Goal: Task Accomplishment & Management: Manage account settings

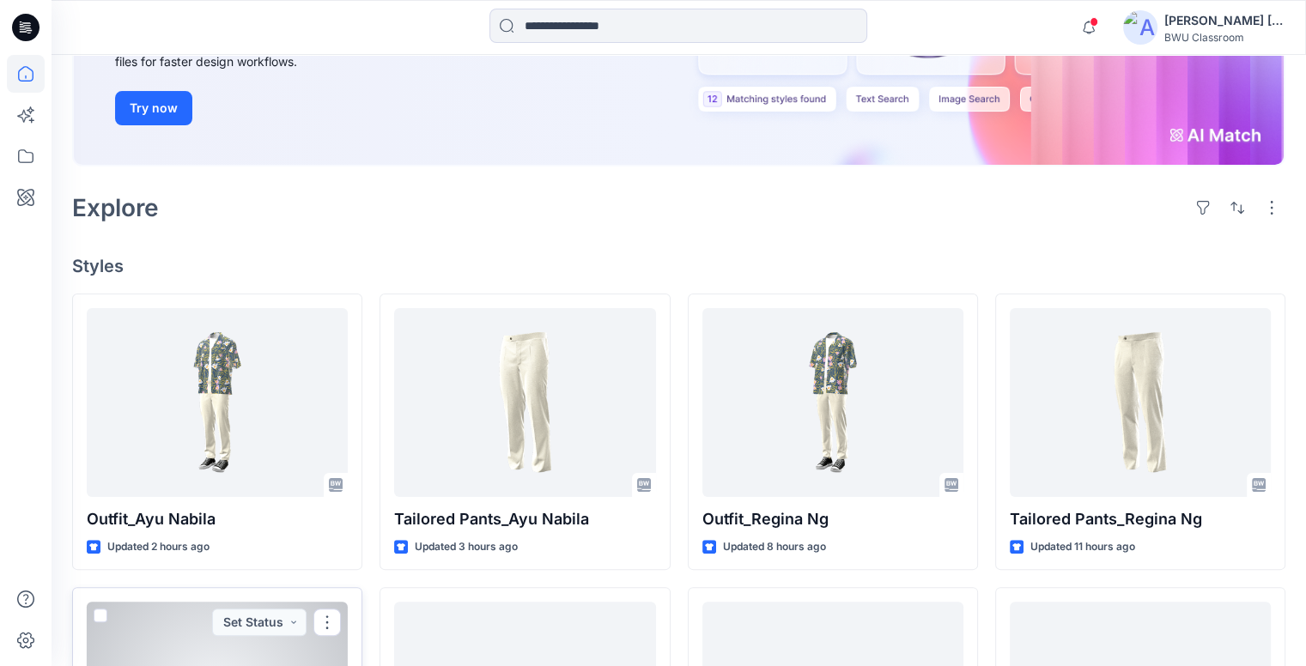
scroll to position [258, 0]
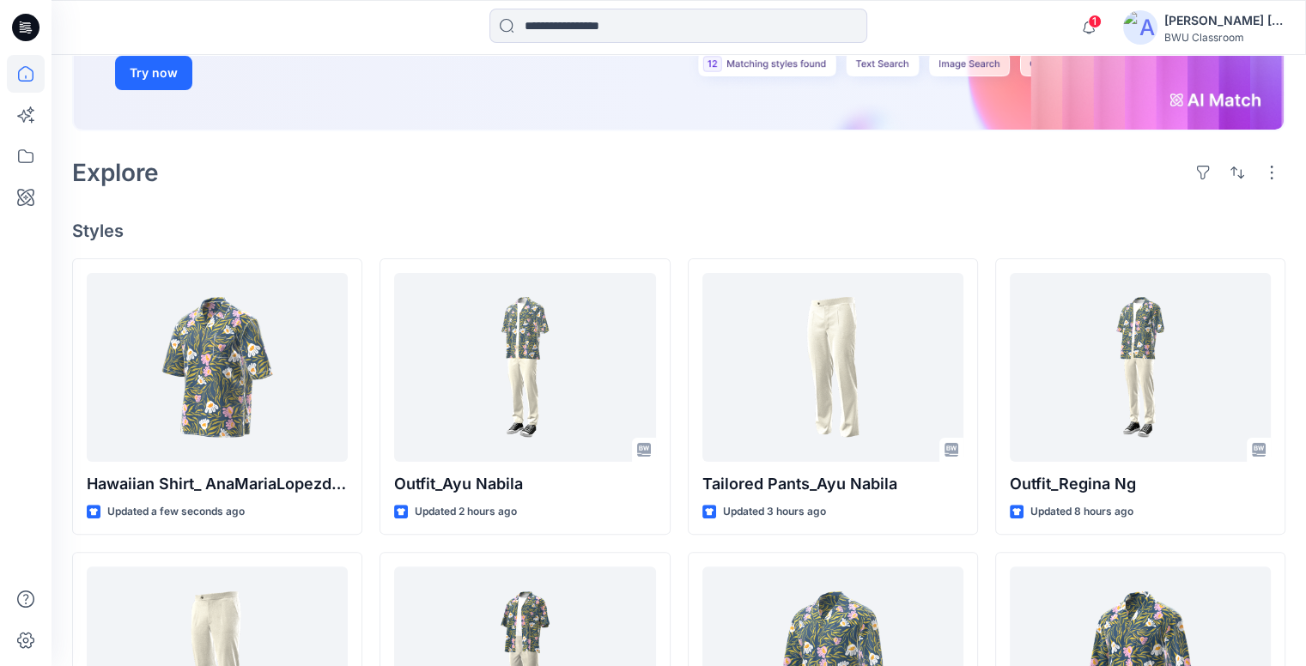
scroll to position [344, 0]
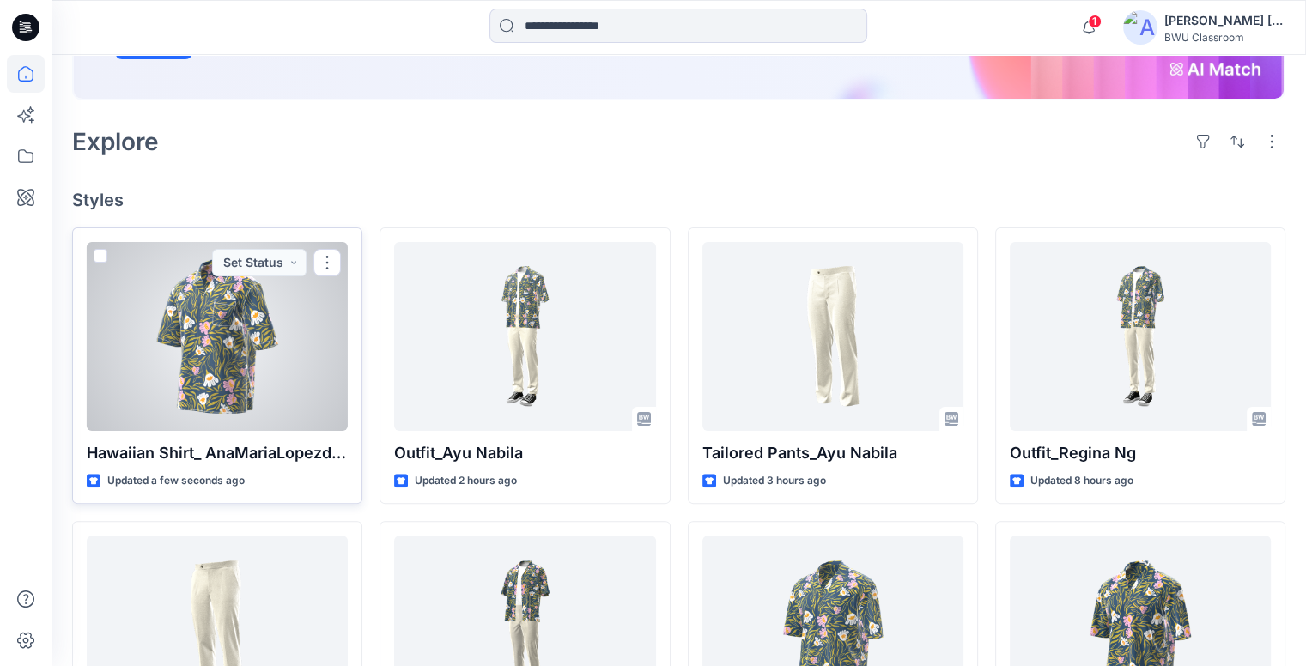
click at [308, 320] on div at bounding box center [217, 336] width 261 height 189
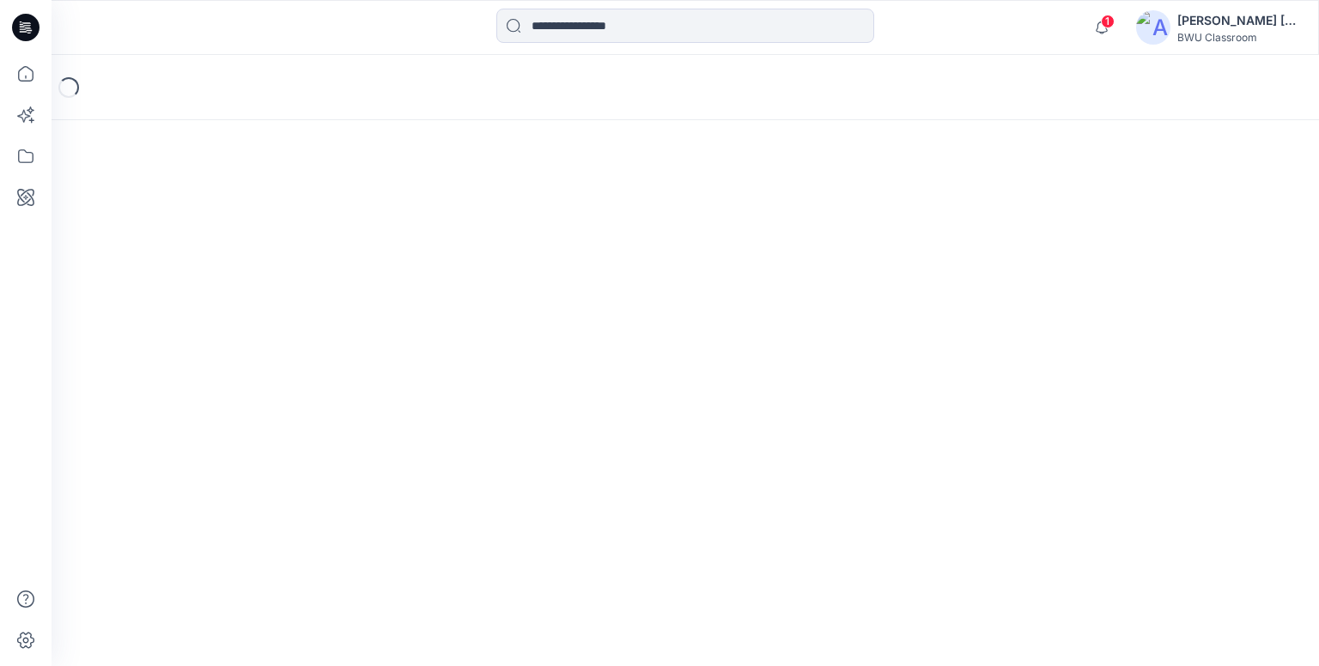
click at [308, 320] on div "Loading..." at bounding box center [686, 361] width 1268 height 612
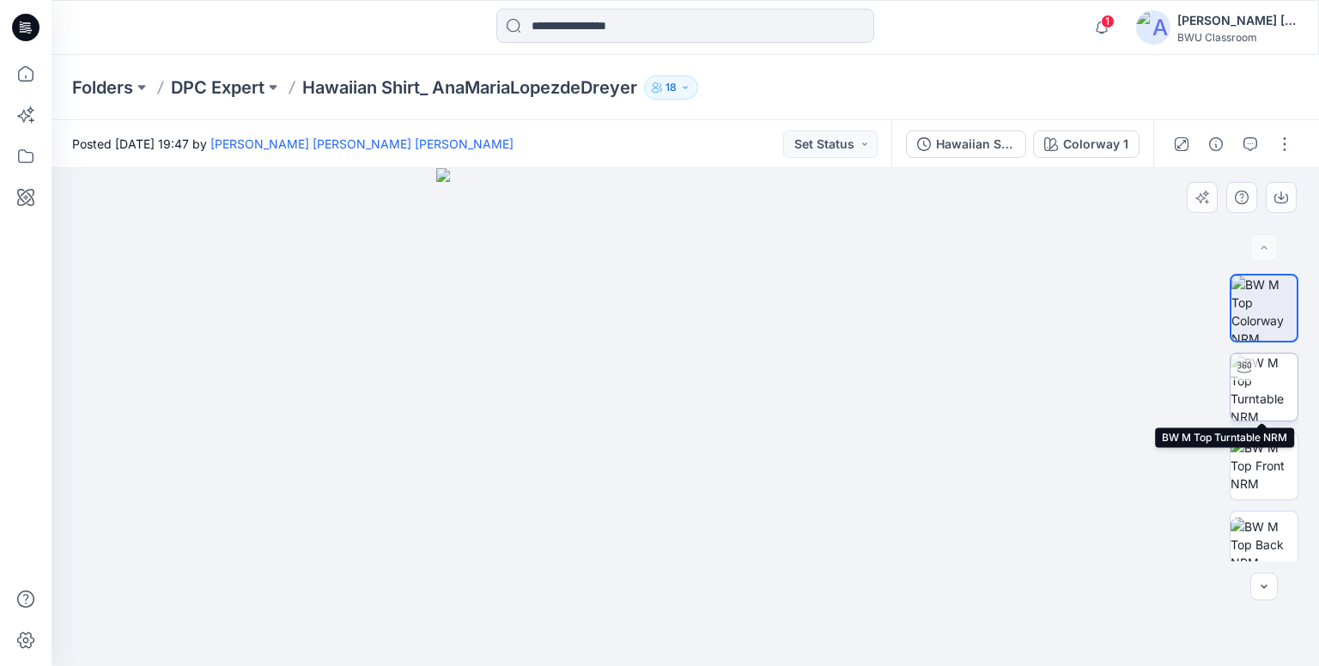
click at [1266, 396] on img at bounding box center [1264, 387] width 67 height 67
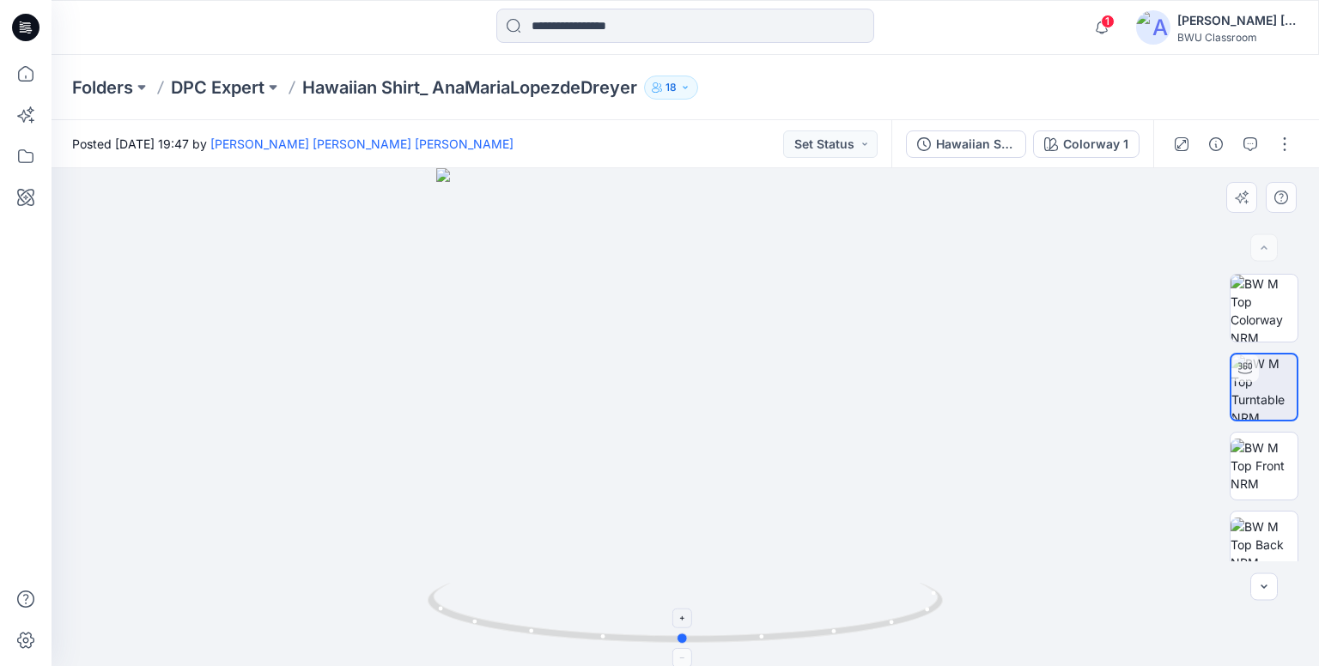
drag, startPoint x: 924, startPoint y: 612, endPoint x: 880, endPoint y: 518, distance: 104.1
click at [923, 612] on icon at bounding box center [688, 615] width 520 height 64
drag, startPoint x: 714, startPoint y: 301, endPoint x: 720, endPoint y: 518, distance: 217.4
click at [720, 518] on img at bounding box center [691, 308] width 1368 height 716
click at [1161, 25] on img at bounding box center [1153, 27] width 34 height 34
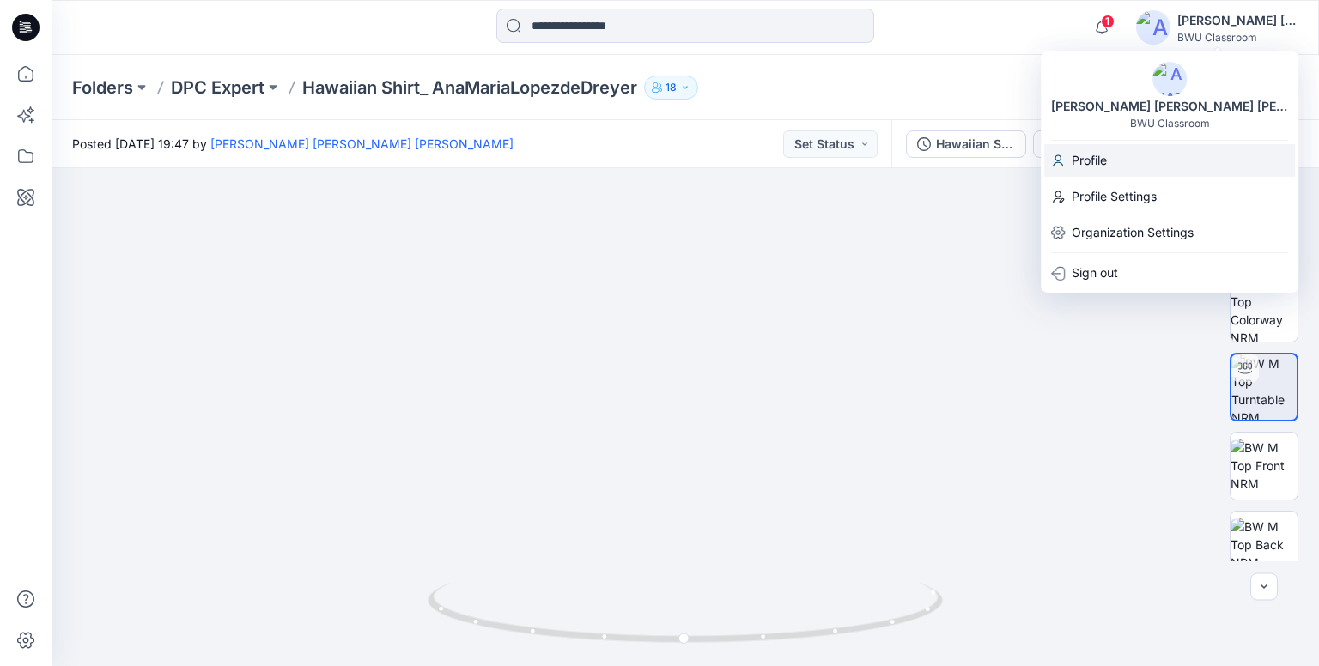
click at [1106, 162] on p "Profile" at bounding box center [1089, 160] width 35 height 33
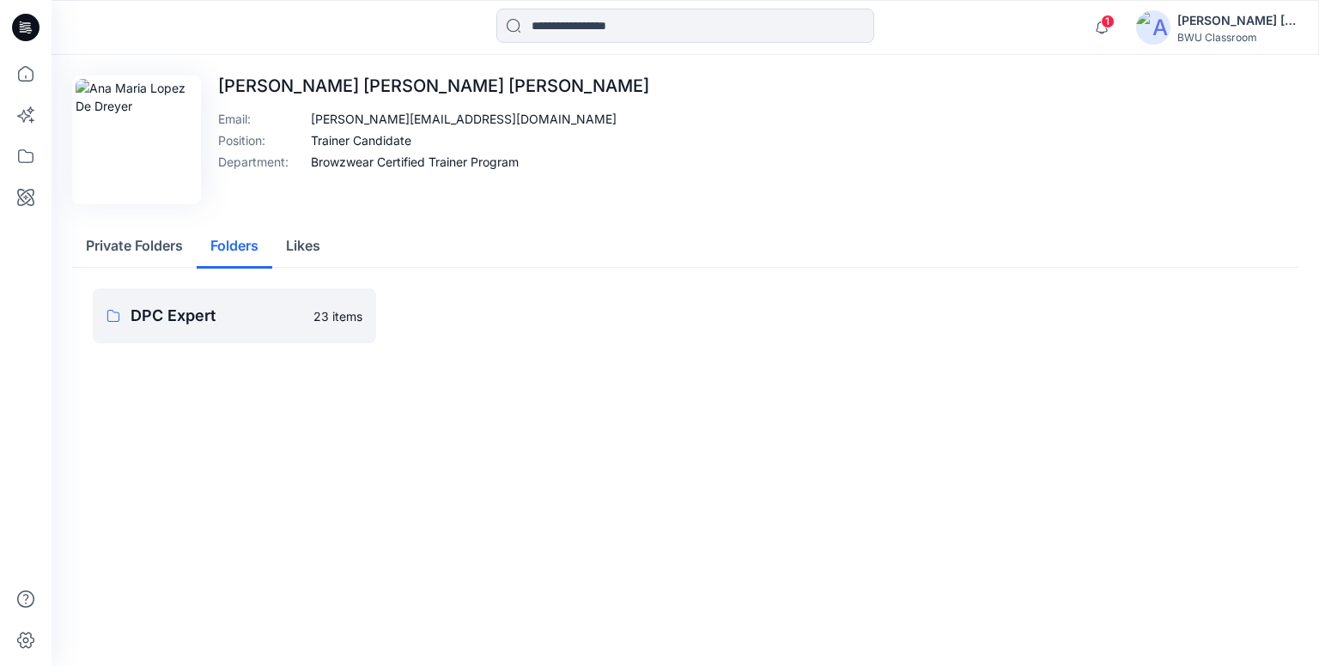
click at [245, 247] on button "Folders" at bounding box center [235, 247] width 76 height 44
click at [252, 307] on p "DPC Expert" at bounding box center [217, 316] width 173 height 24
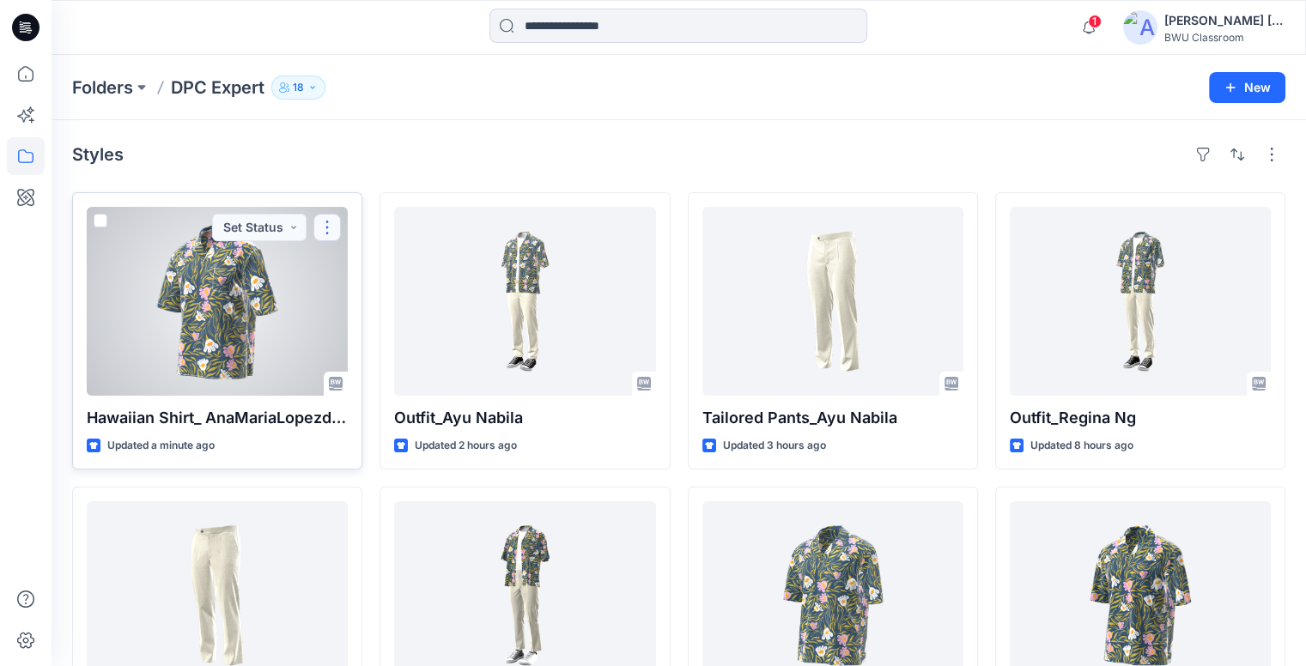
click at [337, 229] on button "button" at bounding box center [326, 227] width 27 height 27
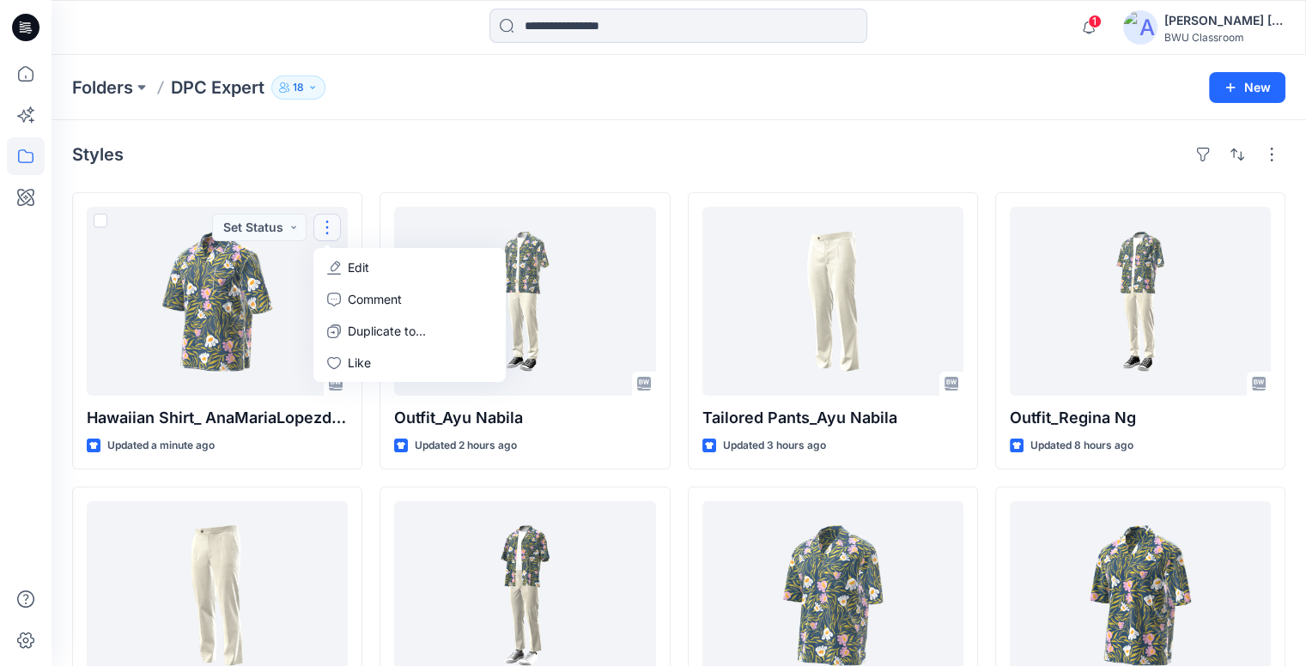
click at [347, 151] on div "Styles" at bounding box center [679, 154] width 1214 height 27
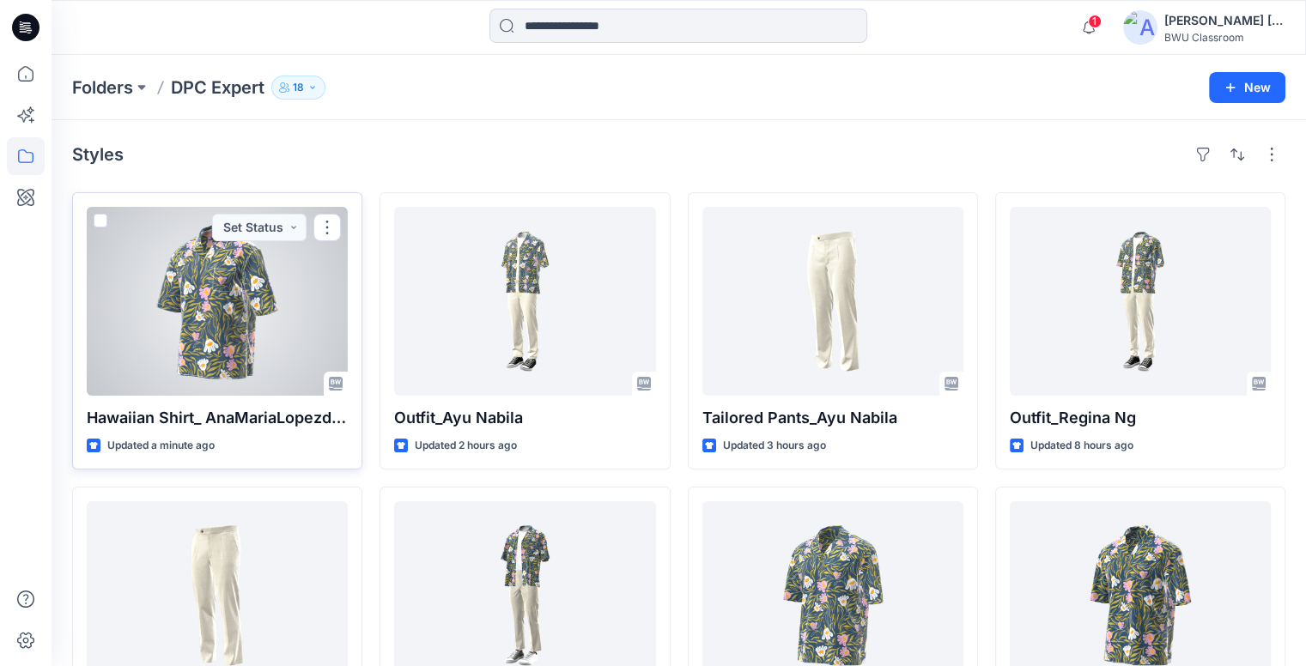
click at [257, 289] on div at bounding box center [217, 301] width 261 height 189
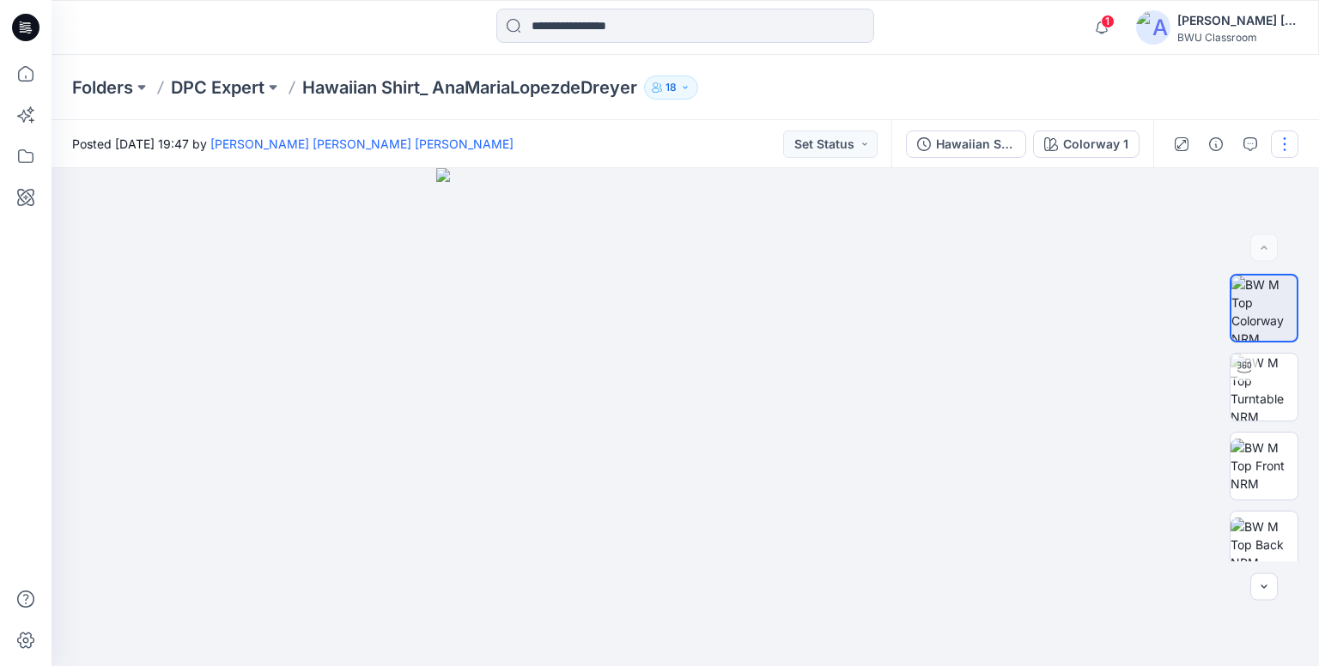
click at [1289, 145] on button "button" at bounding box center [1284, 144] width 27 height 27
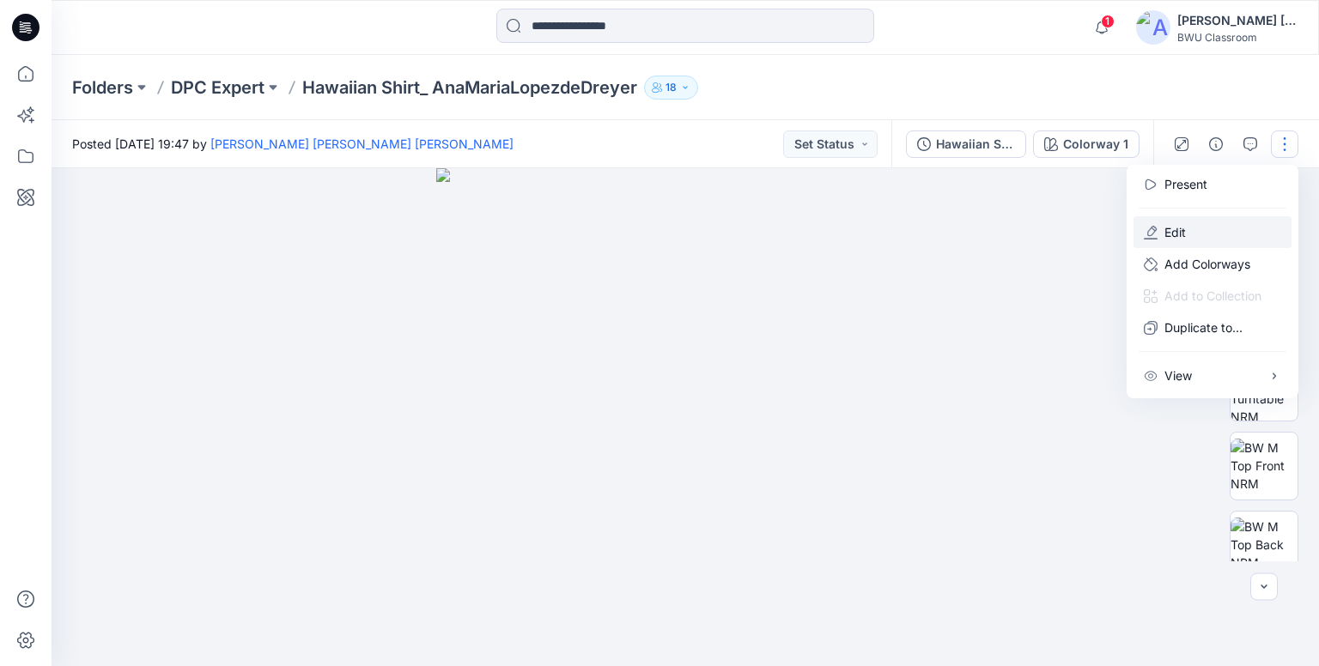
click at [1206, 226] on button "Edit" at bounding box center [1213, 232] width 158 height 32
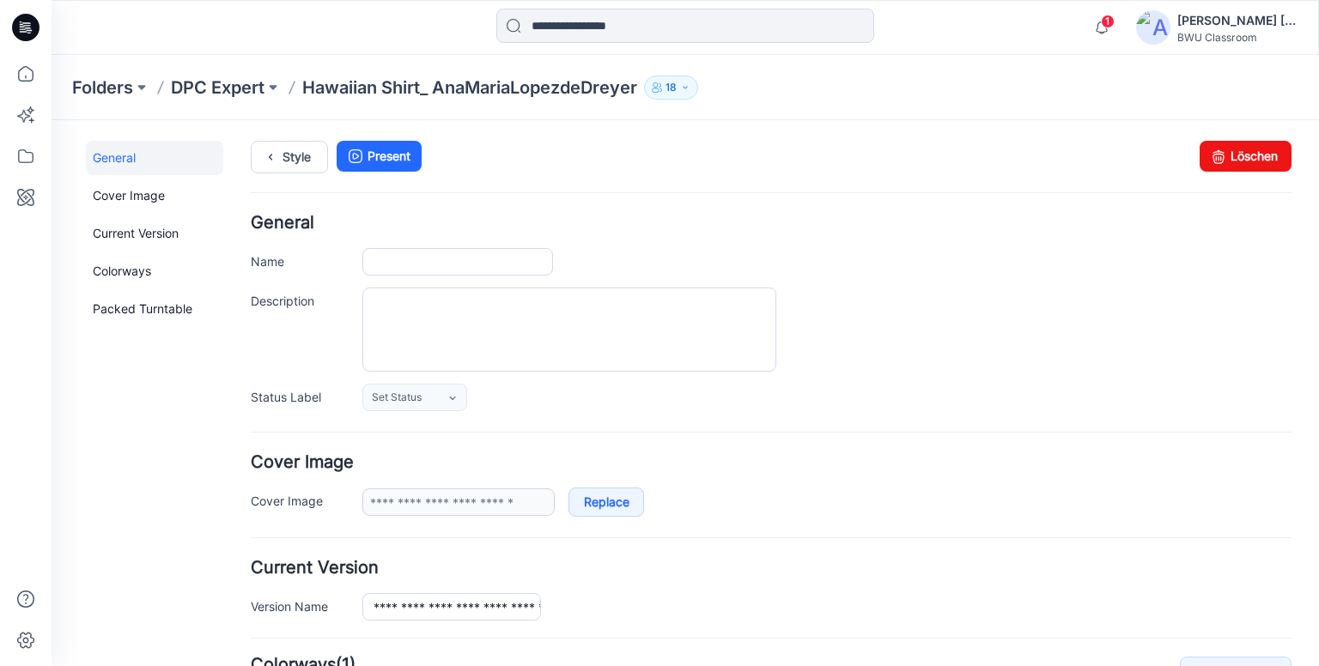
type input "**********"
click at [1233, 160] on link "Löschen" at bounding box center [1246, 156] width 92 height 31
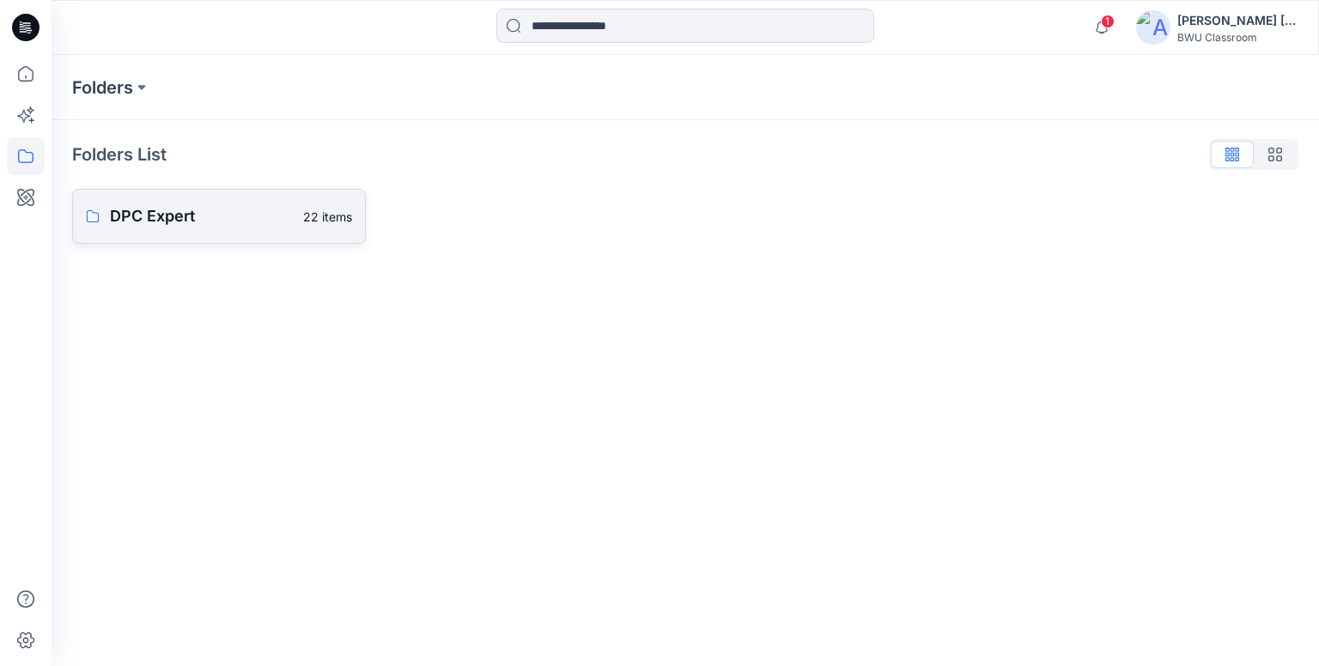
click at [213, 229] on link "DPC Expert 22 items" at bounding box center [219, 216] width 294 height 55
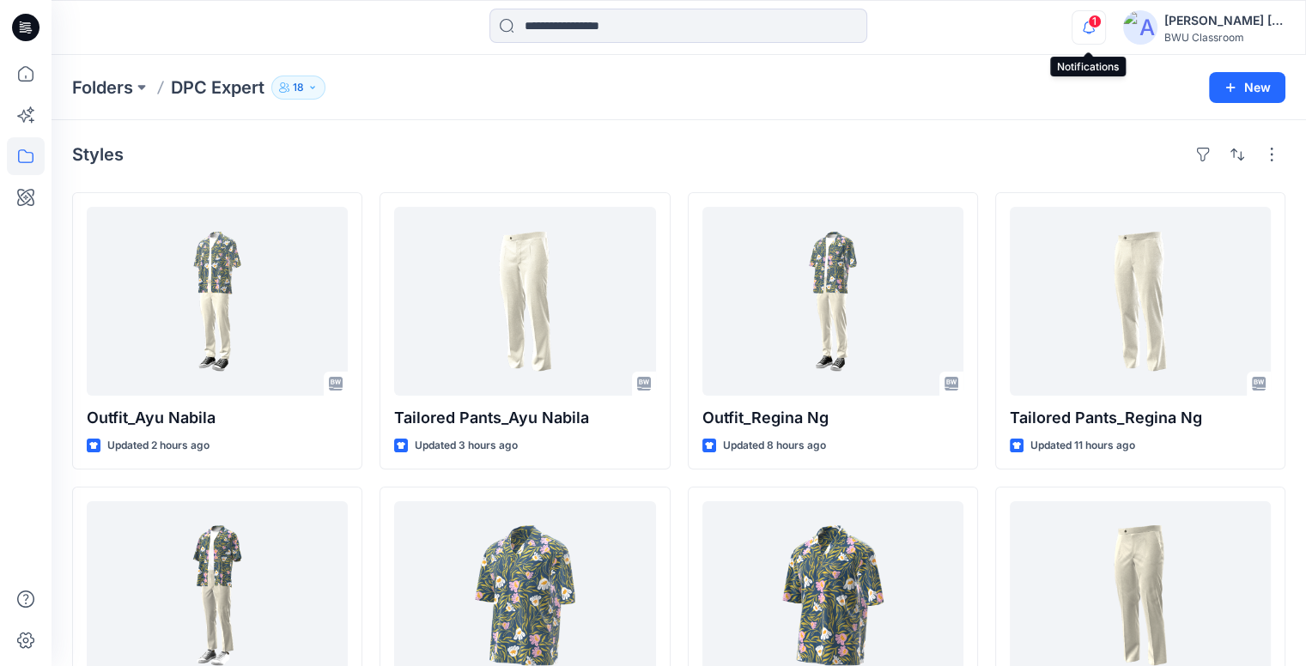
click at [1088, 35] on icon "button" at bounding box center [1089, 27] width 33 height 34
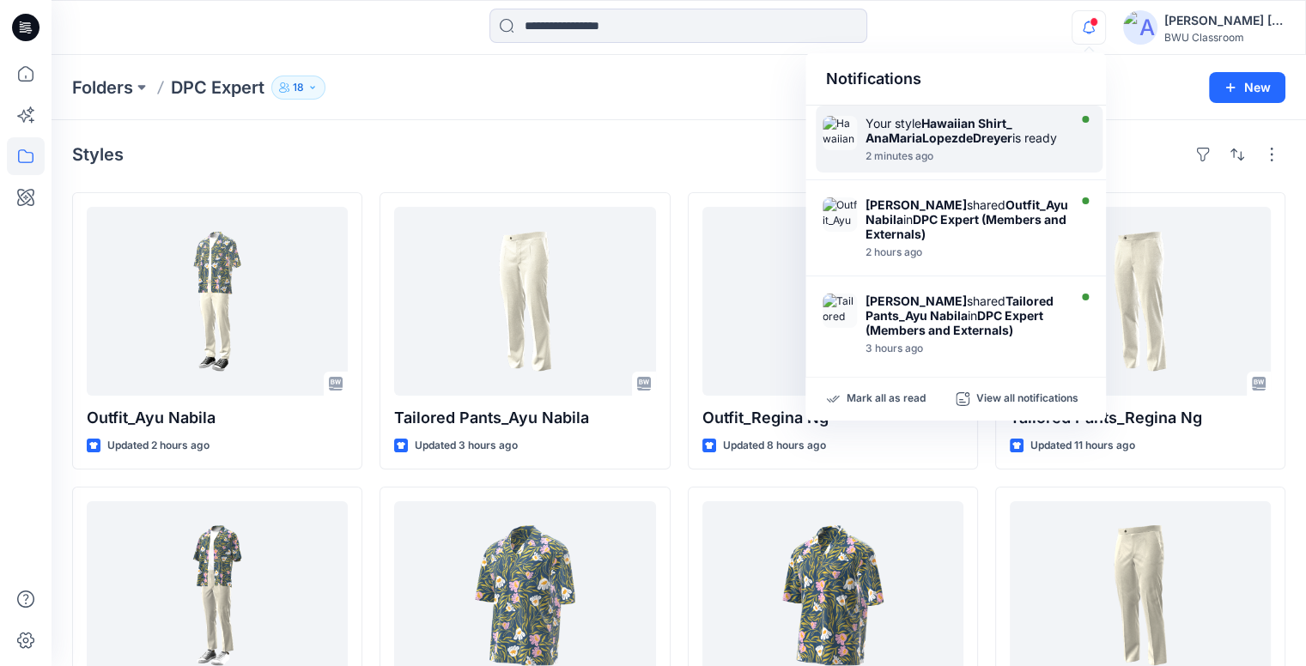
click at [980, 132] on strong "Hawaiian Shirt_ AnaMariaLopezdeDreyer" at bounding box center [939, 130] width 147 height 29
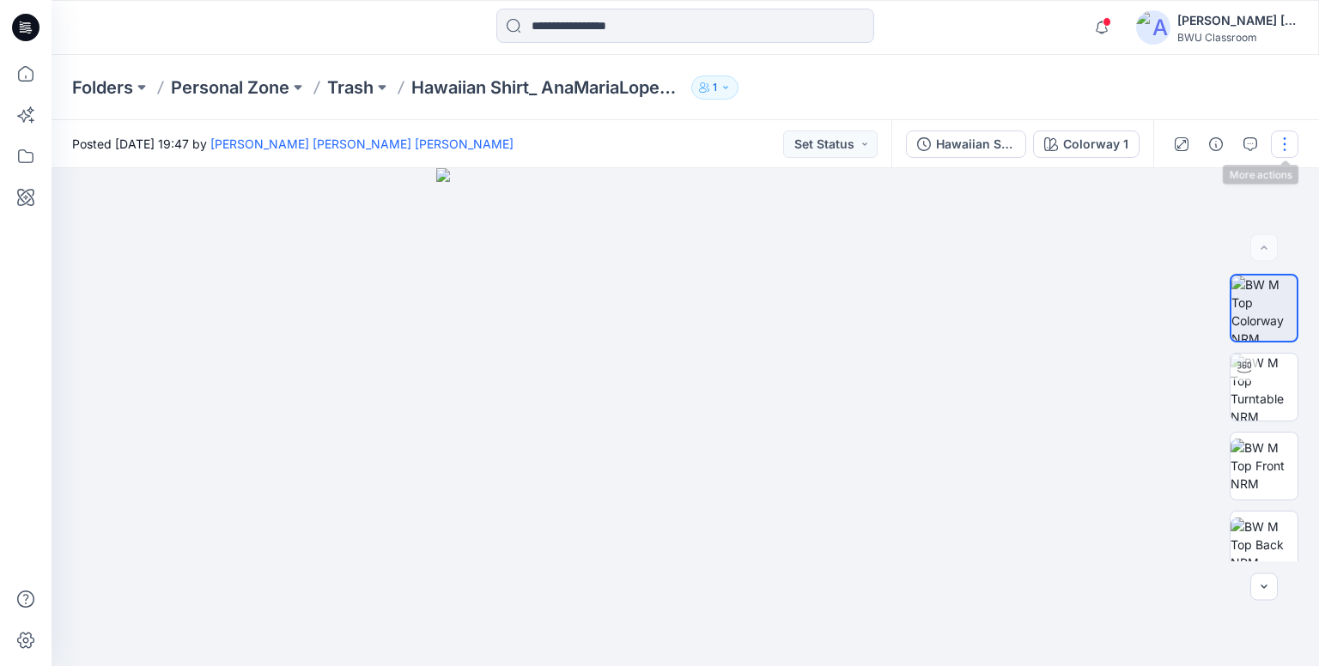
click at [1293, 144] on button "button" at bounding box center [1284, 144] width 27 height 27
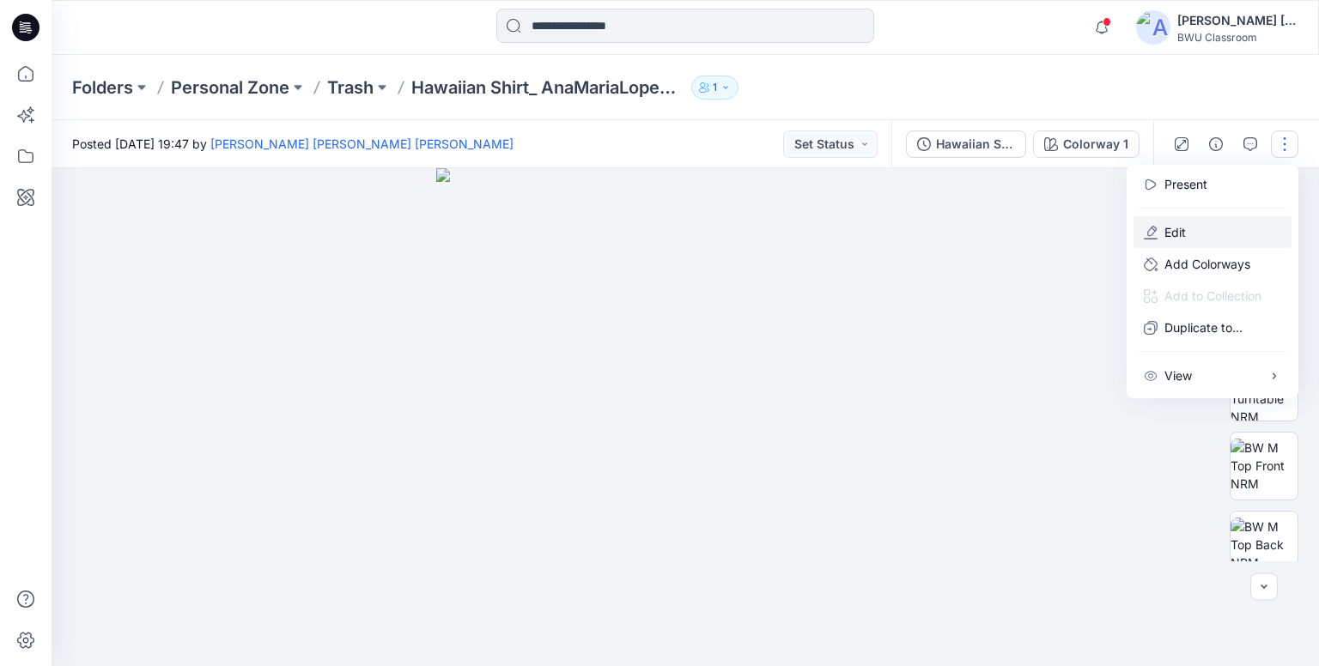
click at [1202, 230] on button "Edit" at bounding box center [1213, 232] width 158 height 32
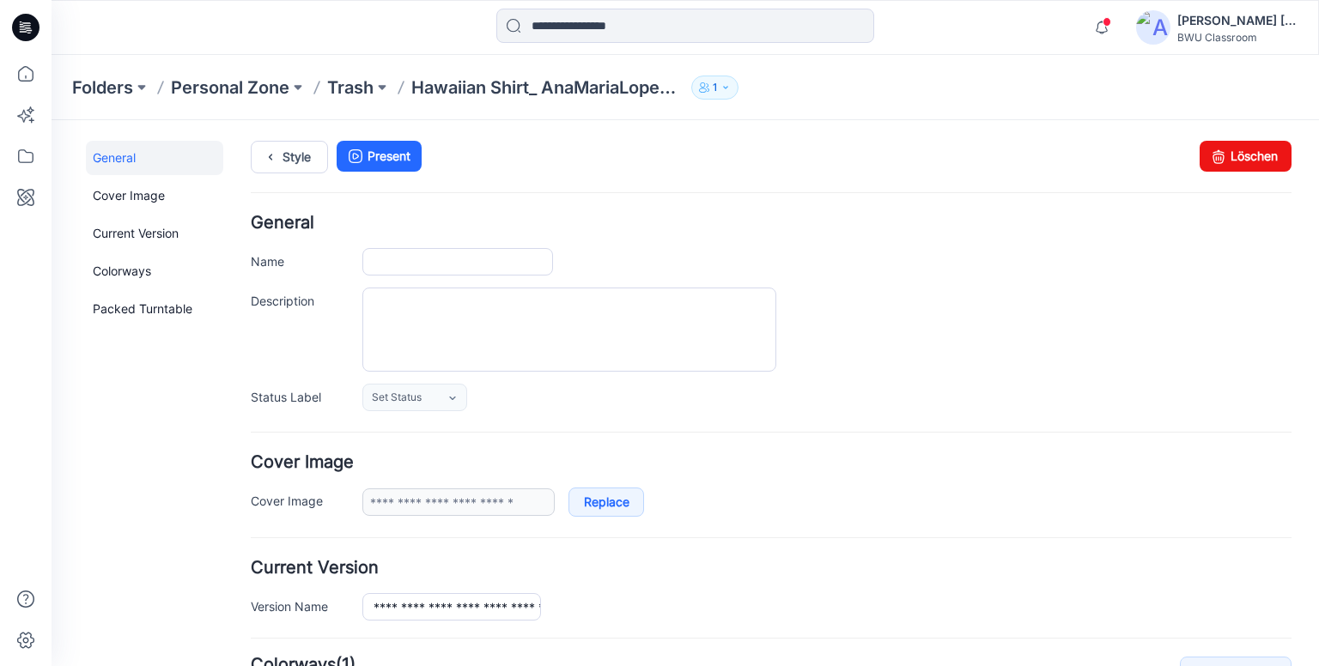
type input "**********"
click at [1226, 154] on link "Löschen" at bounding box center [1246, 156] width 92 height 31
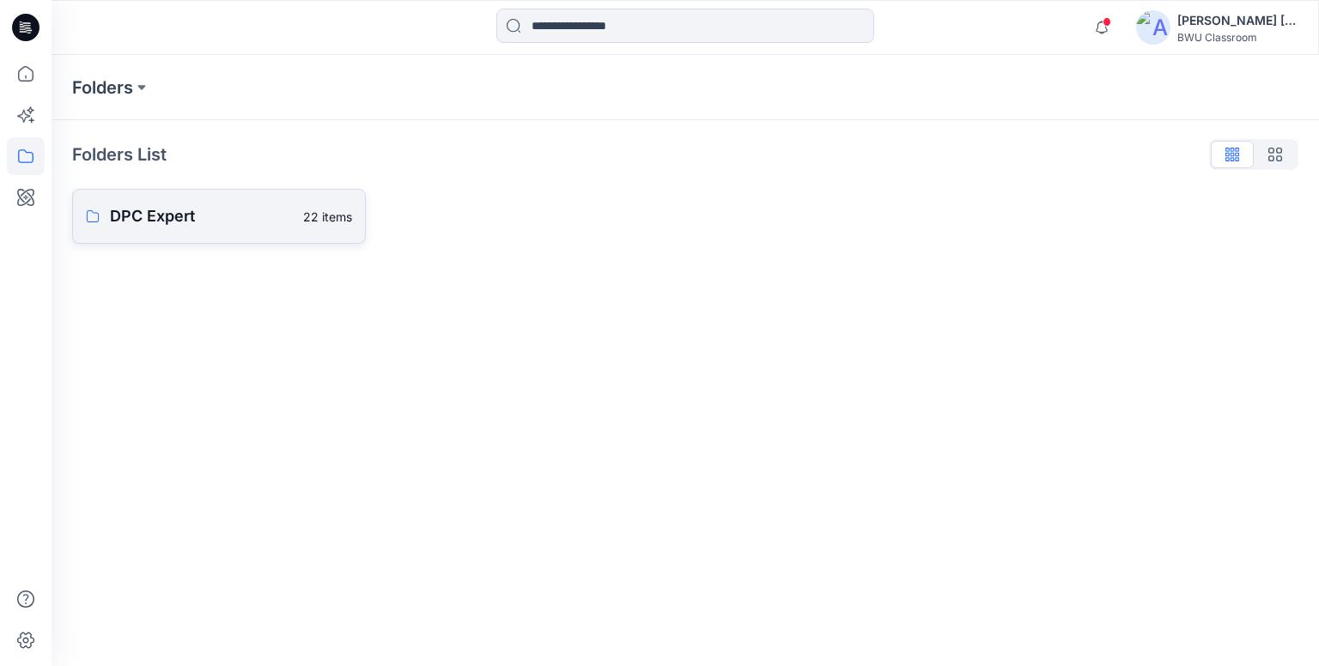
click at [216, 211] on p "DPC Expert" at bounding box center [201, 216] width 183 height 24
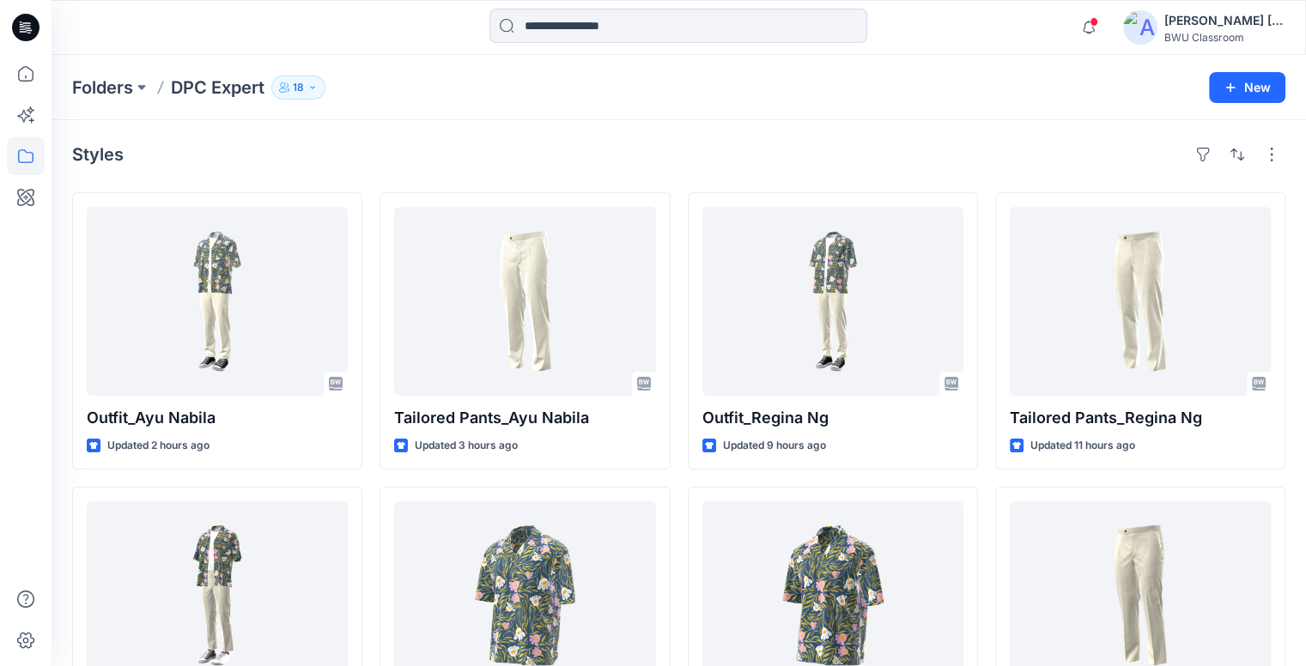
click at [1188, 19] on div "[PERSON_NAME] [PERSON_NAME] [PERSON_NAME]" at bounding box center [1225, 20] width 120 height 21
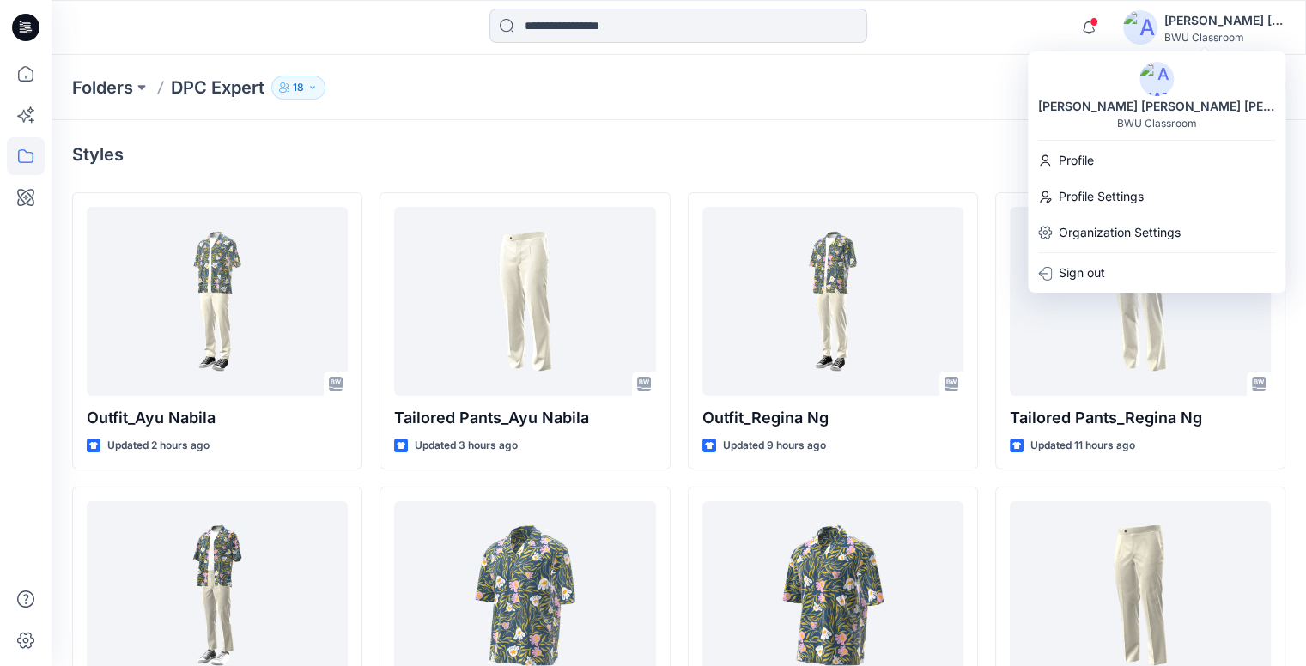
click at [1171, 80] on img at bounding box center [1157, 79] width 34 height 34
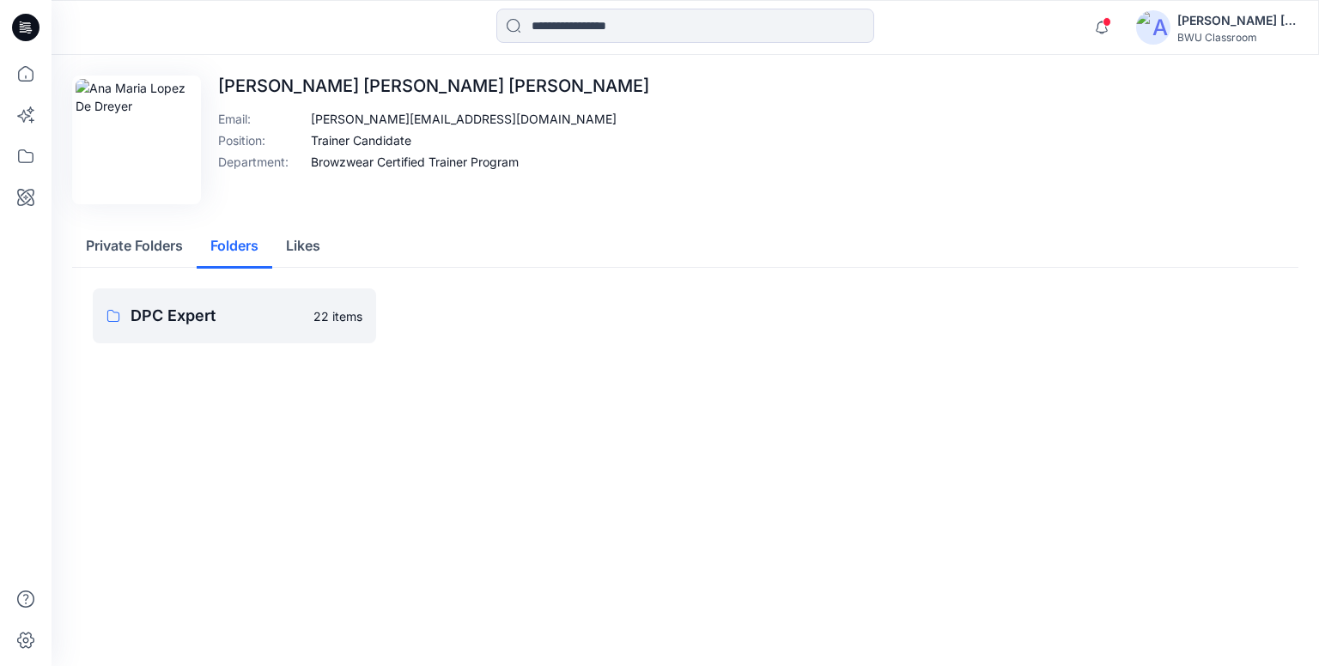
click at [251, 242] on button "Folders" at bounding box center [235, 247] width 76 height 44
click at [271, 332] on link "DPC Expert 22 items" at bounding box center [234, 316] width 283 height 55
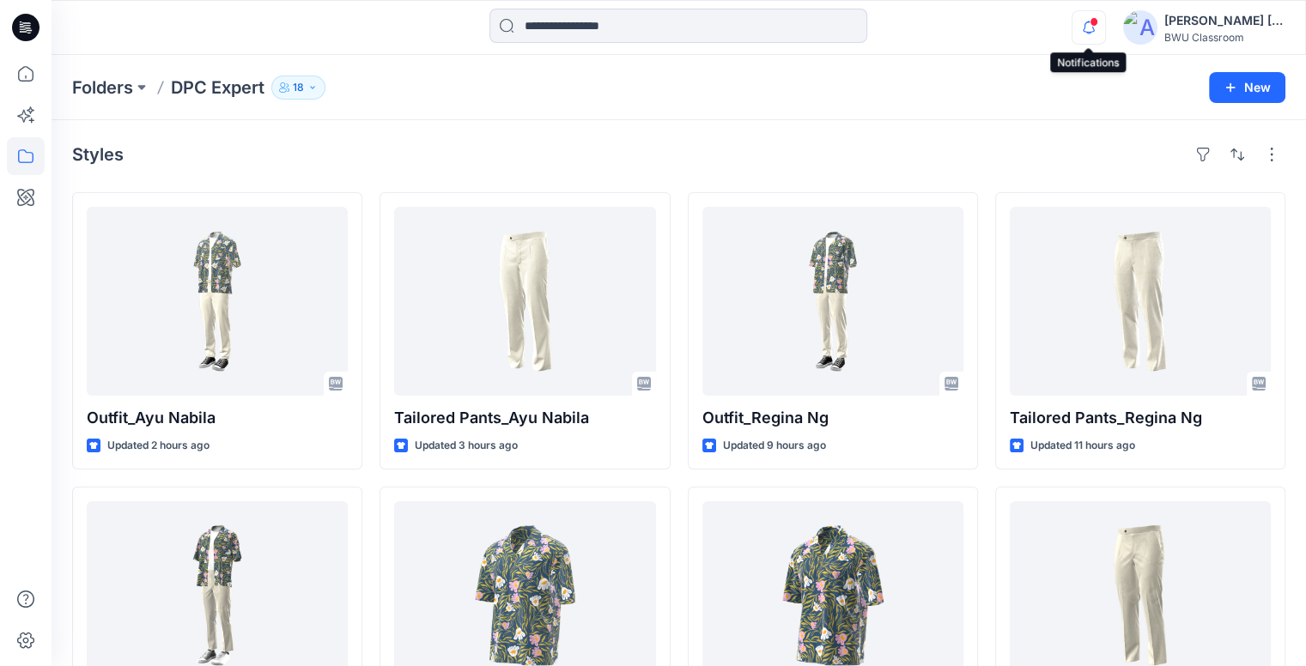
click at [1090, 22] on span at bounding box center [1094, 21] width 9 height 9
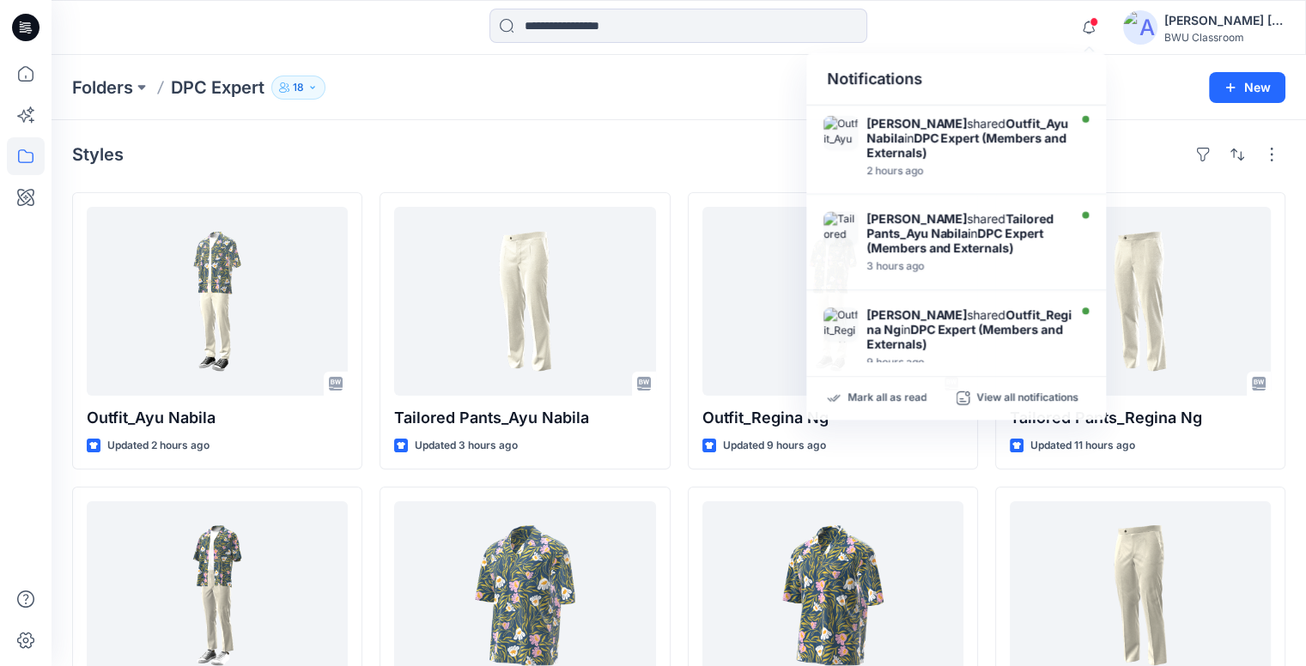
click at [415, 37] on div at bounding box center [678, 28] width 627 height 38
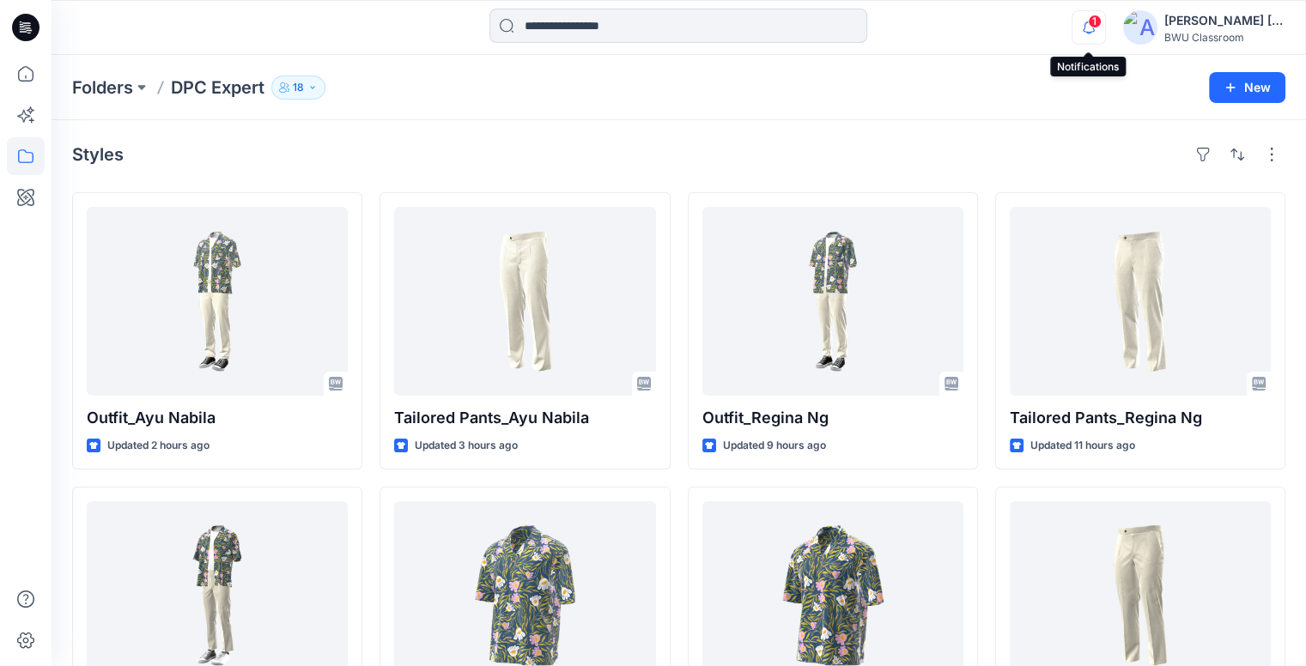
click at [1093, 28] on icon "button" at bounding box center [1089, 27] width 33 height 34
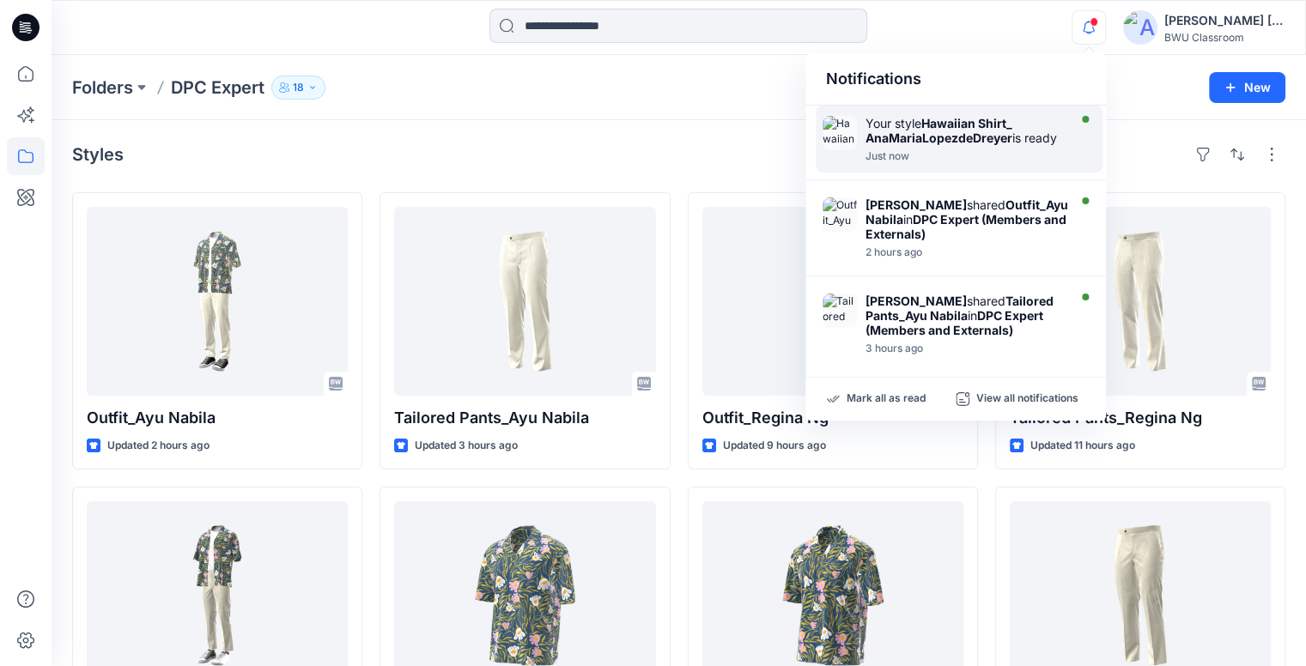
click at [989, 145] on div "Your style Hawaiian Shirt_ AnaMariaLopezdeDreyer is ready" at bounding box center [965, 130] width 198 height 29
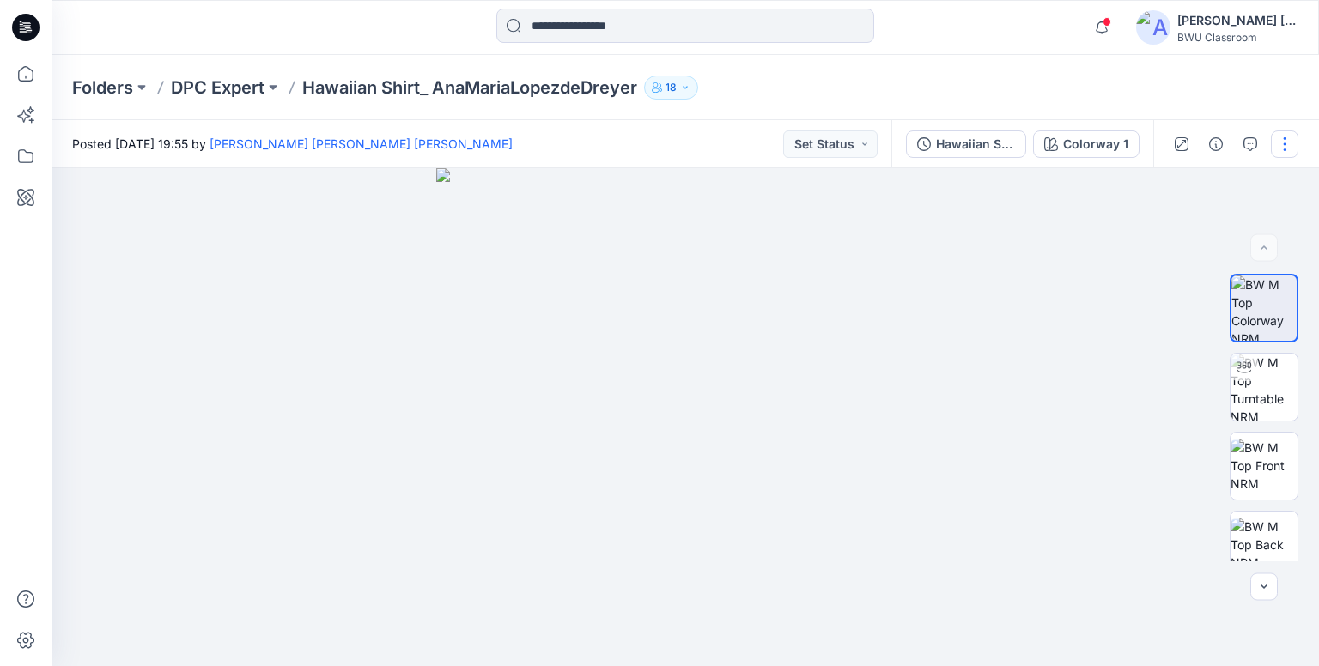
click at [1282, 145] on button "button" at bounding box center [1284, 144] width 27 height 27
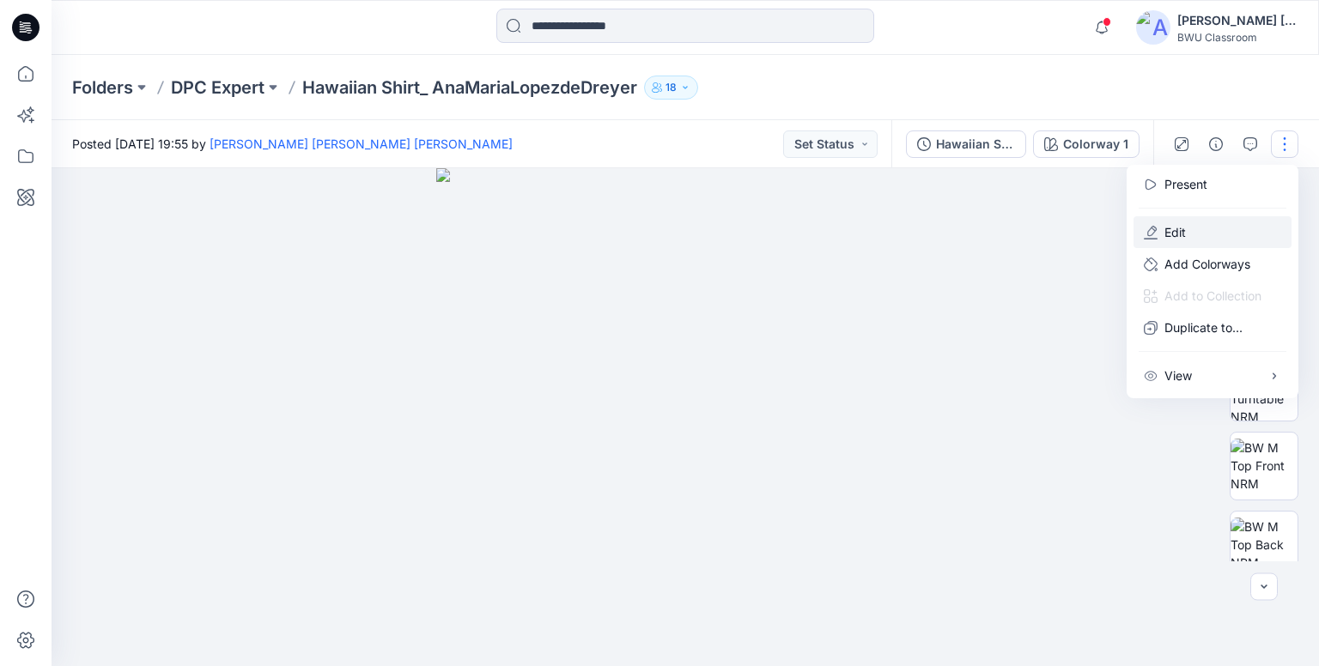
click at [1178, 228] on p "Edit" at bounding box center [1175, 232] width 21 height 18
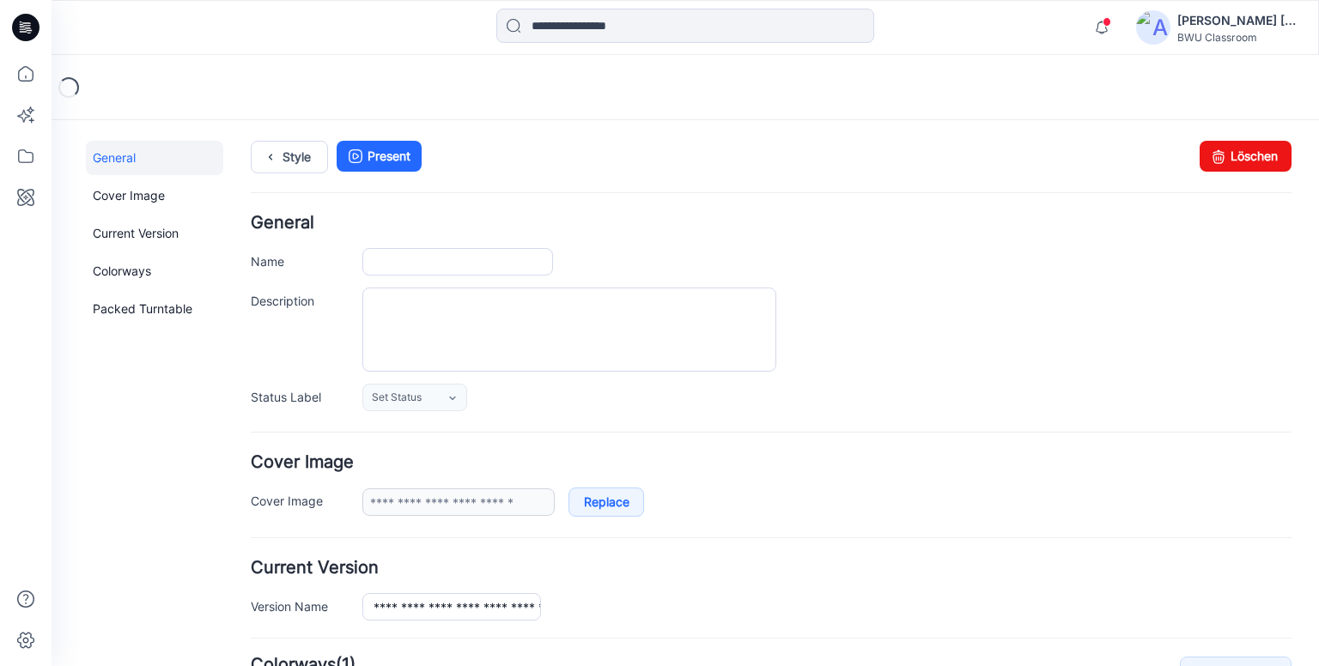
type input "**********"
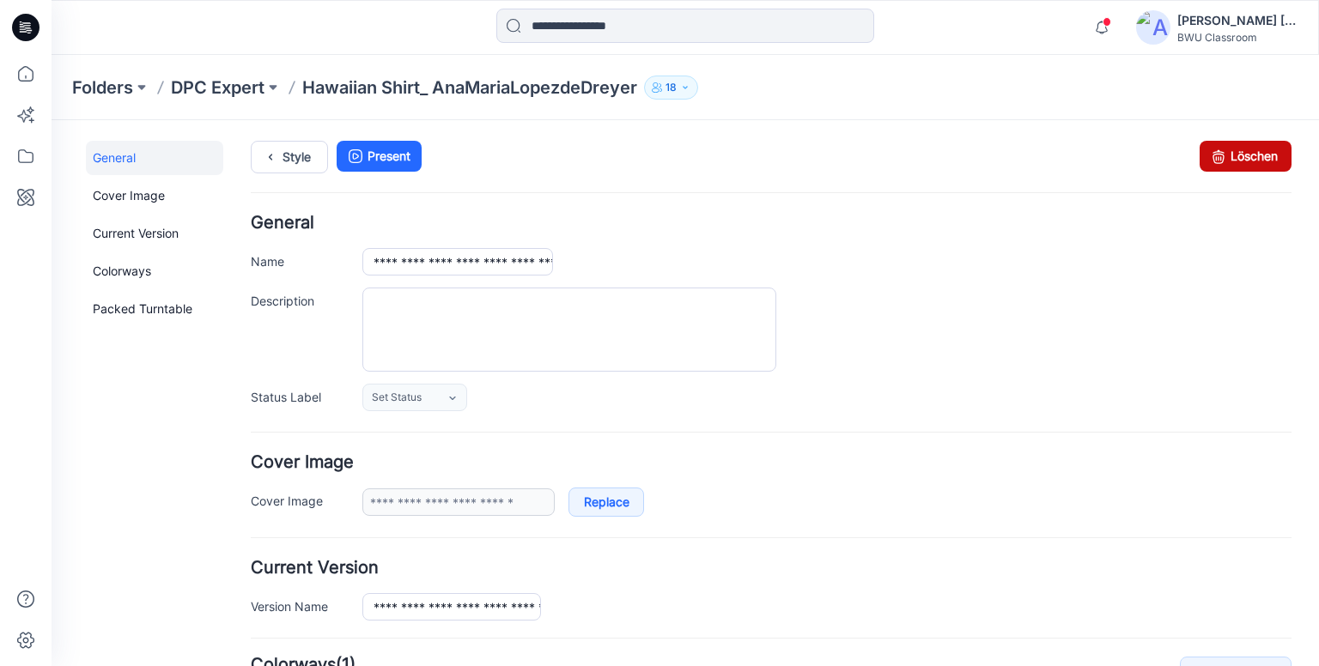
click at [1244, 161] on link "Löschen" at bounding box center [1246, 156] width 92 height 31
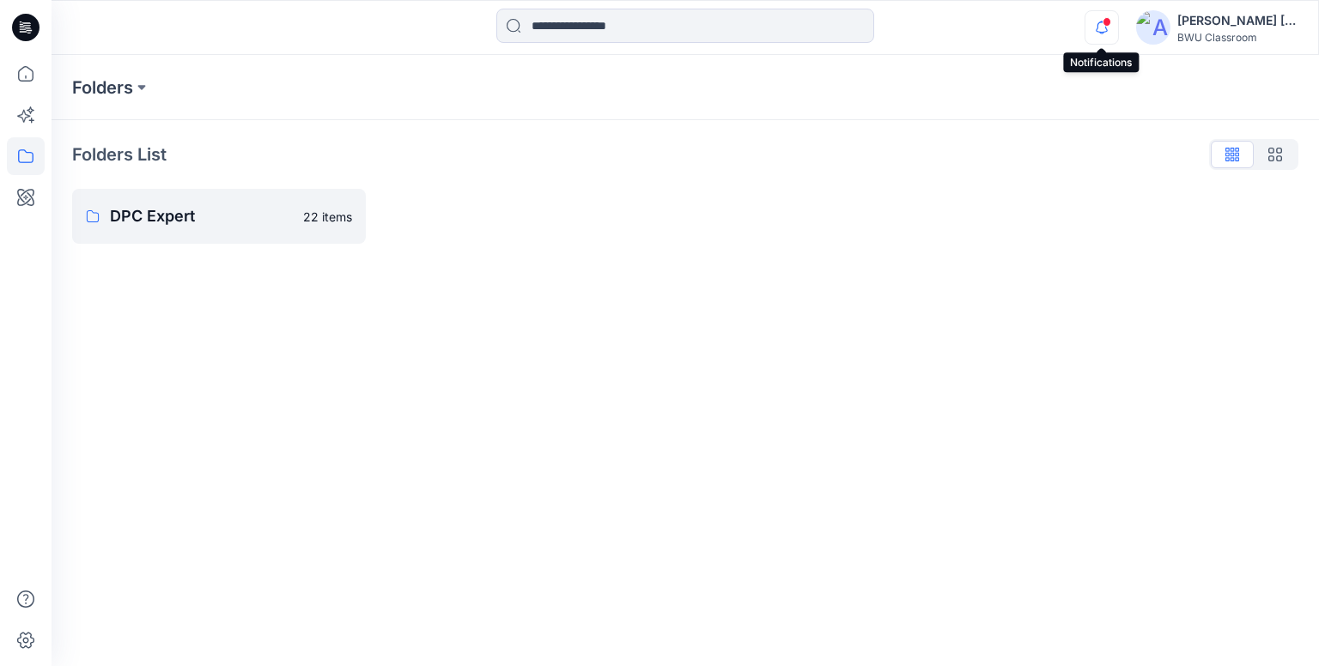
click at [1103, 25] on icon "button" at bounding box center [1102, 27] width 33 height 34
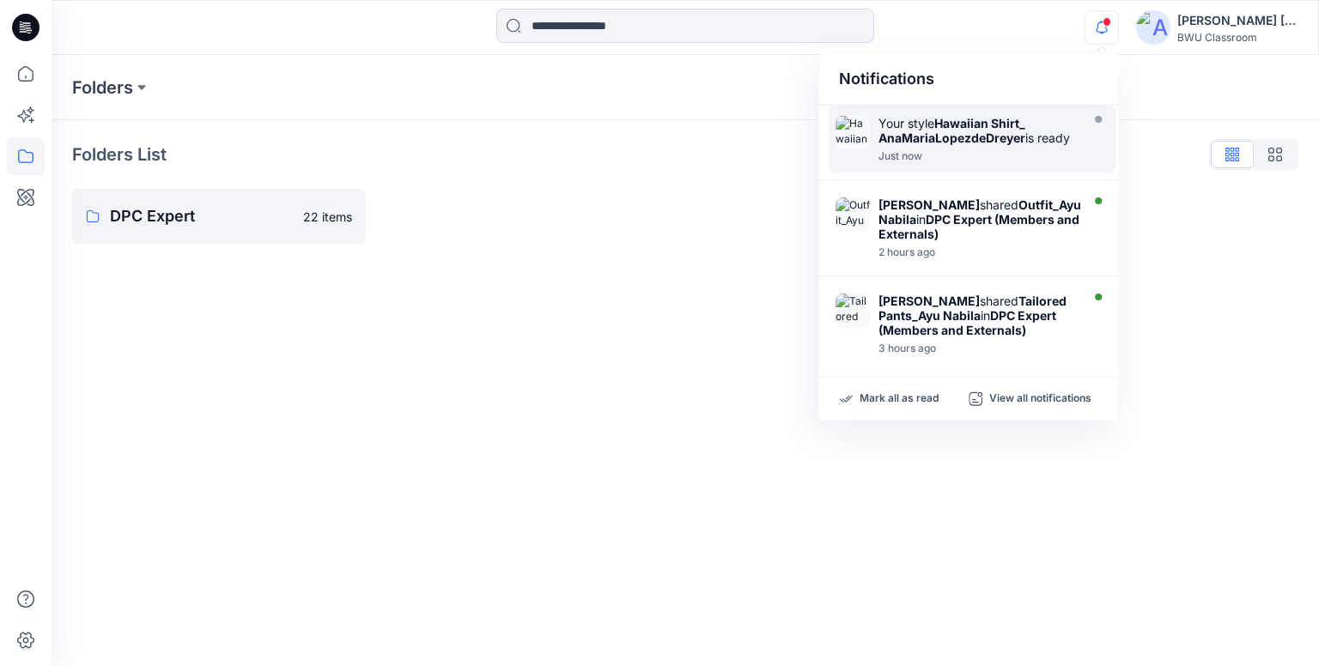
click at [958, 131] on strong "Hawaiian Shirt_ AnaMariaLopezdeDreyer" at bounding box center [952, 130] width 147 height 29
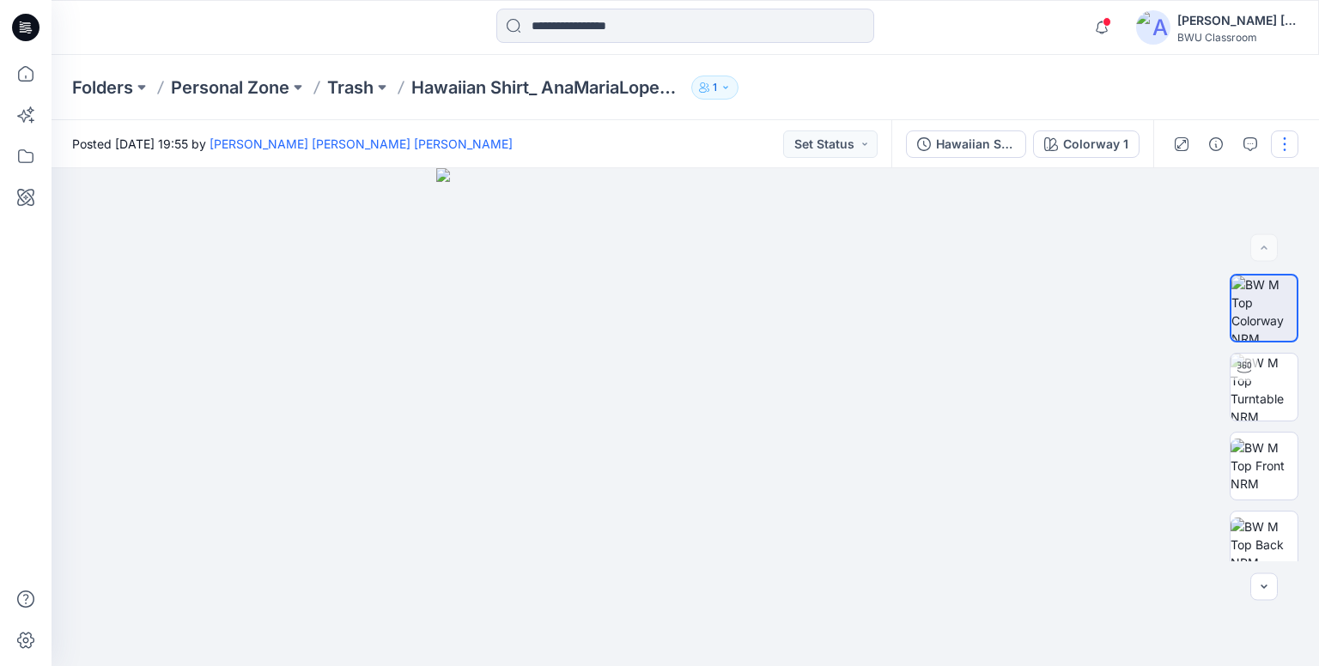
click at [1285, 151] on button "button" at bounding box center [1284, 144] width 27 height 27
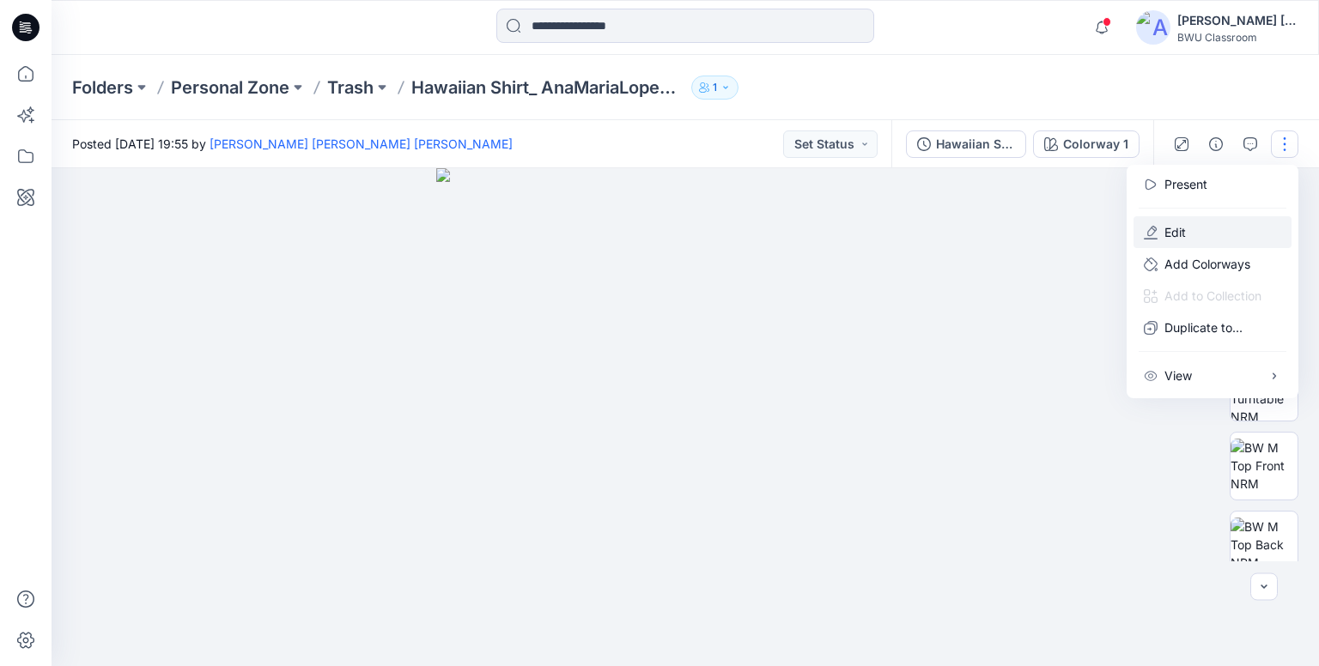
click at [1185, 238] on p "Edit" at bounding box center [1175, 232] width 21 height 18
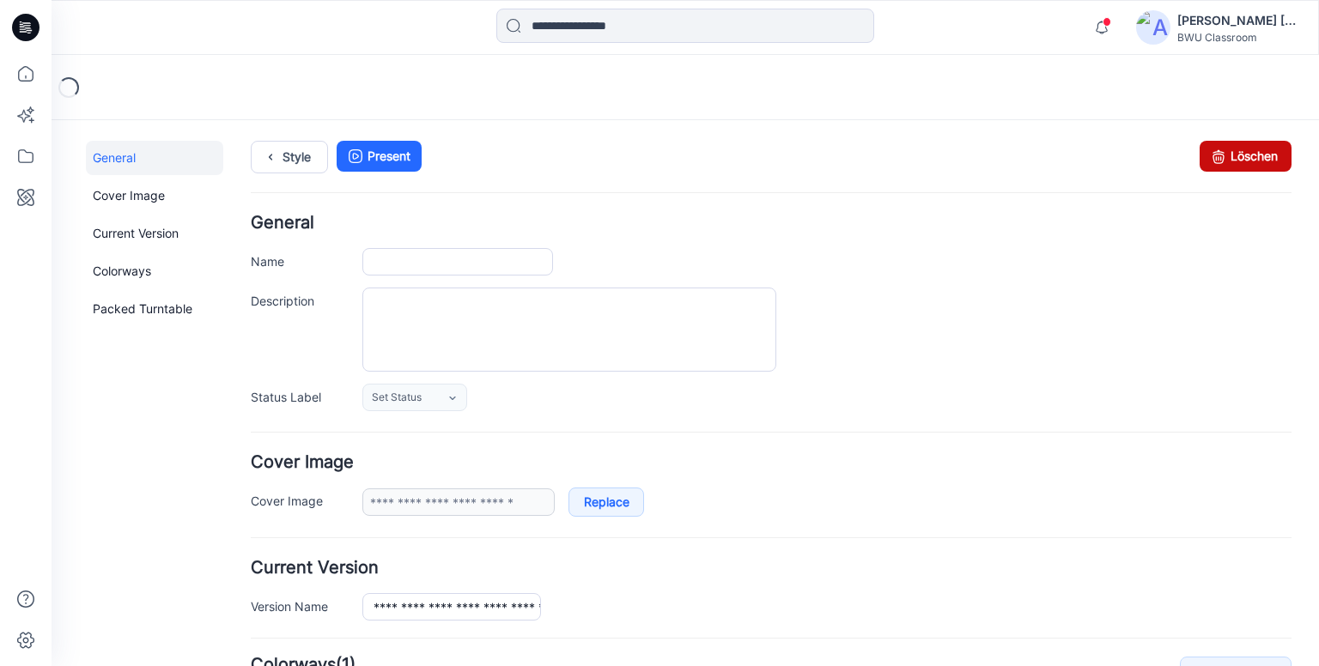
type input "**********"
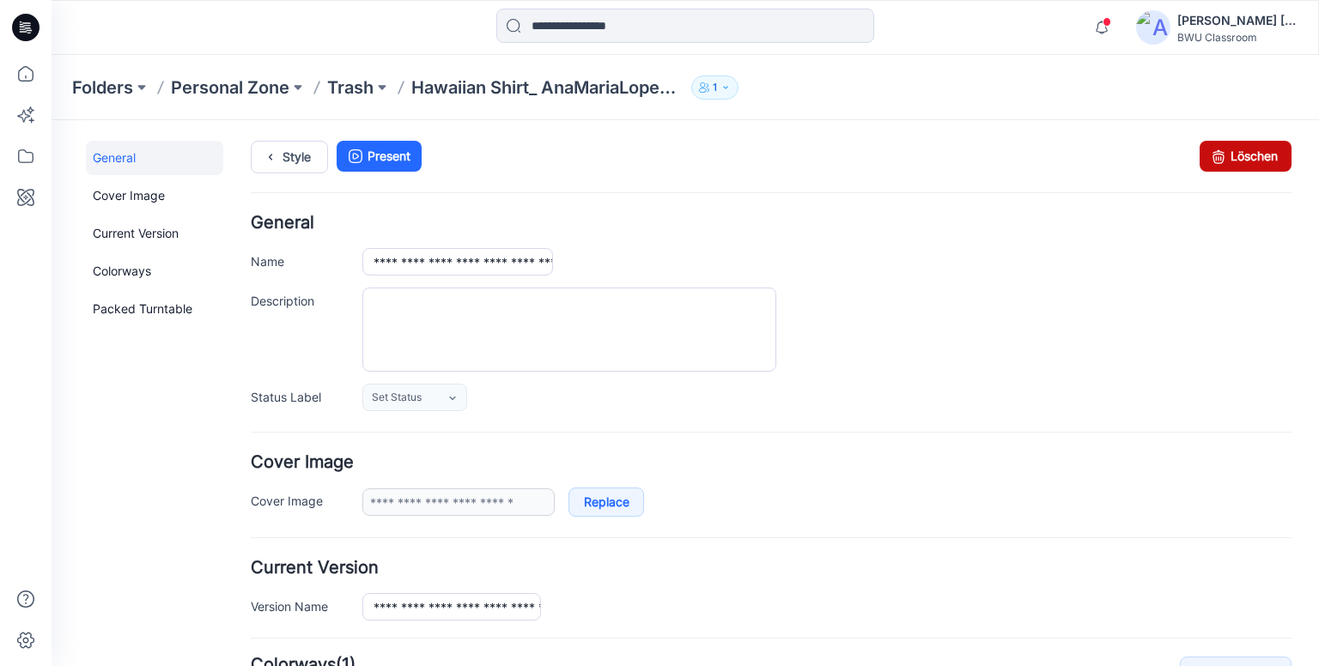
click at [1247, 150] on link "Löschen" at bounding box center [1246, 156] width 92 height 31
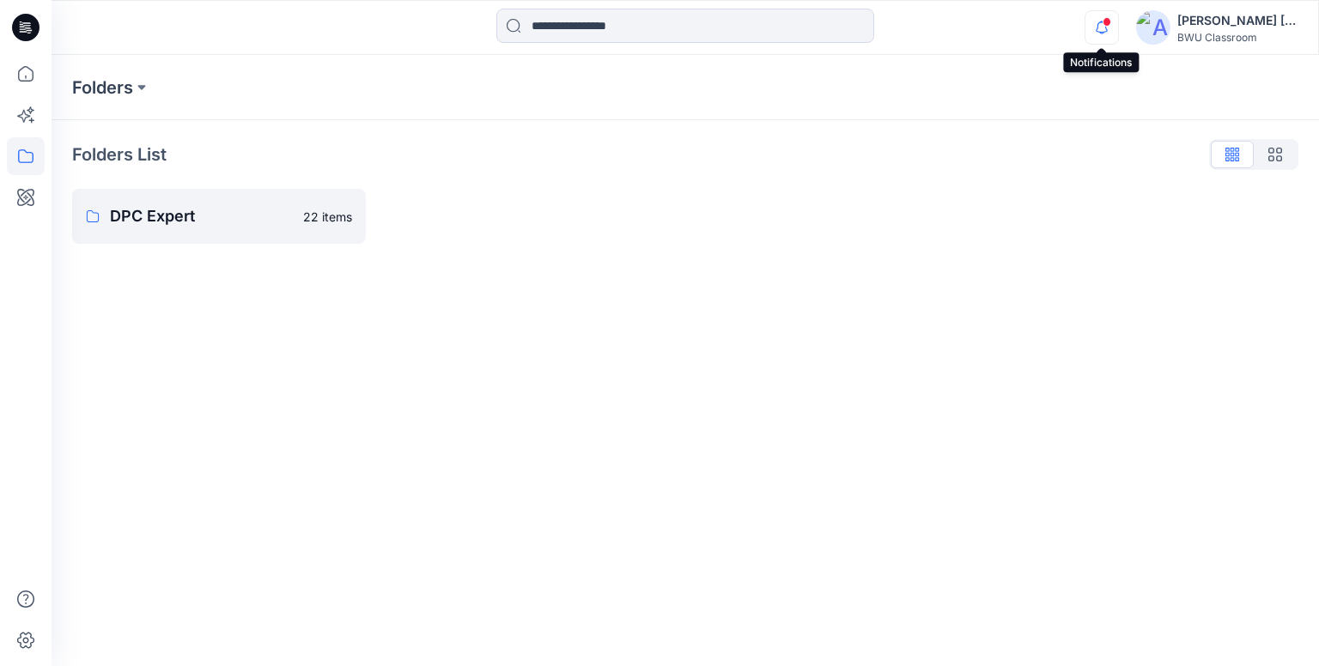
click at [1098, 24] on icon "button" at bounding box center [1102, 26] width 12 height 11
click at [564, 362] on div "Folders Folders List DPC Expert 22 items" at bounding box center [686, 361] width 1268 height 612
click at [31, 37] on icon at bounding box center [25, 27] width 27 height 27
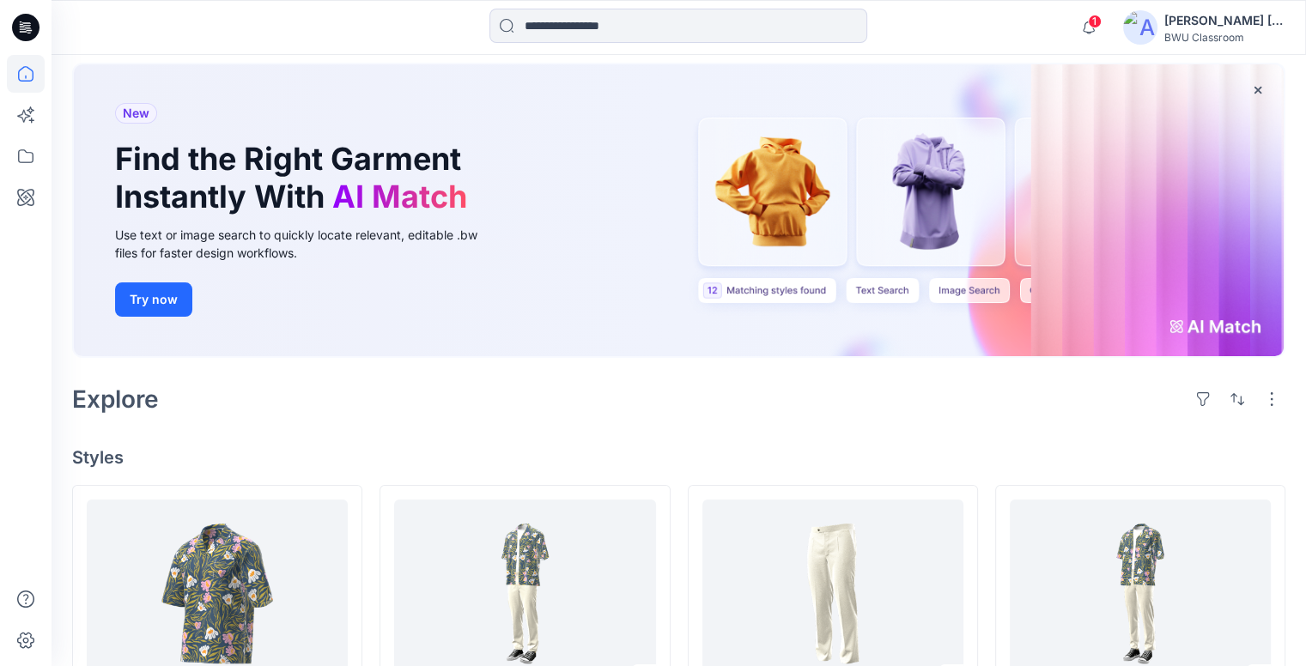
scroll to position [172, 0]
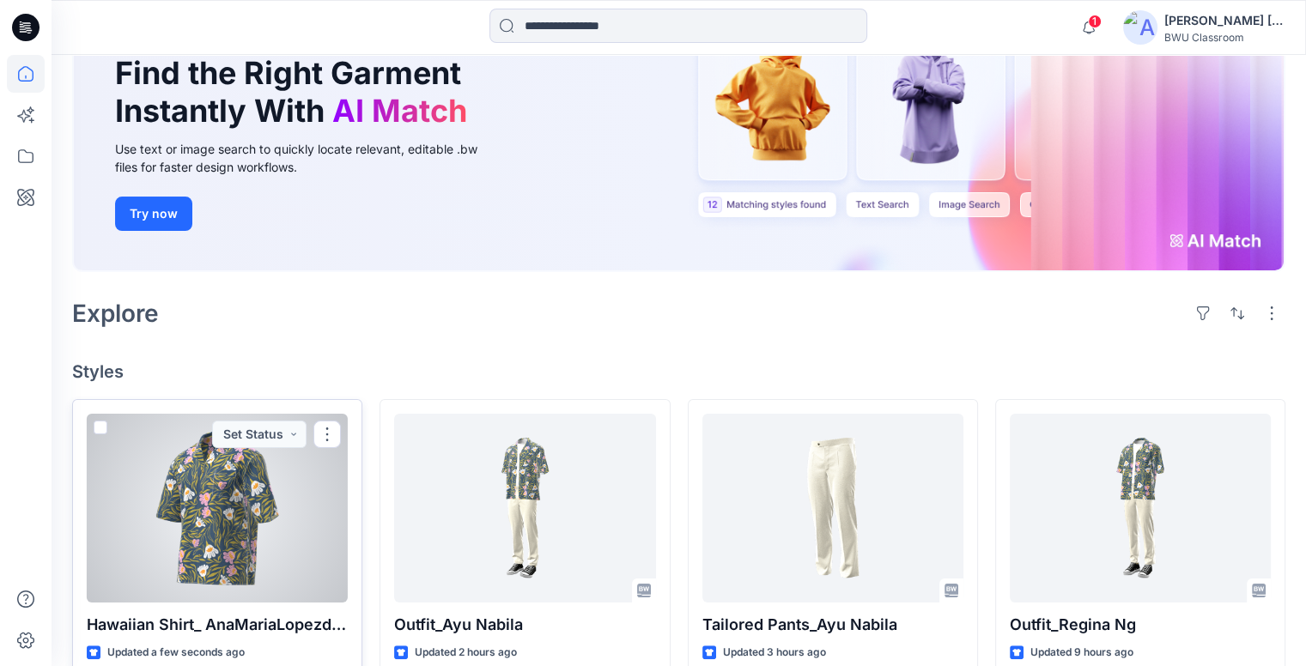
click at [278, 492] on div at bounding box center [217, 508] width 261 height 189
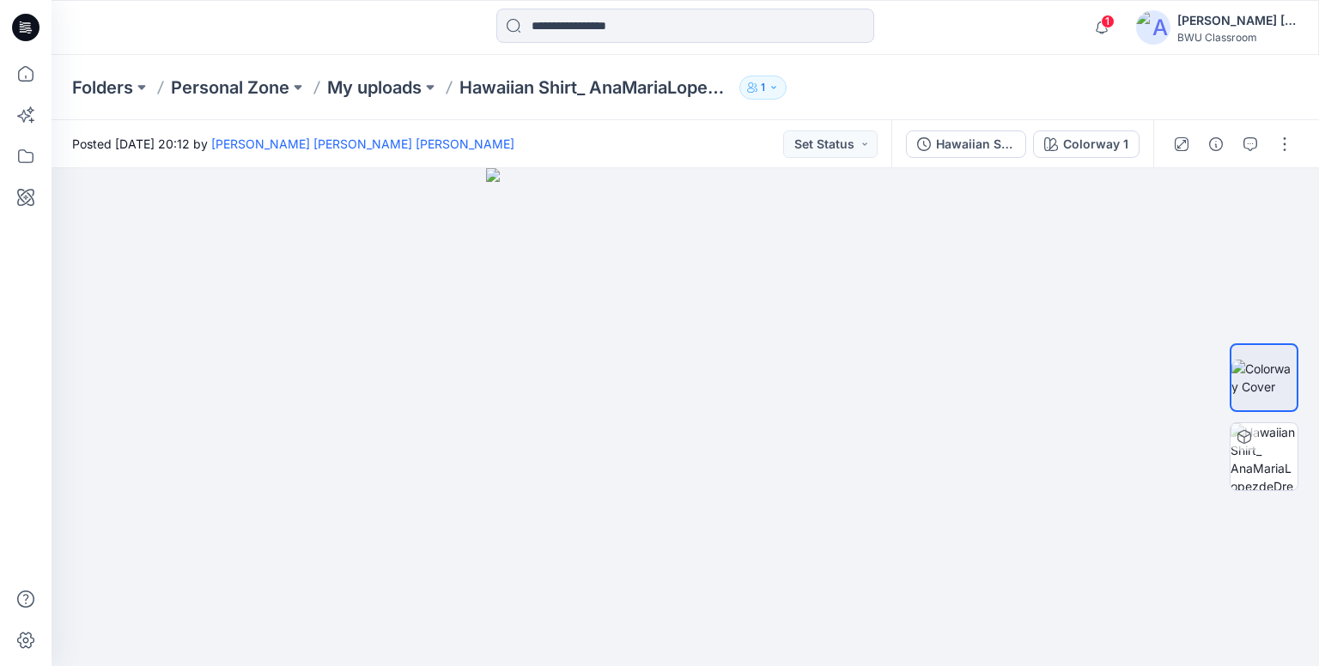
click at [27, 26] on icon at bounding box center [25, 27] width 27 height 27
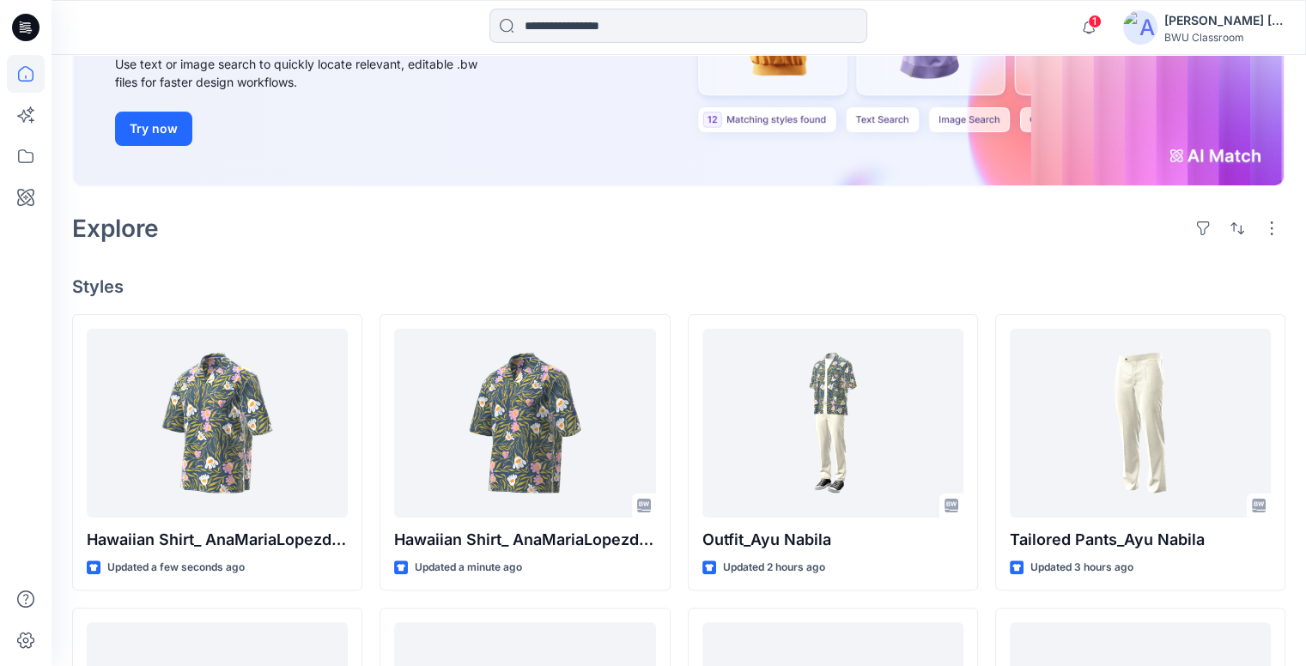
scroll to position [258, 0]
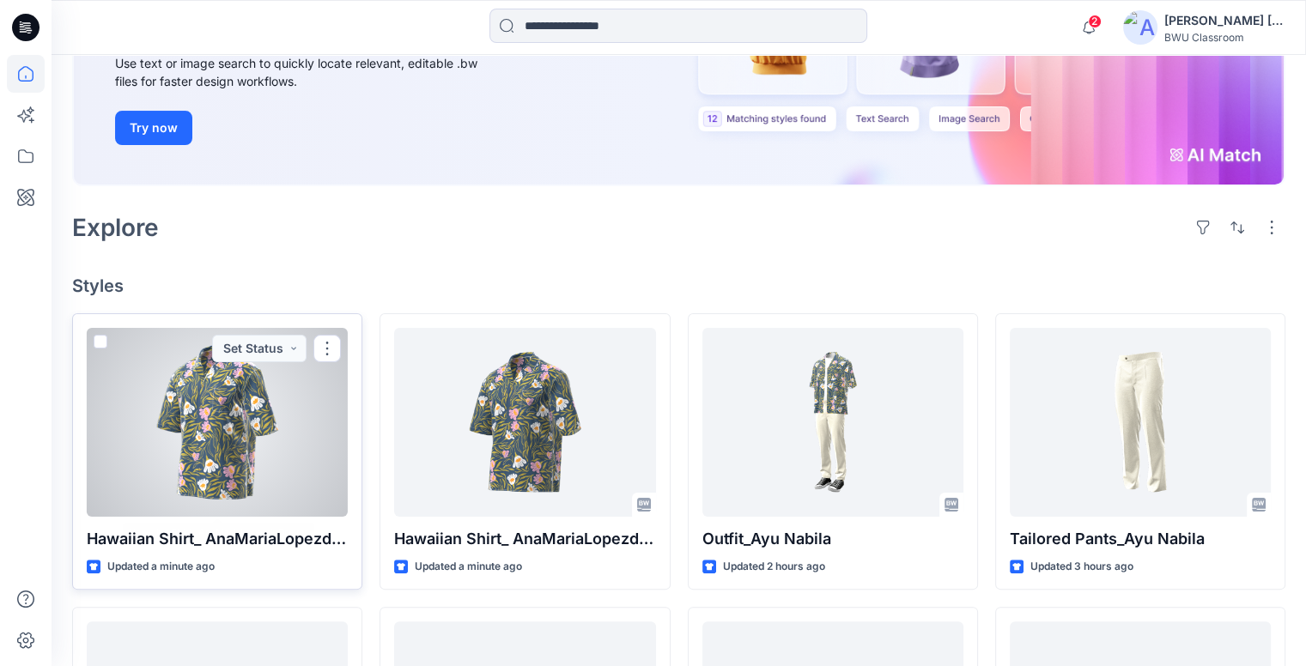
click at [303, 445] on div at bounding box center [217, 422] width 261 height 189
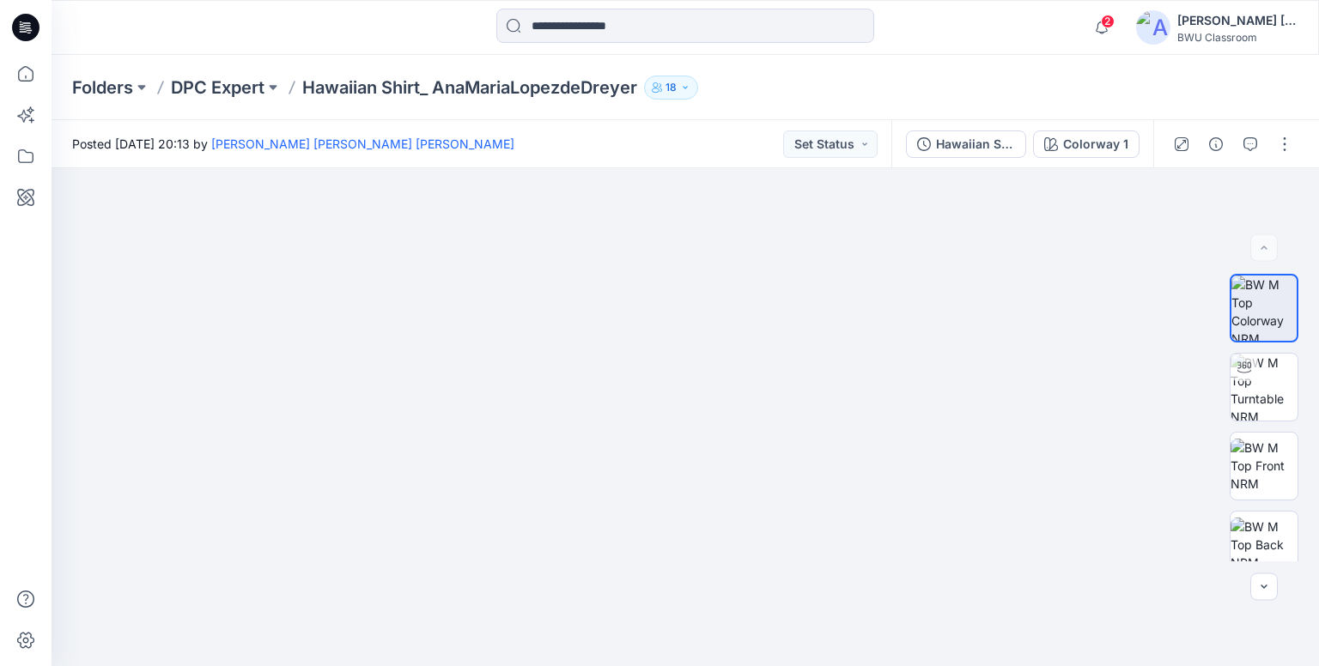
click at [1208, 21] on div "[PERSON_NAME] [PERSON_NAME] [PERSON_NAME]" at bounding box center [1238, 20] width 120 height 21
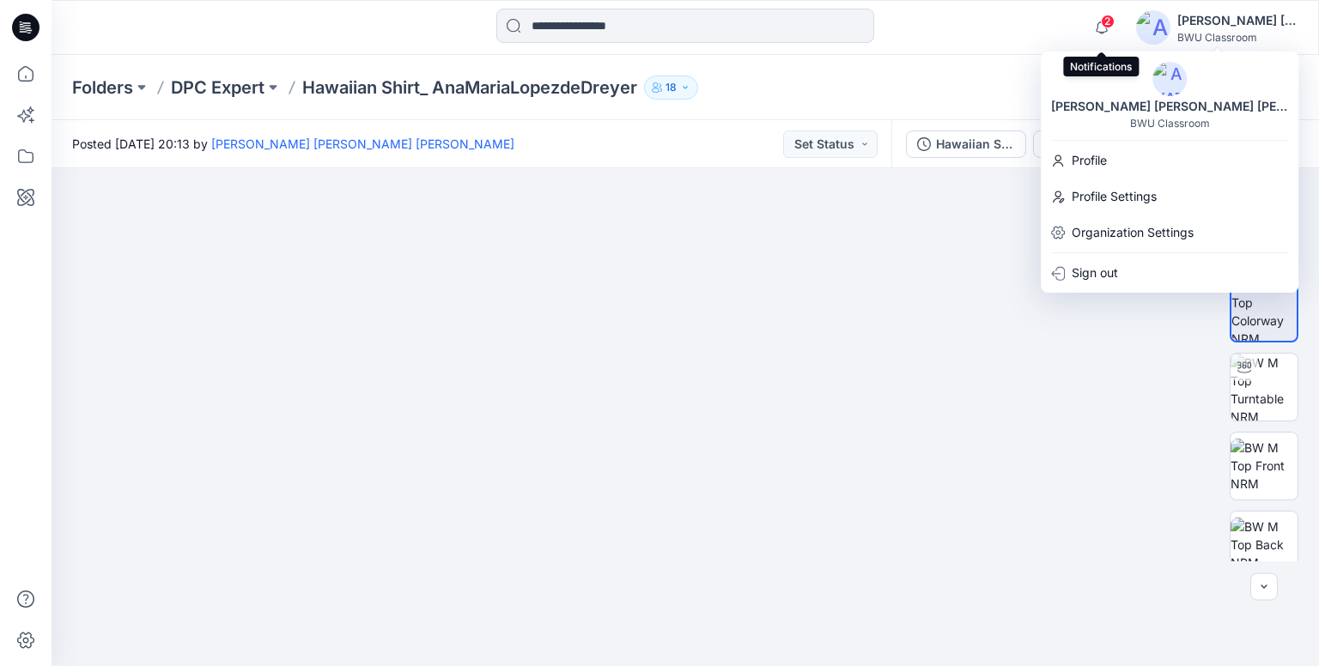
click at [1103, 23] on span "2" at bounding box center [1108, 22] width 14 height 14
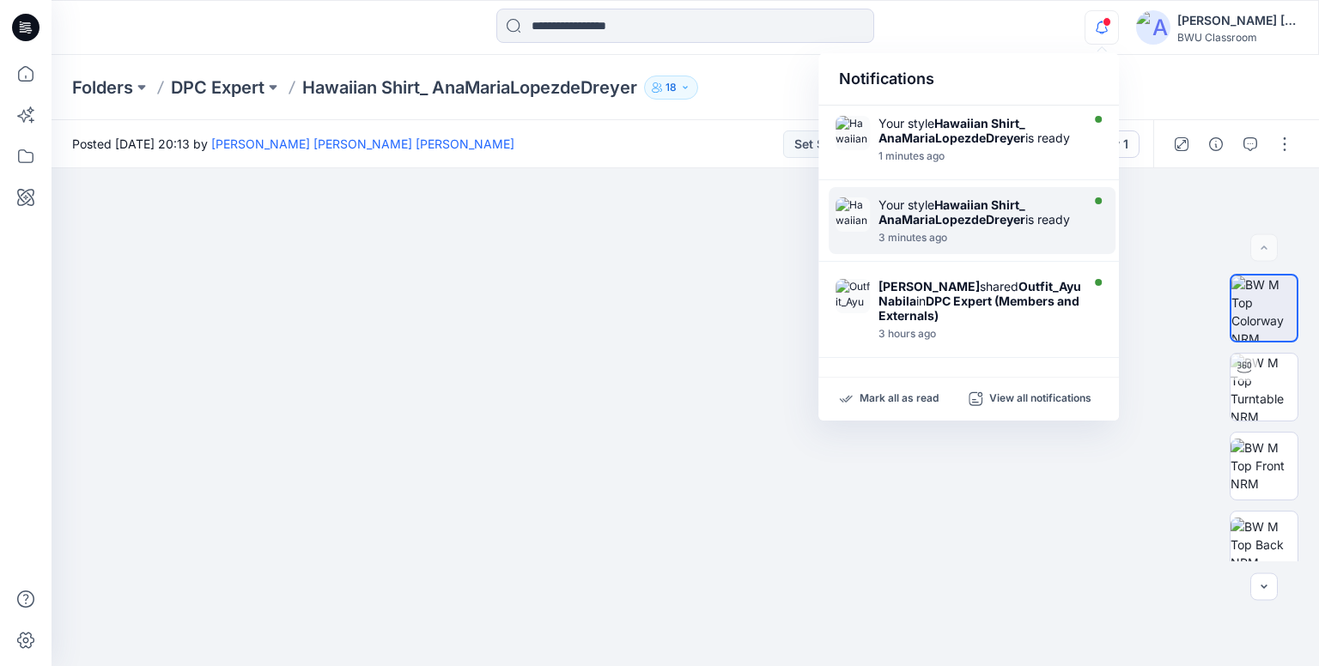
click at [941, 227] on strong "Hawaiian Shirt_ AnaMariaLopezdeDreyer" at bounding box center [952, 212] width 147 height 29
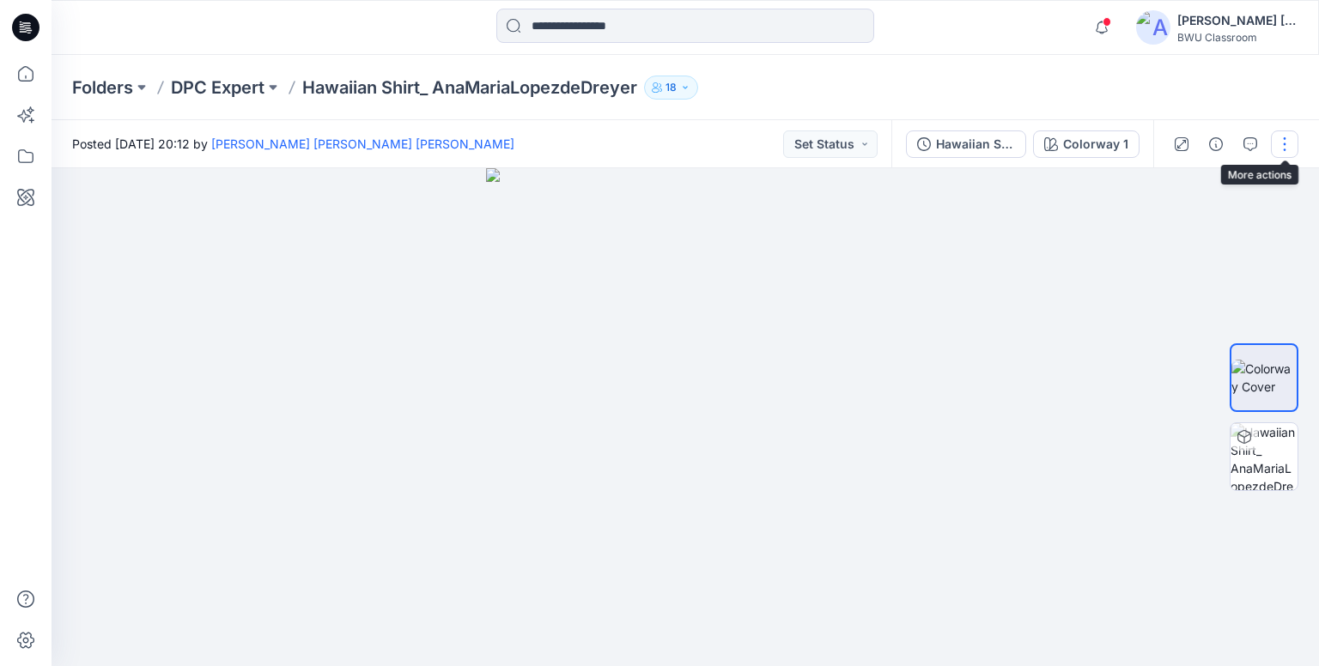
click at [1288, 146] on button "button" at bounding box center [1284, 144] width 27 height 27
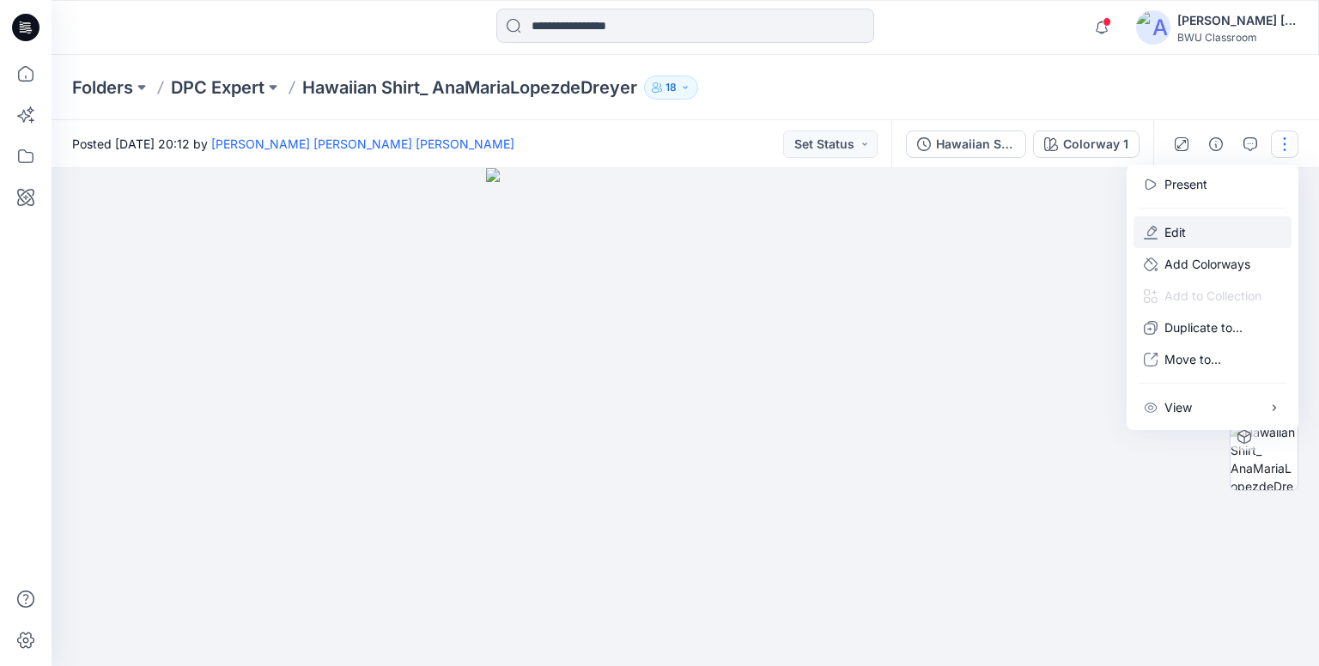
click at [1187, 235] on button "Edit" at bounding box center [1213, 232] width 158 height 32
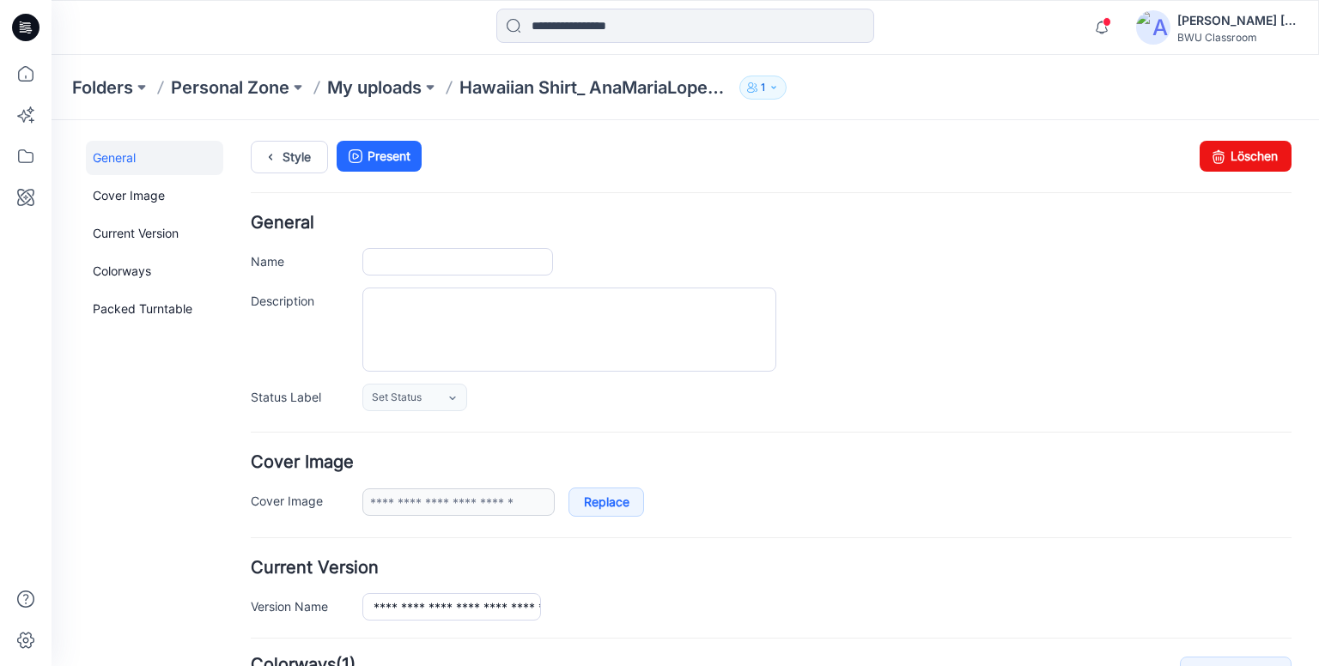
type input "**********"
drag, startPoint x: 1242, startPoint y: 159, endPoint x: 680, endPoint y: 123, distance: 562.9
click at [1242, 159] on link "Löschen" at bounding box center [1246, 156] width 92 height 31
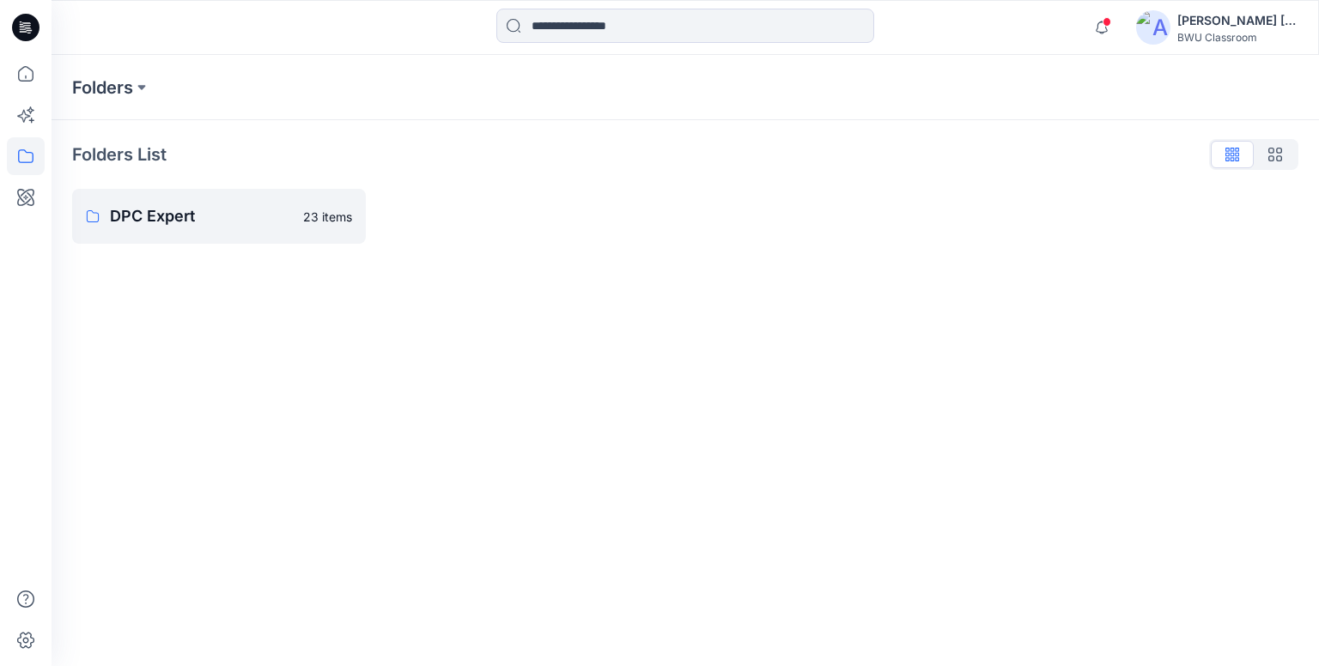
click at [1220, 22] on div "[PERSON_NAME] [PERSON_NAME] [PERSON_NAME]" at bounding box center [1238, 20] width 120 height 21
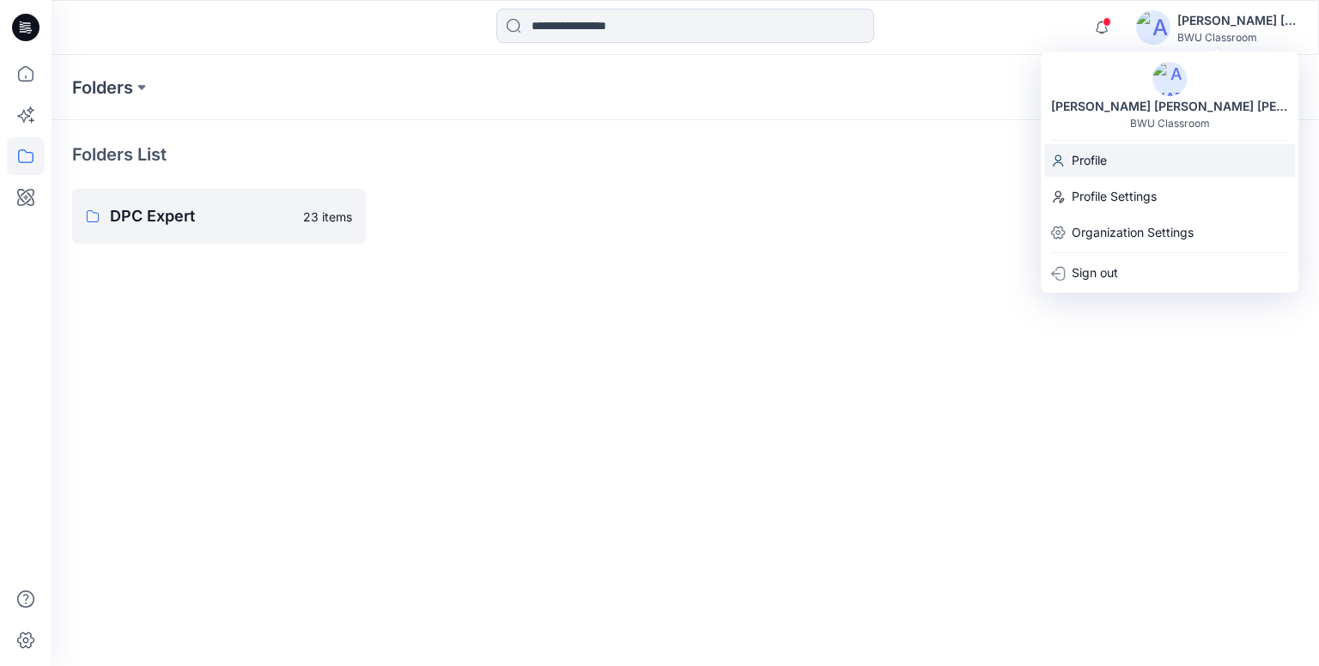
click at [1098, 151] on p "Profile" at bounding box center [1089, 160] width 35 height 33
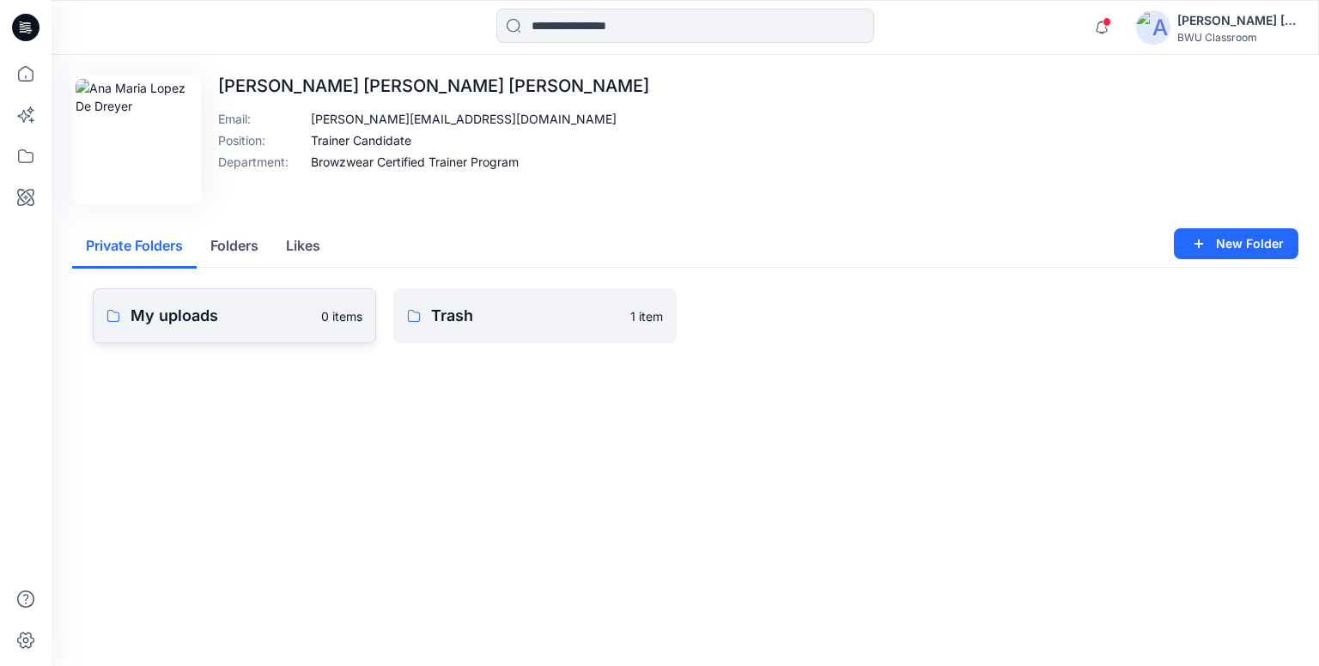
click at [293, 313] on p "My uploads" at bounding box center [221, 316] width 180 height 24
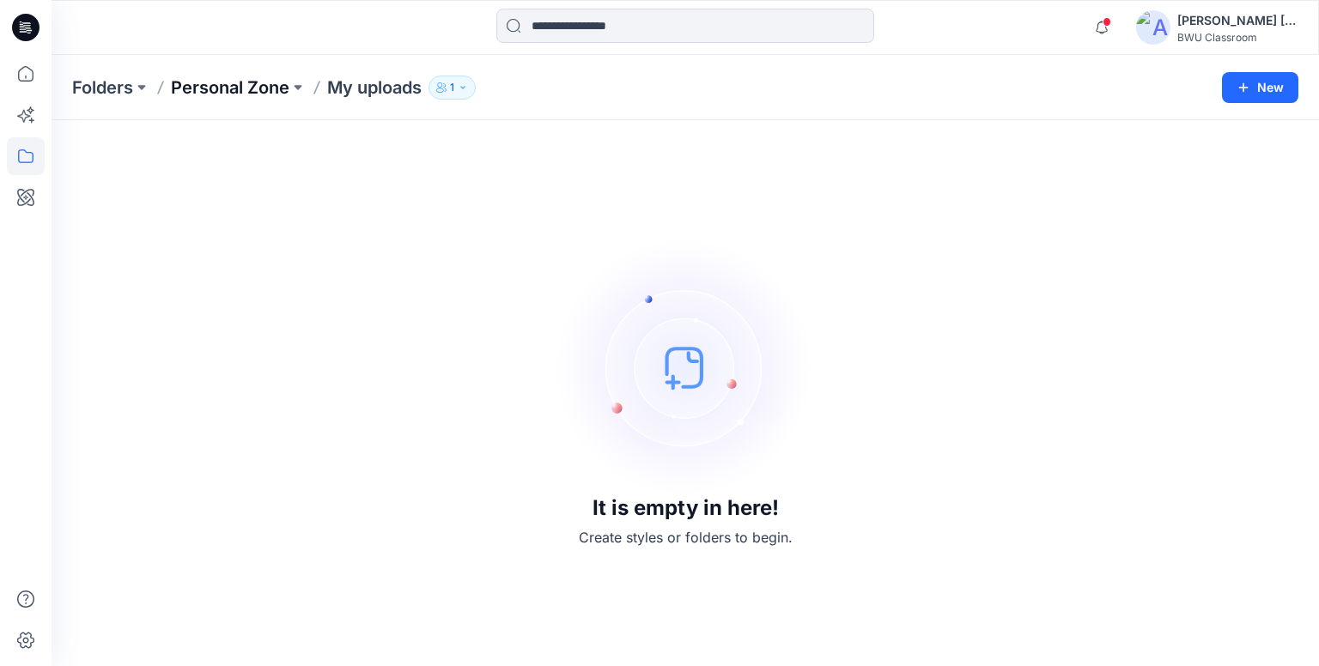
click at [211, 88] on p "Personal Zone" at bounding box center [230, 88] width 119 height 24
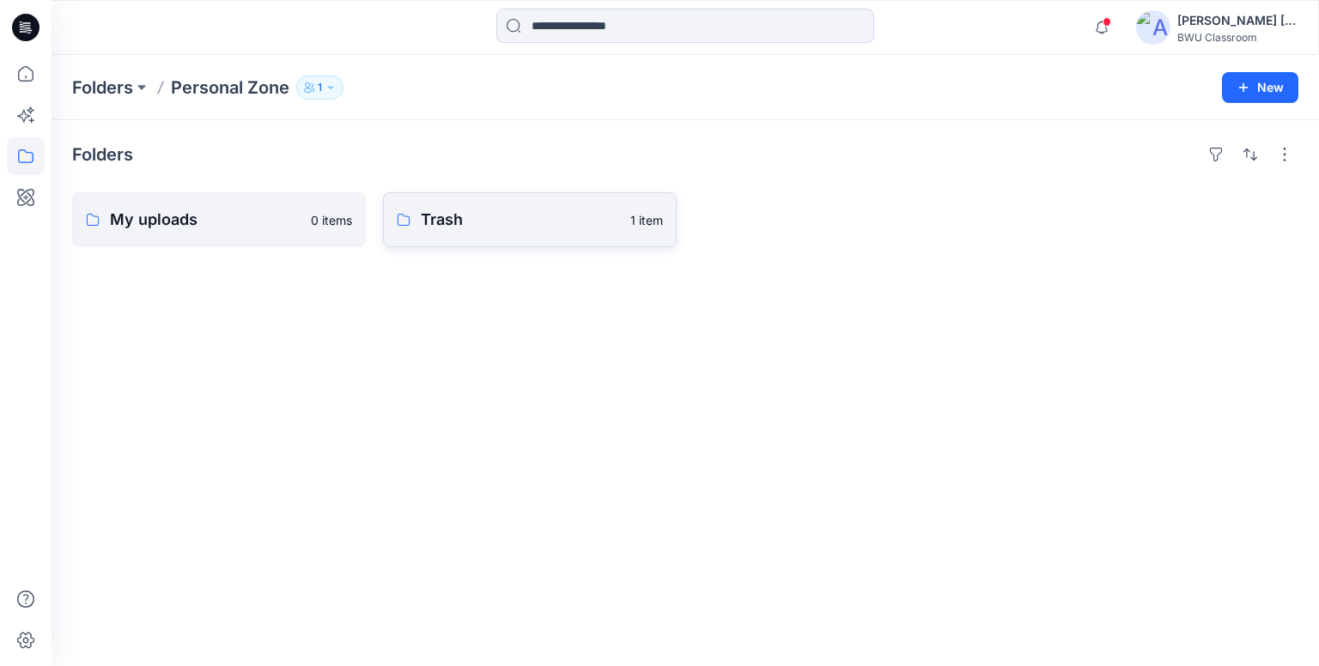
click at [482, 227] on p "Trash" at bounding box center [520, 220] width 199 height 24
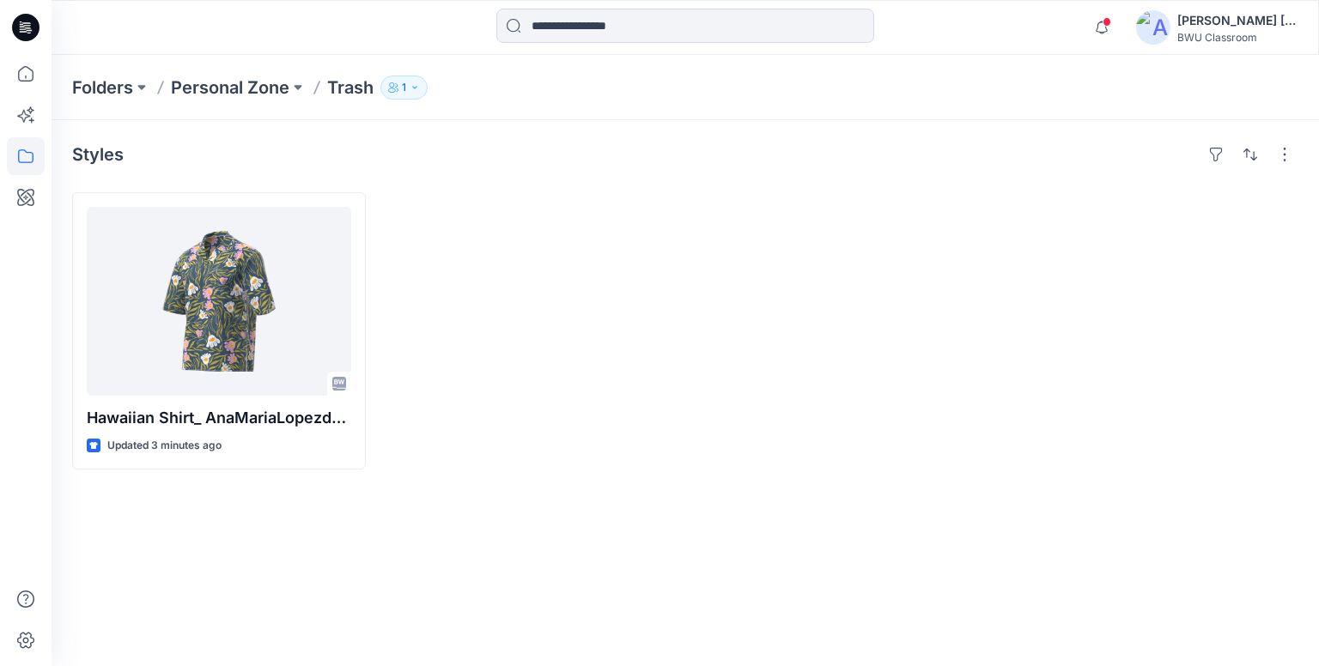
click at [18, 23] on icon at bounding box center [25, 27] width 27 height 27
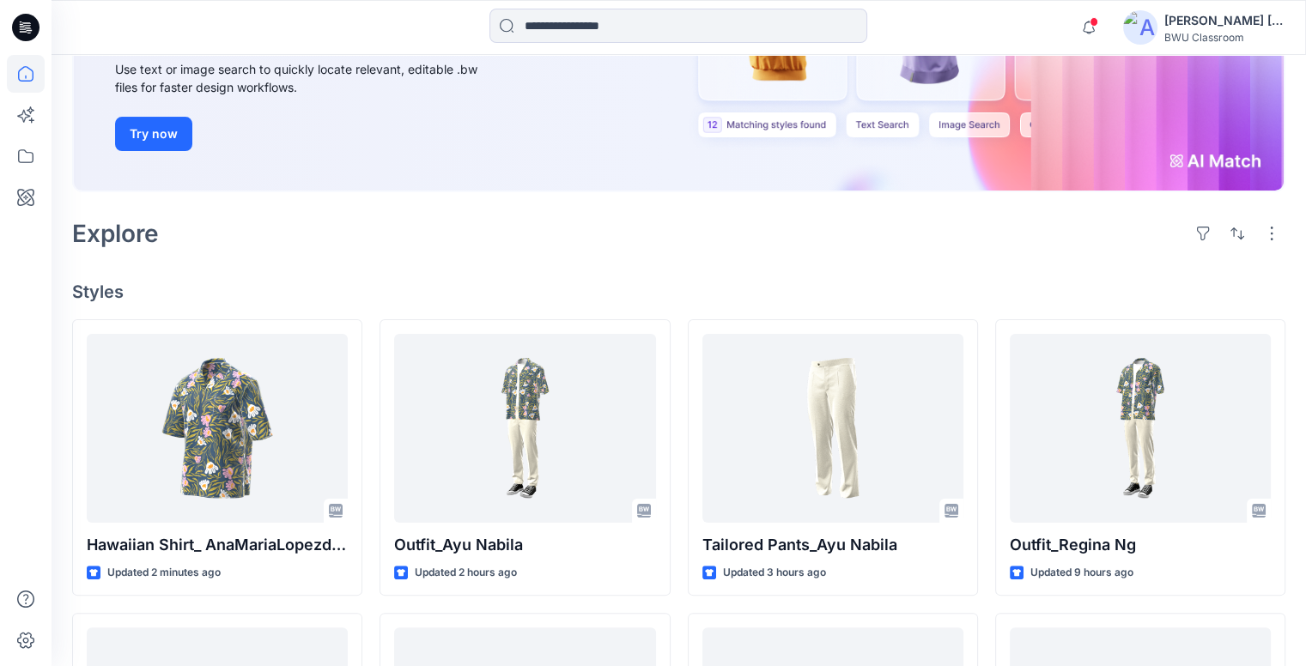
scroll to position [258, 0]
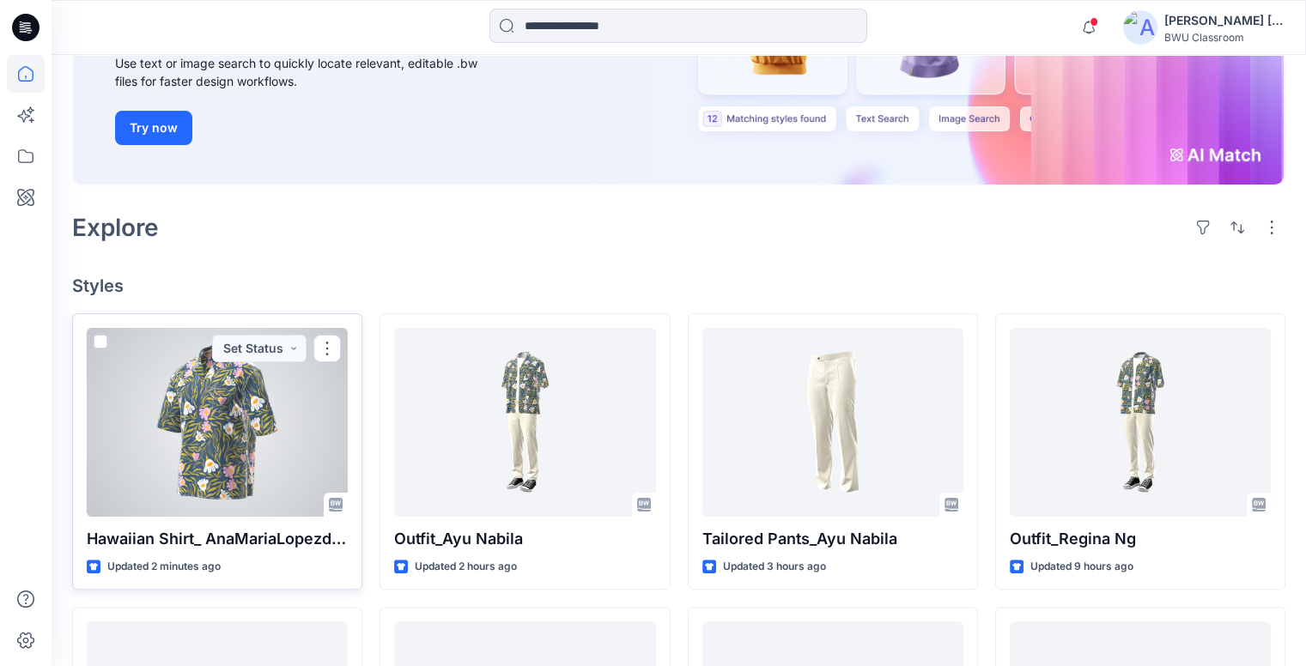
click at [237, 418] on div at bounding box center [217, 422] width 261 height 189
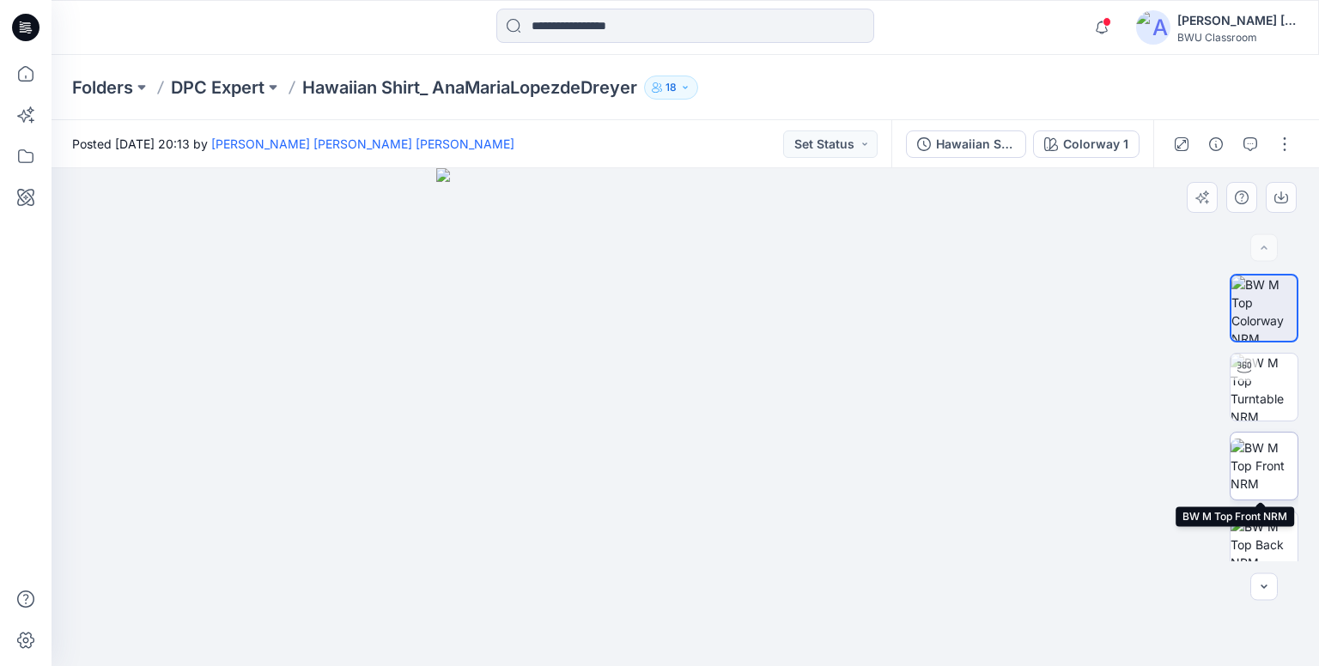
click at [1251, 467] on img at bounding box center [1264, 466] width 67 height 54
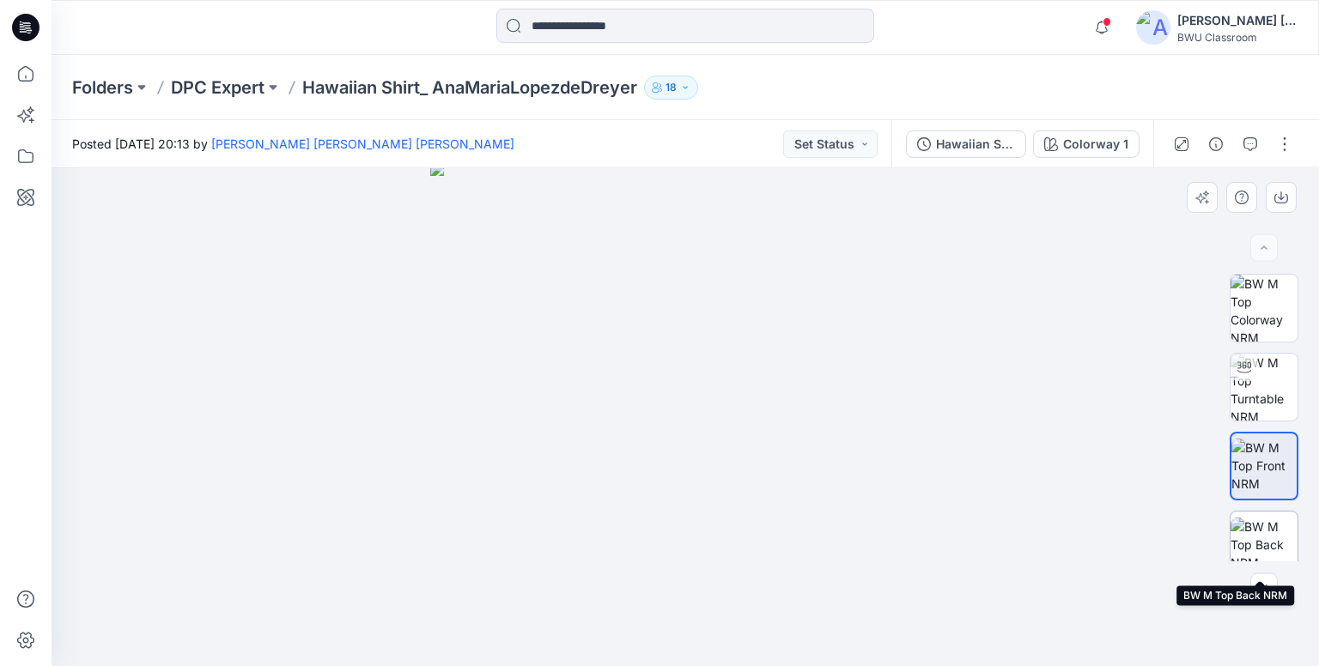
click at [1265, 541] on img at bounding box center [1264, 545] width 67 height 54
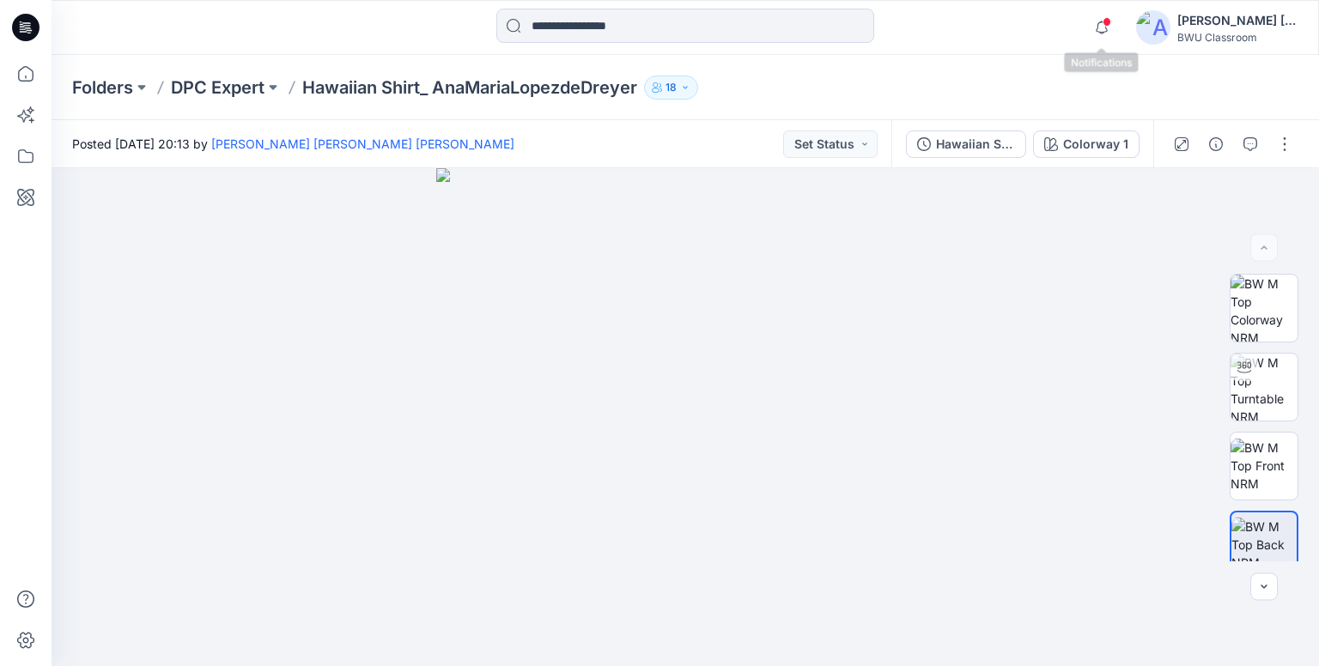
click at [1106, 25] on span at bounding box center [1107, 21] width 9 height 9
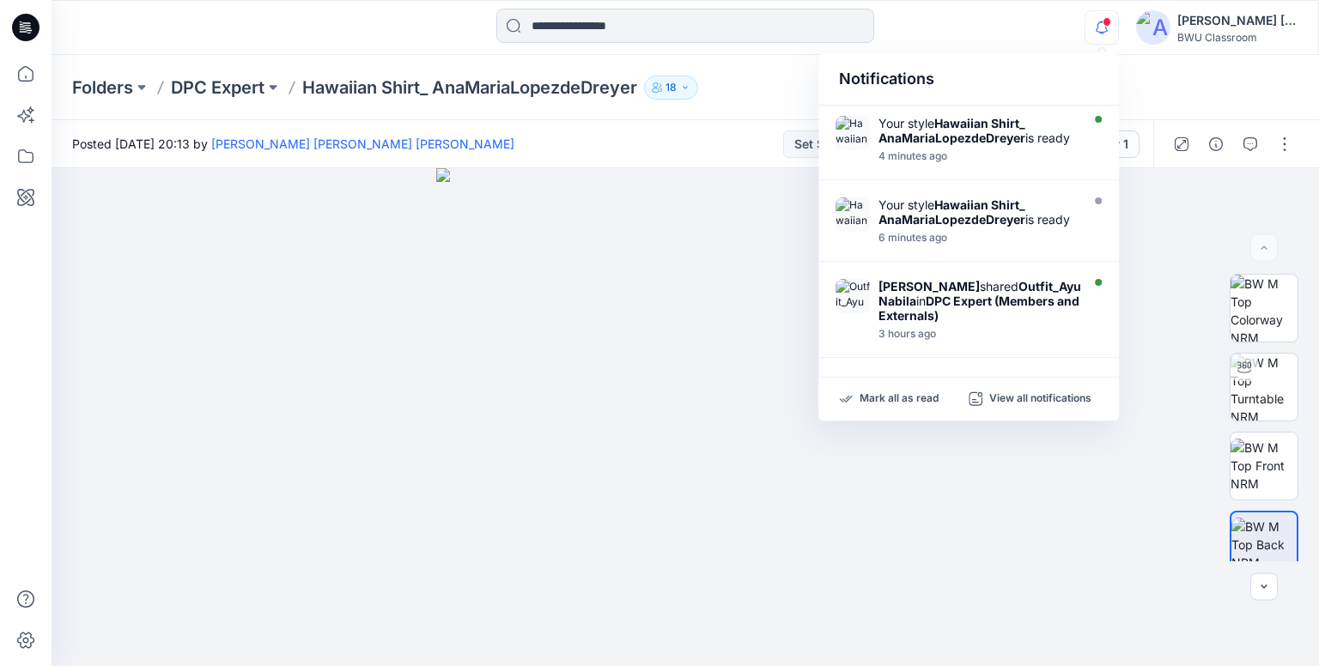
click at [28, 33] on icon at bounding box center [29, 33] width 4 height 1
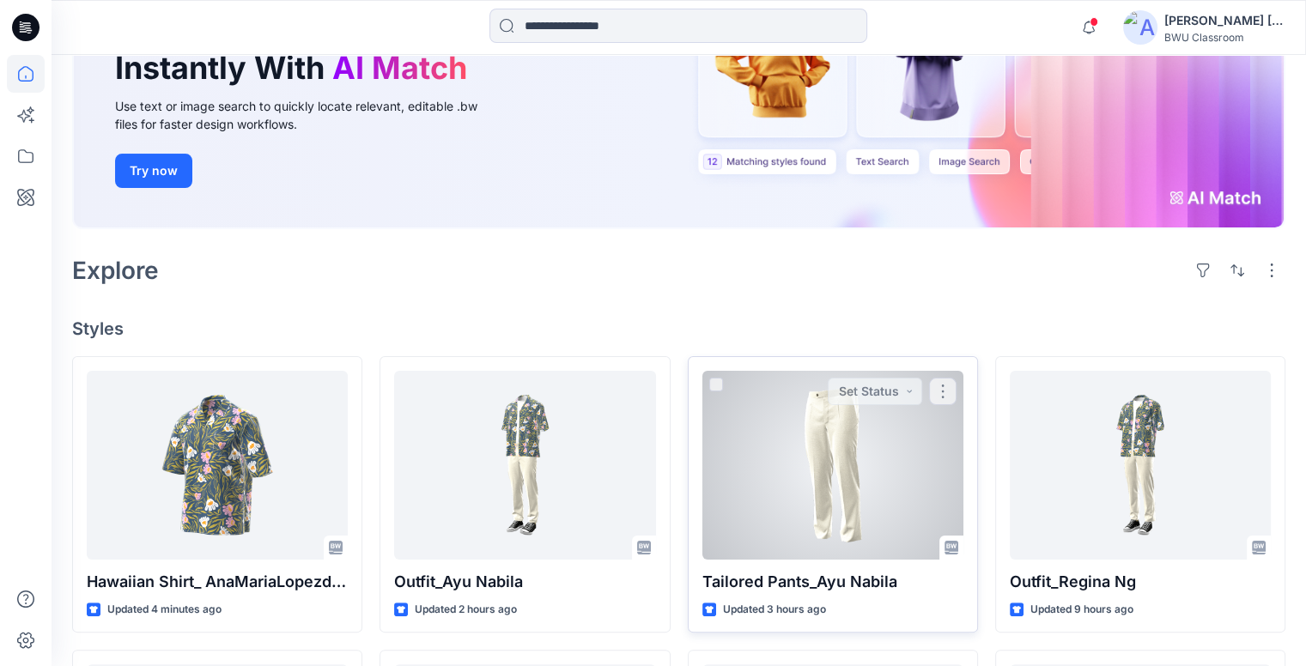
scroll to position [429, 0]
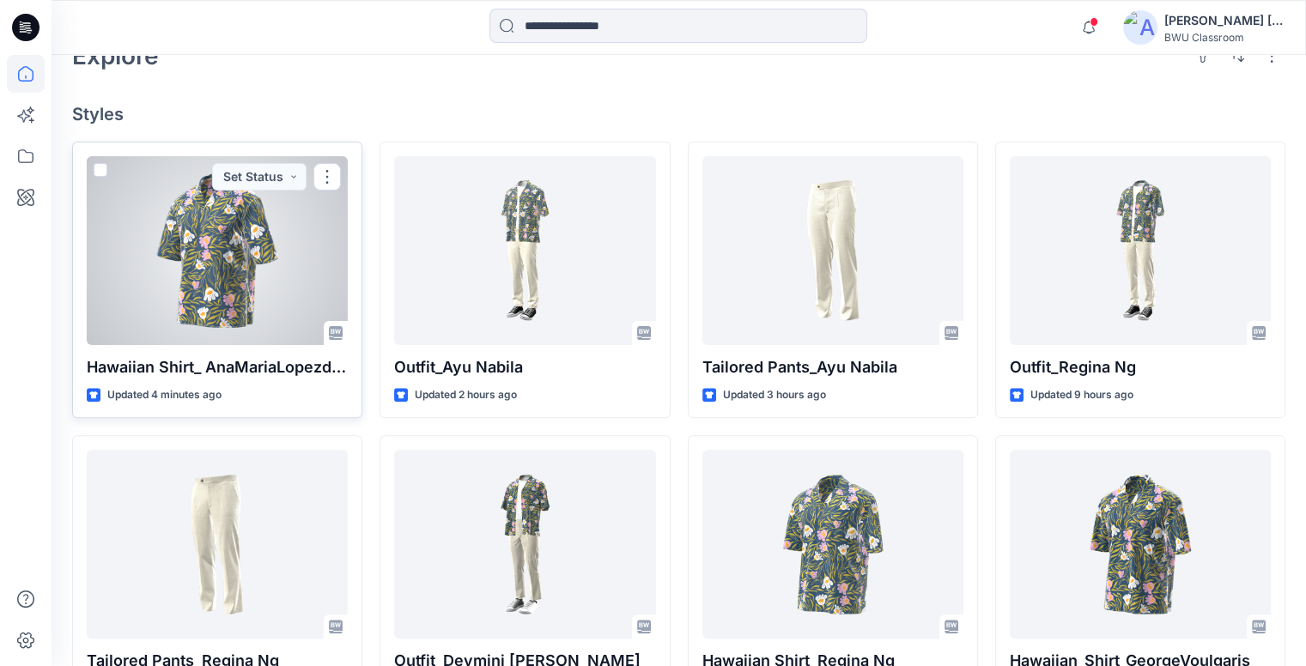
click at [239, 202] on div at bounding box center [217, 250] width 261 height 189
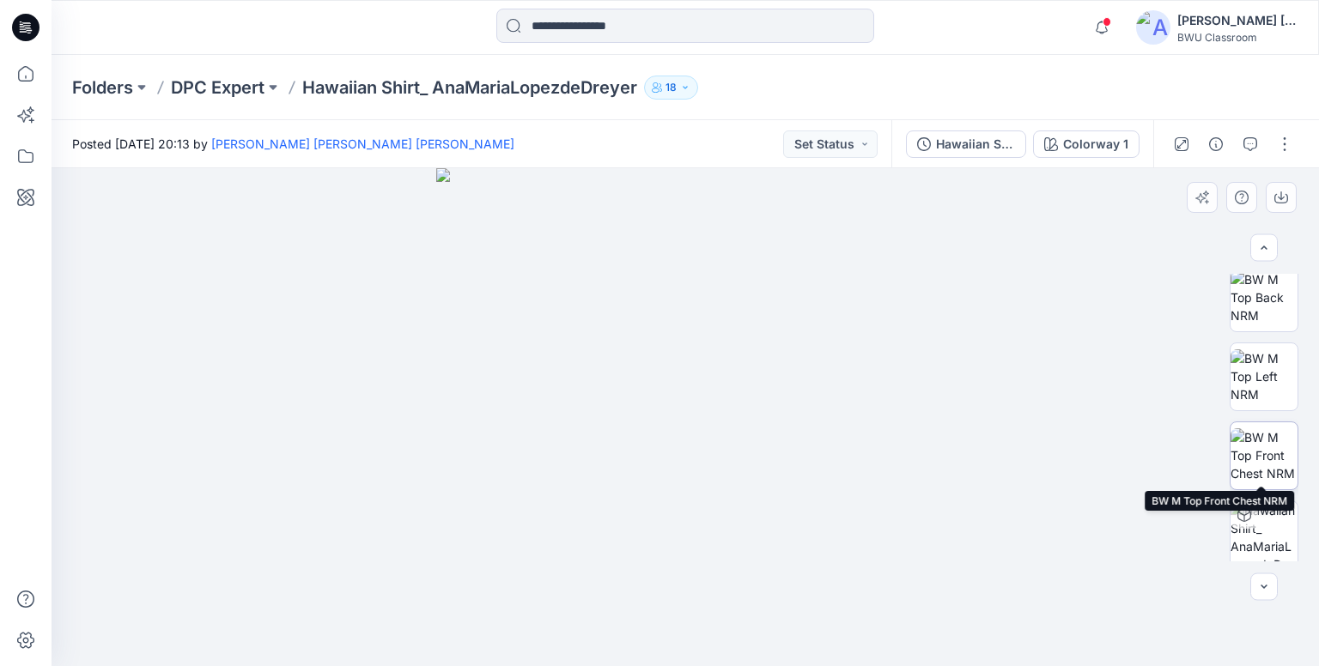
scroll to position [254, 0]
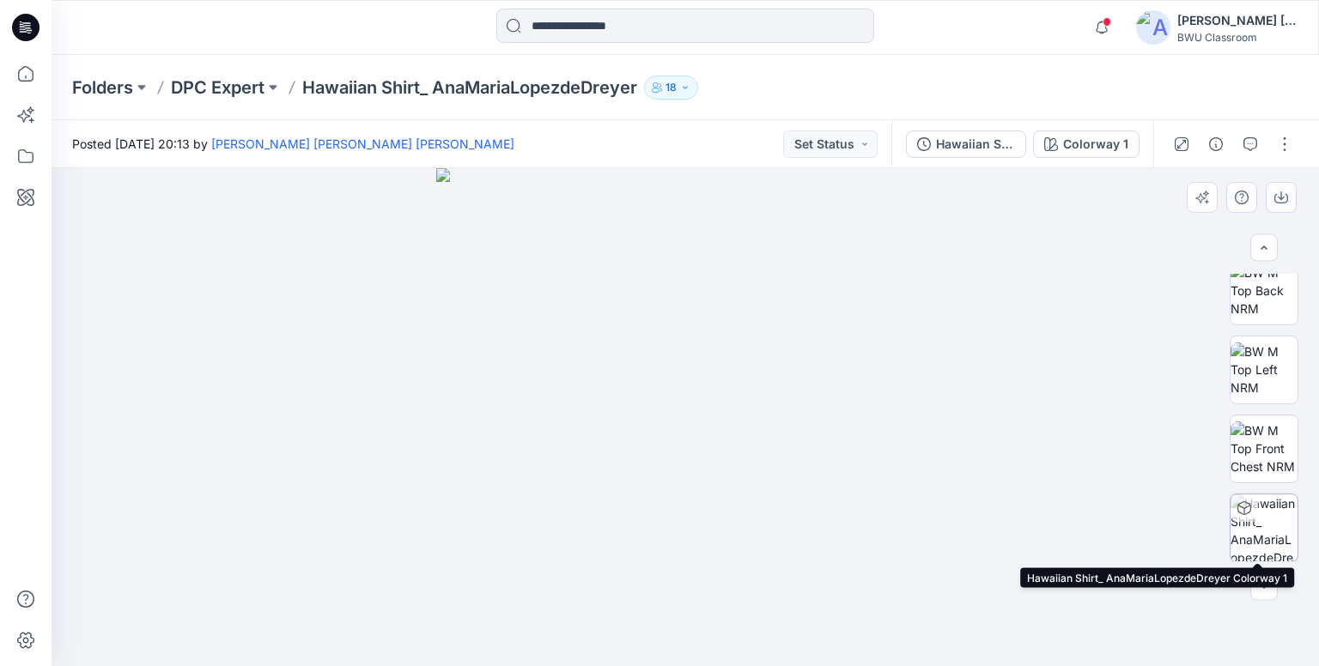
click at [1272, 532] on img at bounding box center [1264, 528] width 67 height 67
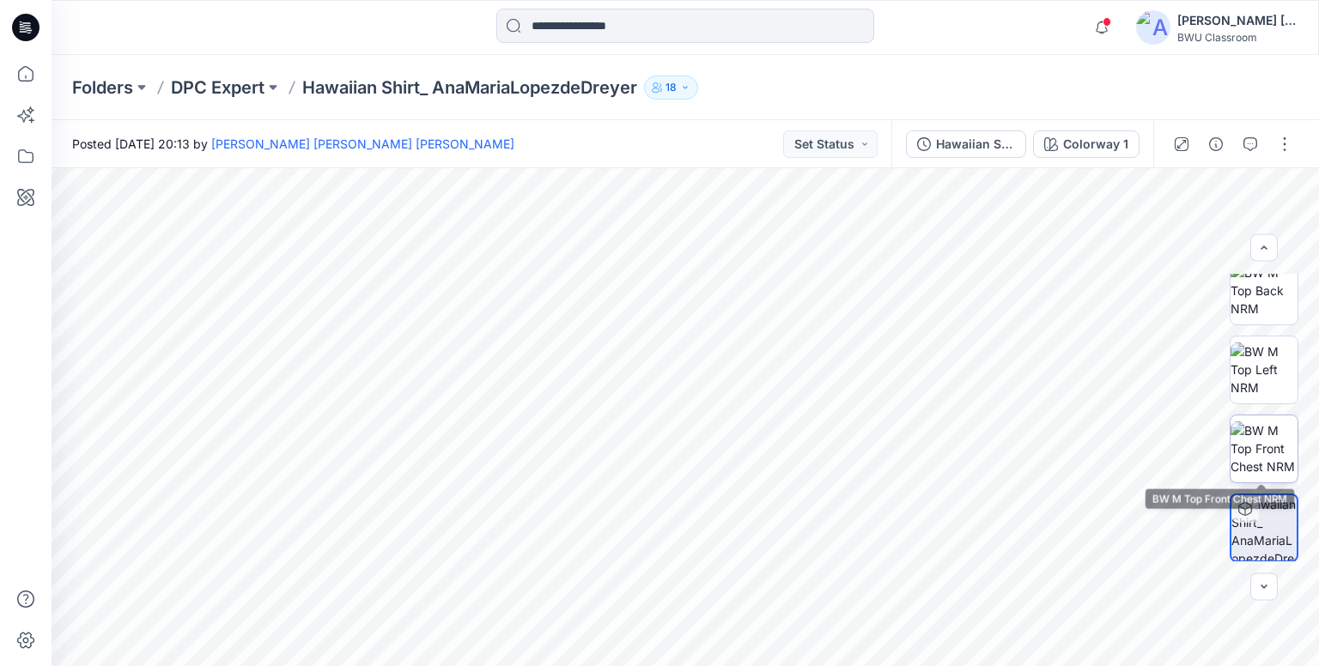
click at [1251, 449] on img at bounding box center [1264, 449] width 67 height 54
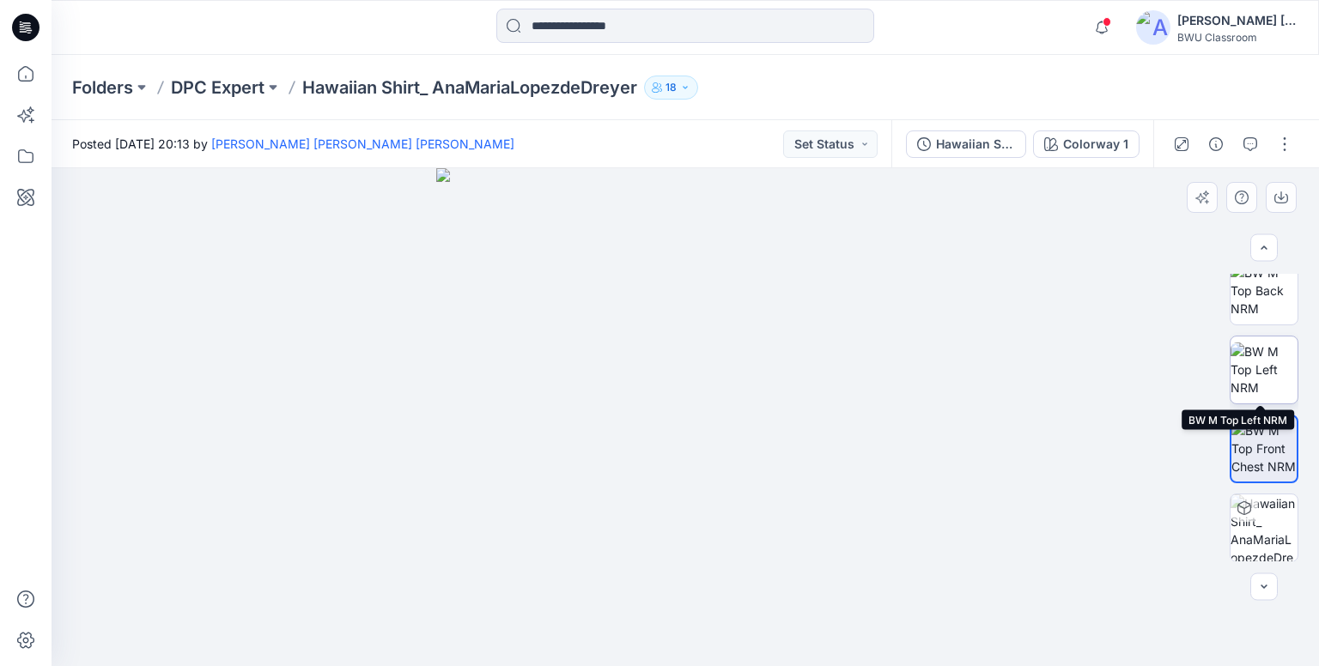
click at [1255, 366] on img at bounding box center [1264, 370] width 67 height 54
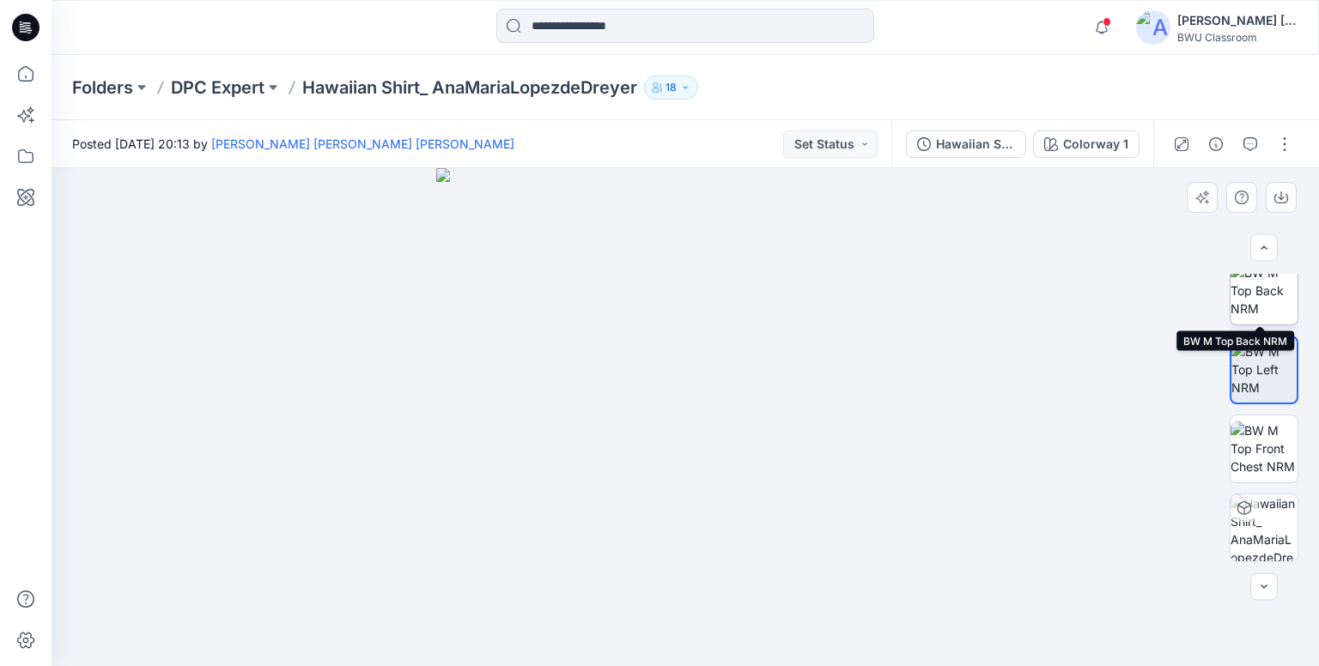
click at [1271, 289] on img at bounding box center [1264, 291] width 67 height 54
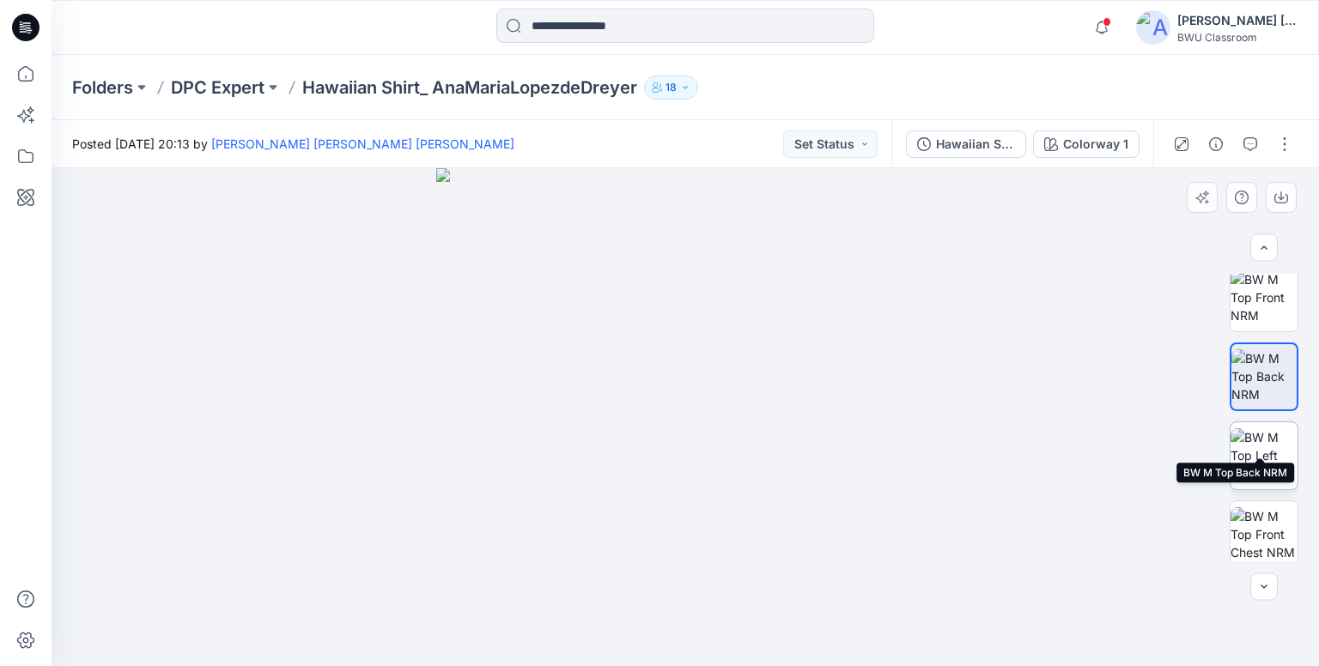
scroll to position [82, 0]
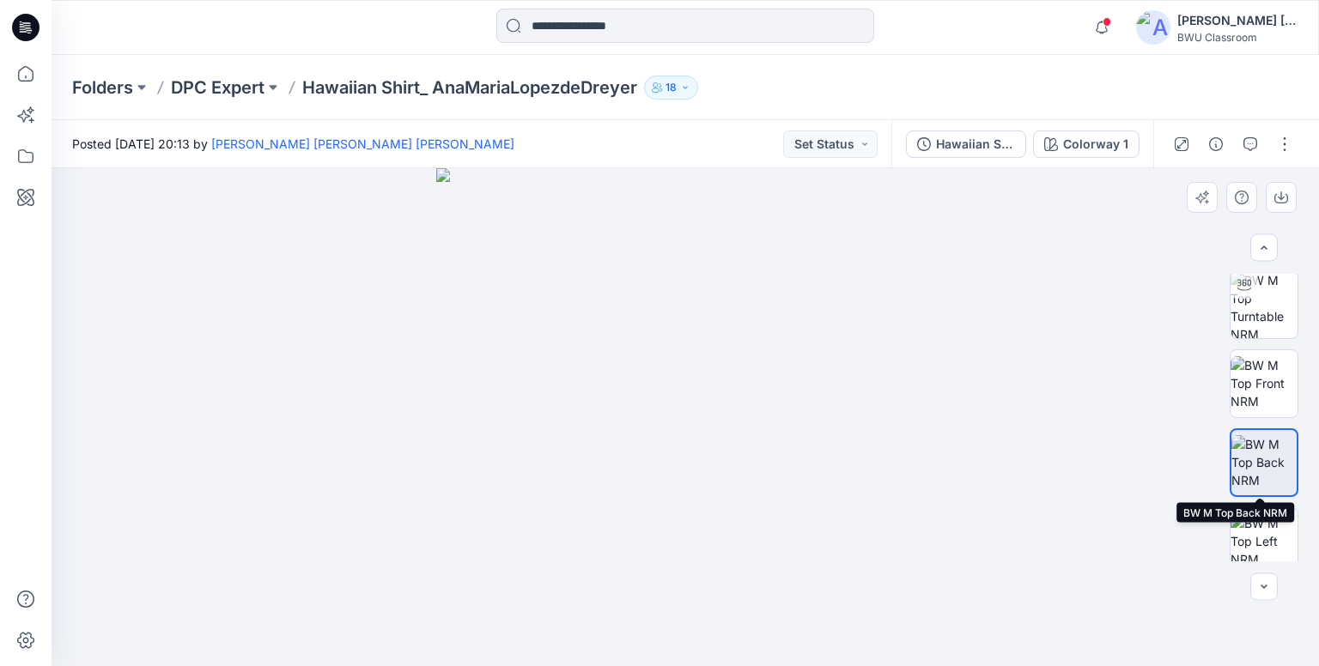
click at [1263, 476] on img at bounding box center [1264, 462] width 65 height 54
click at [1277, 386] on img at bounding box center [1264, 383] width 67 height 54
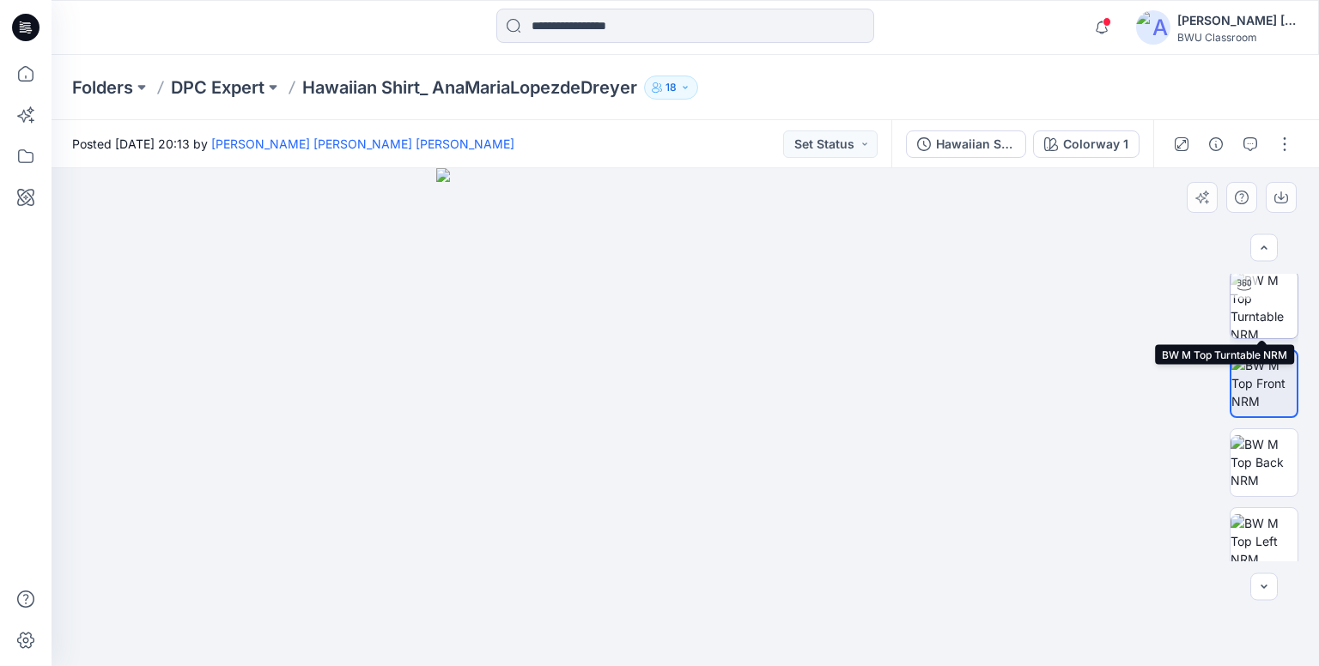
click at [1266, 313] on img at bounding box center [1264, 304] width 67 height 67
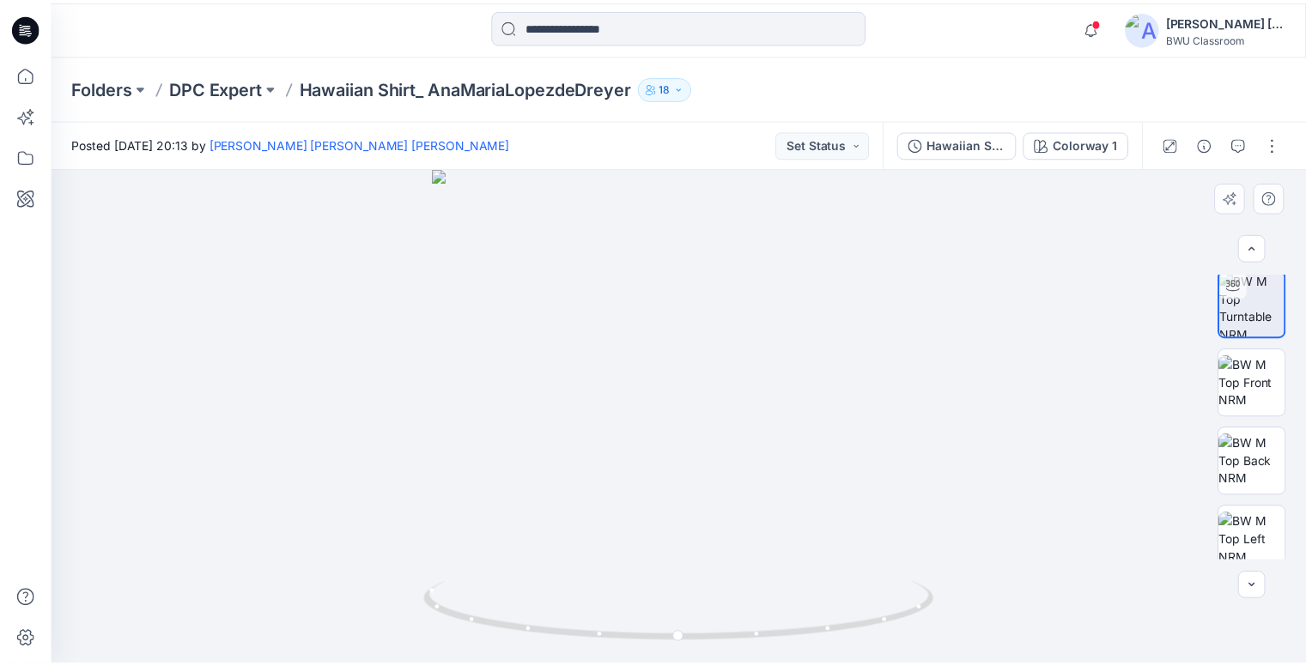
scroll to position [0, 0]
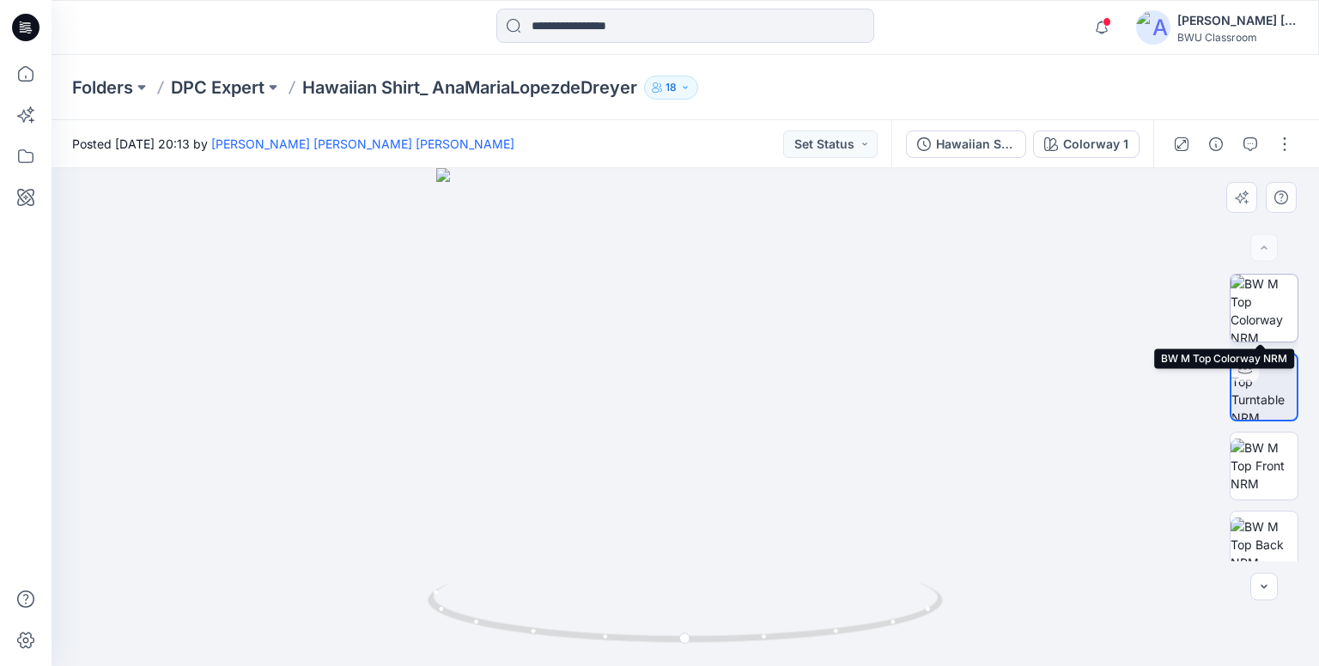
click at [1264, 304] on img at bounding box center [1264, 308] width 67 height 67
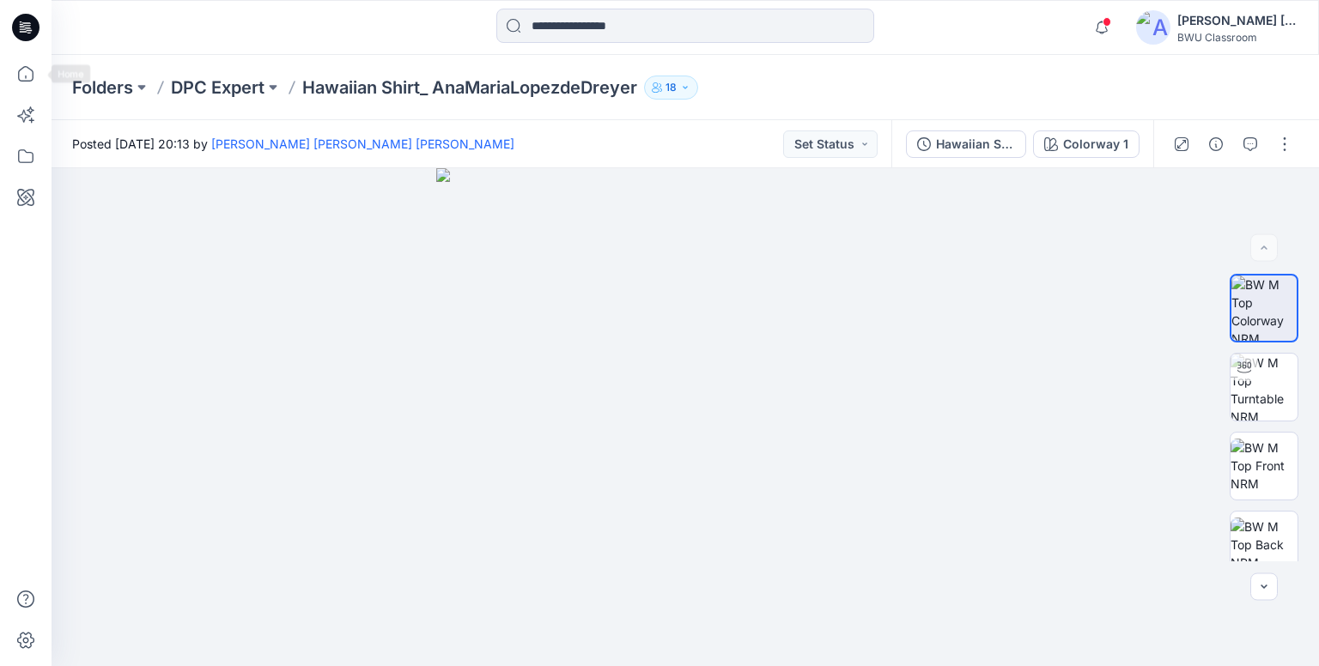
click at [31, 21] on icon at bounding box center [25, 27] width 27 height 27
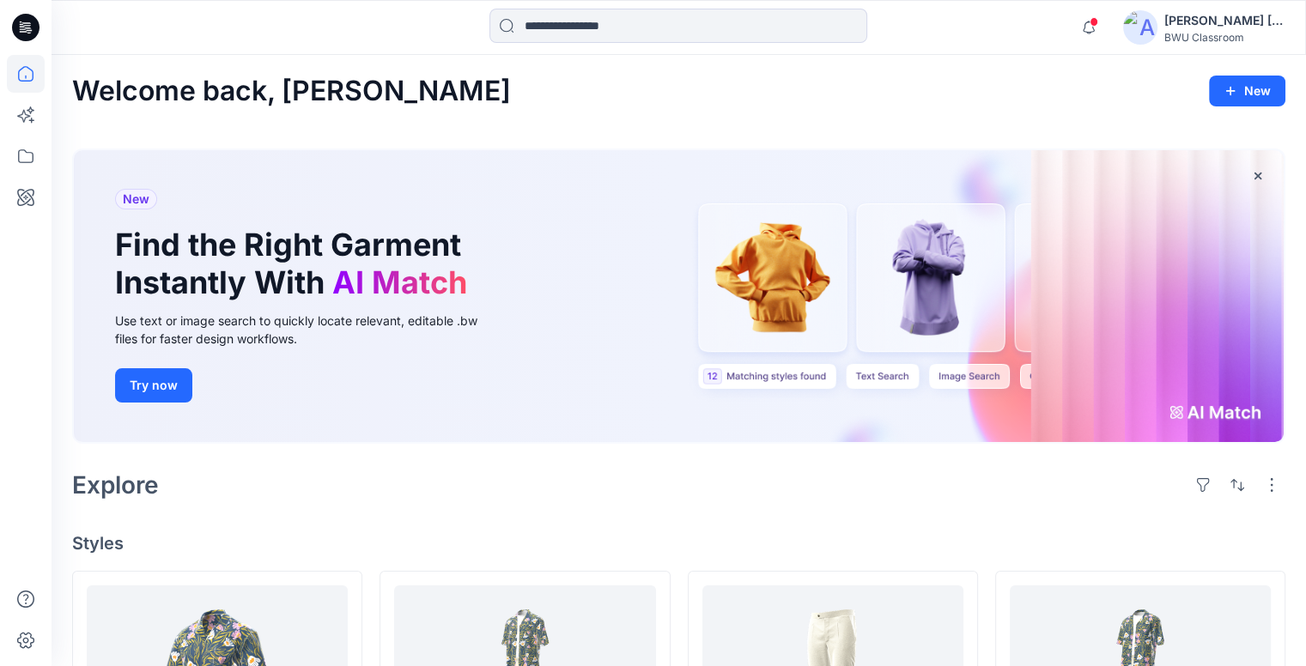
click at [1194, 27] on div "[PERSON_NAME] [PERSON_NAME] [PERSON_NAME]" at bounding box center [1225, 20] width 120 height 21
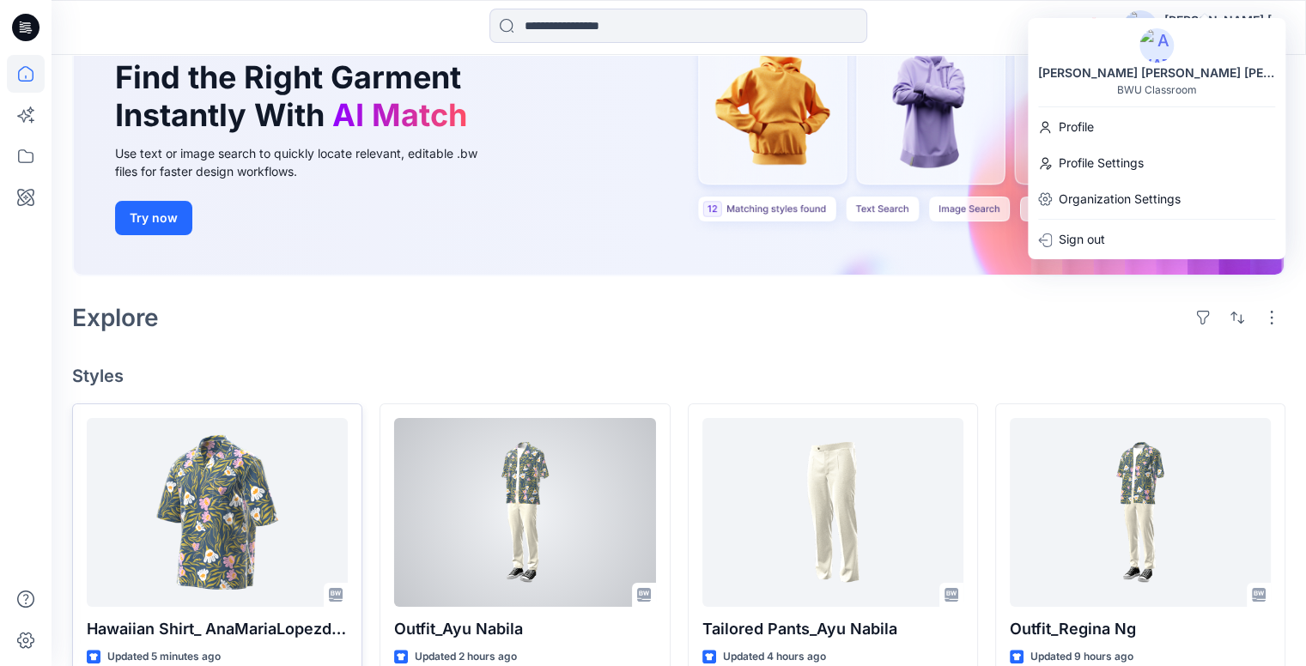
scroll to position [172, 0]
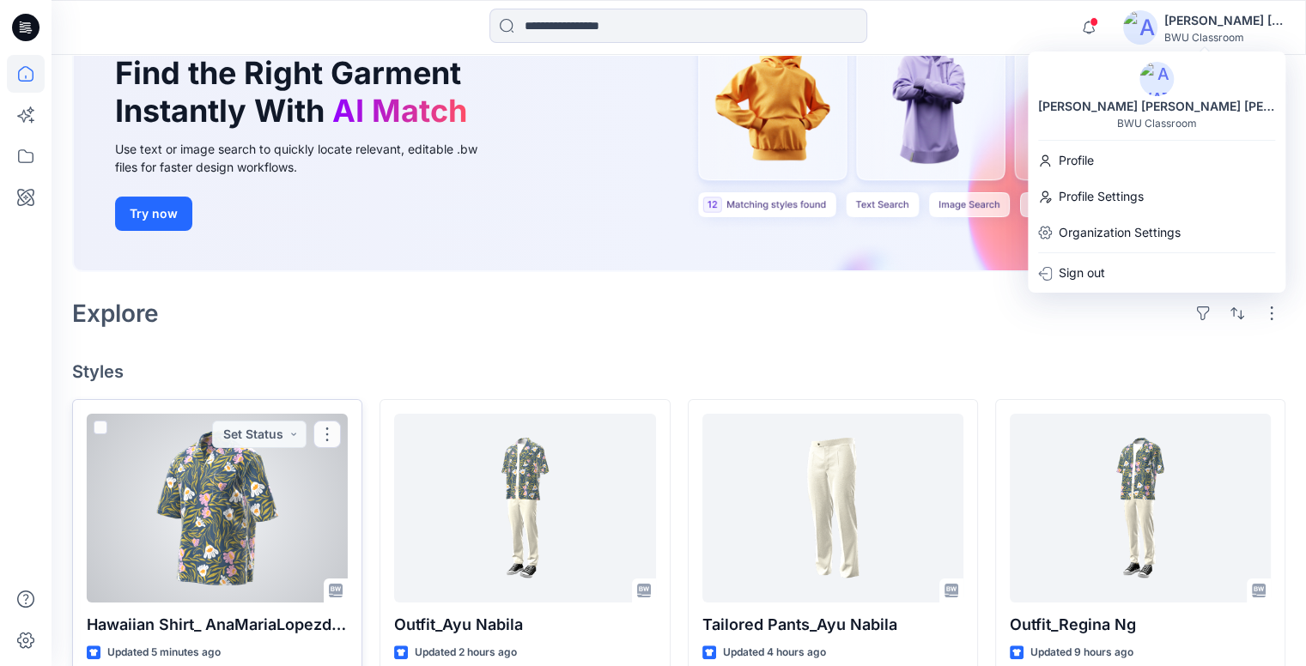
click at [253, 459] on div at bounding box center [217, 508] width 261 height 189
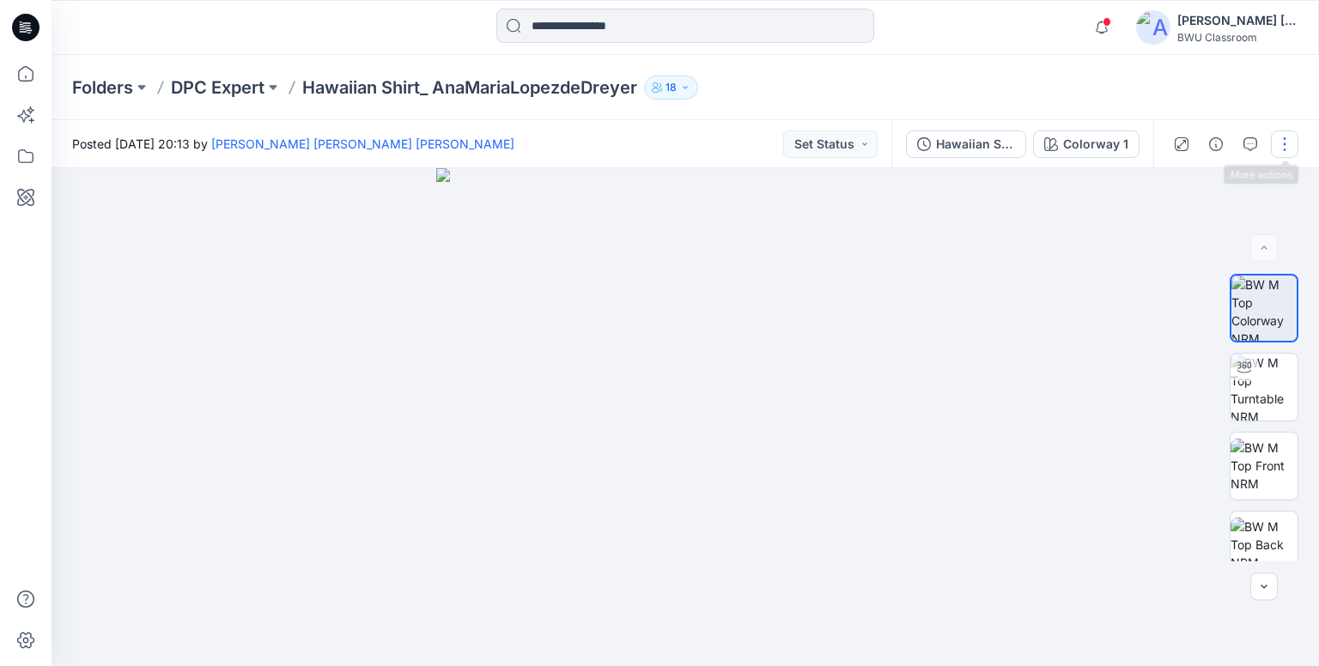
click at [1287, 137] on button "button" at bounding box center [1284, 144] width 27 height 27
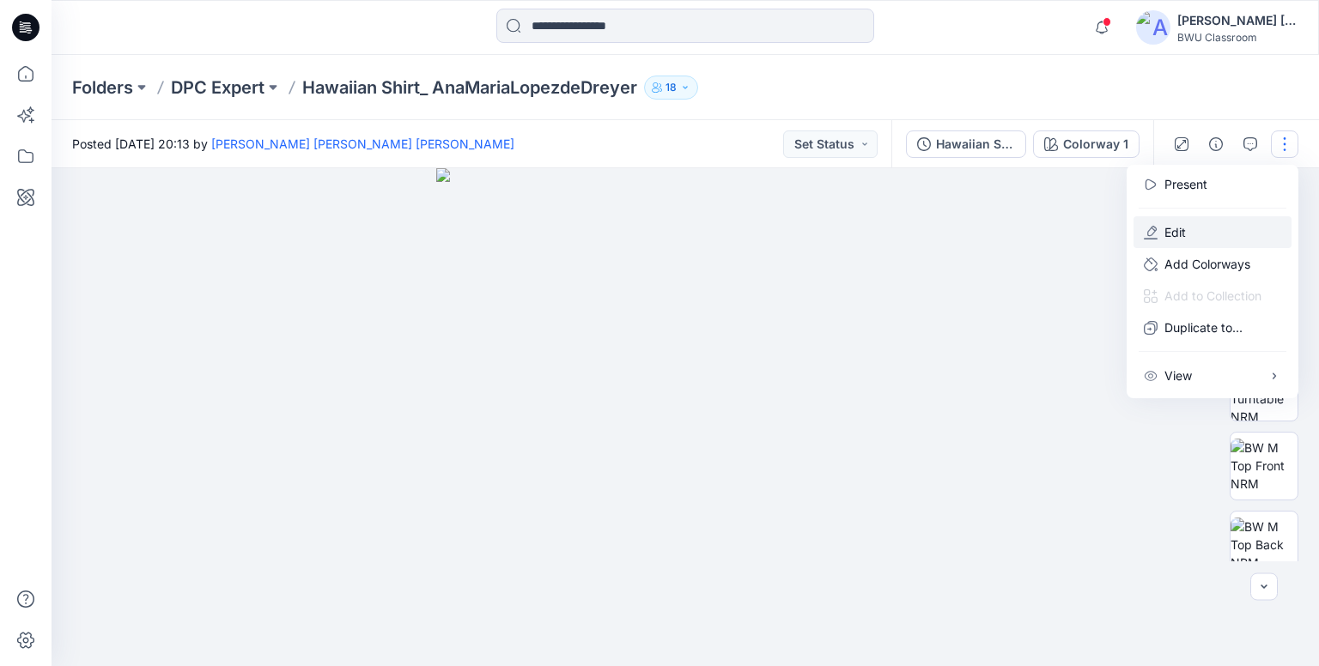
click at [1213, 232] on button "Edit" at bounding box center [1213, 232] width 158 height 32
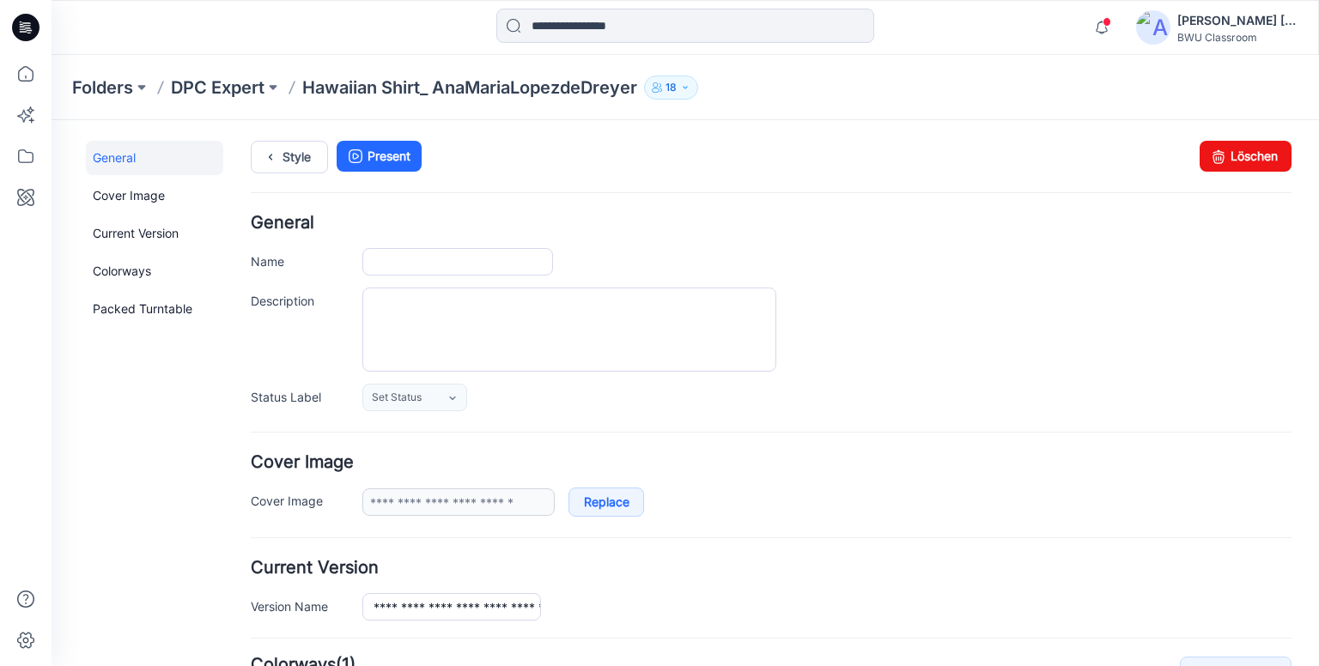
type input "**********"
click at [13, 21] on icon at bounding box center [25, 27] width 27 height 55
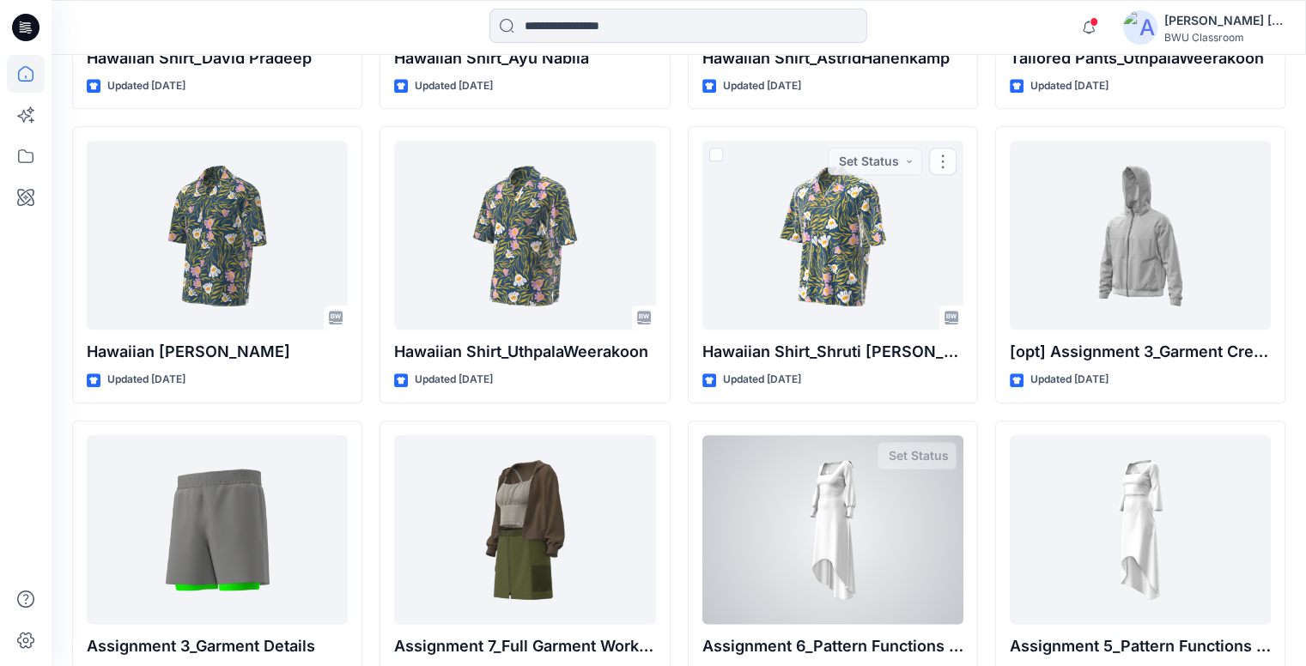
scroll to position [1932, 0]
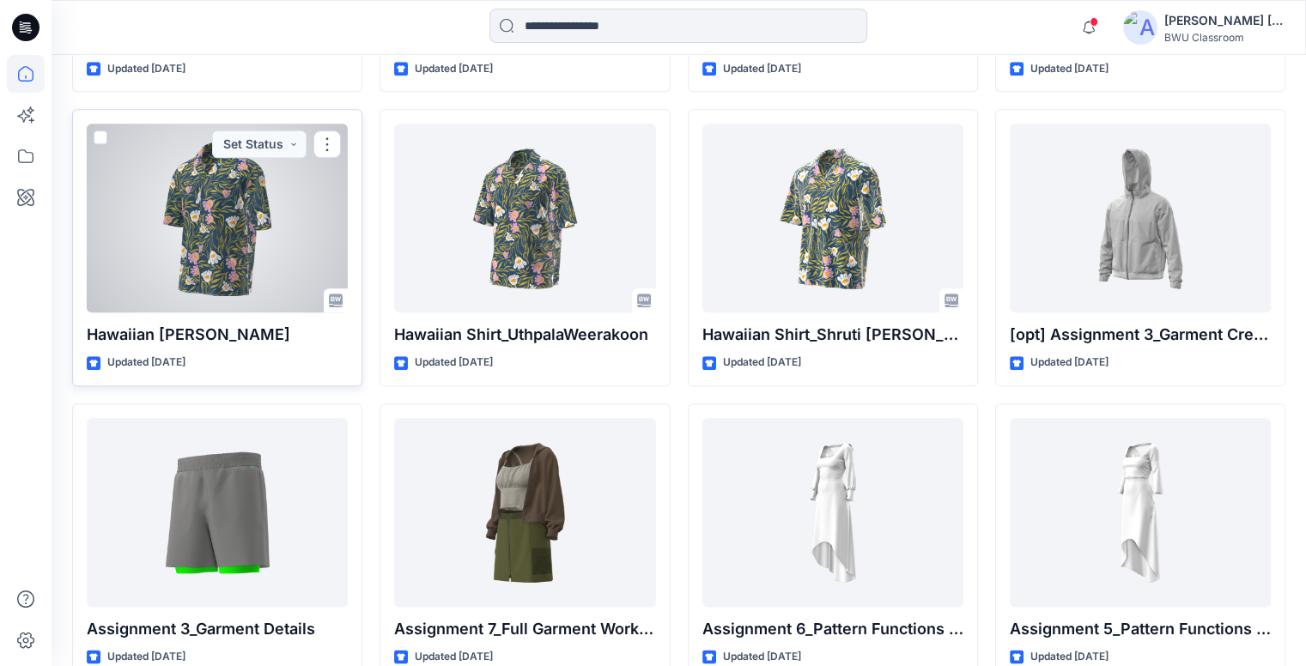
click at [209, 243] on div at bounding box center [217, 218] width 261 height 189
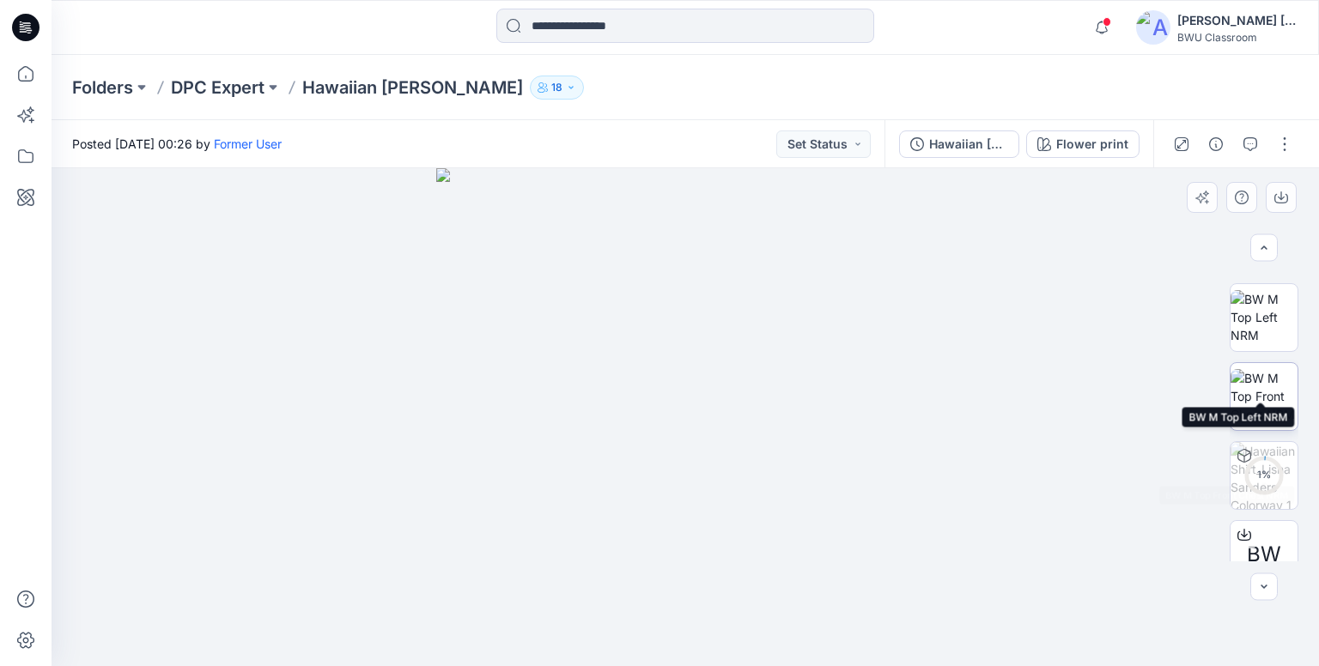
scroll to position [333, 0]
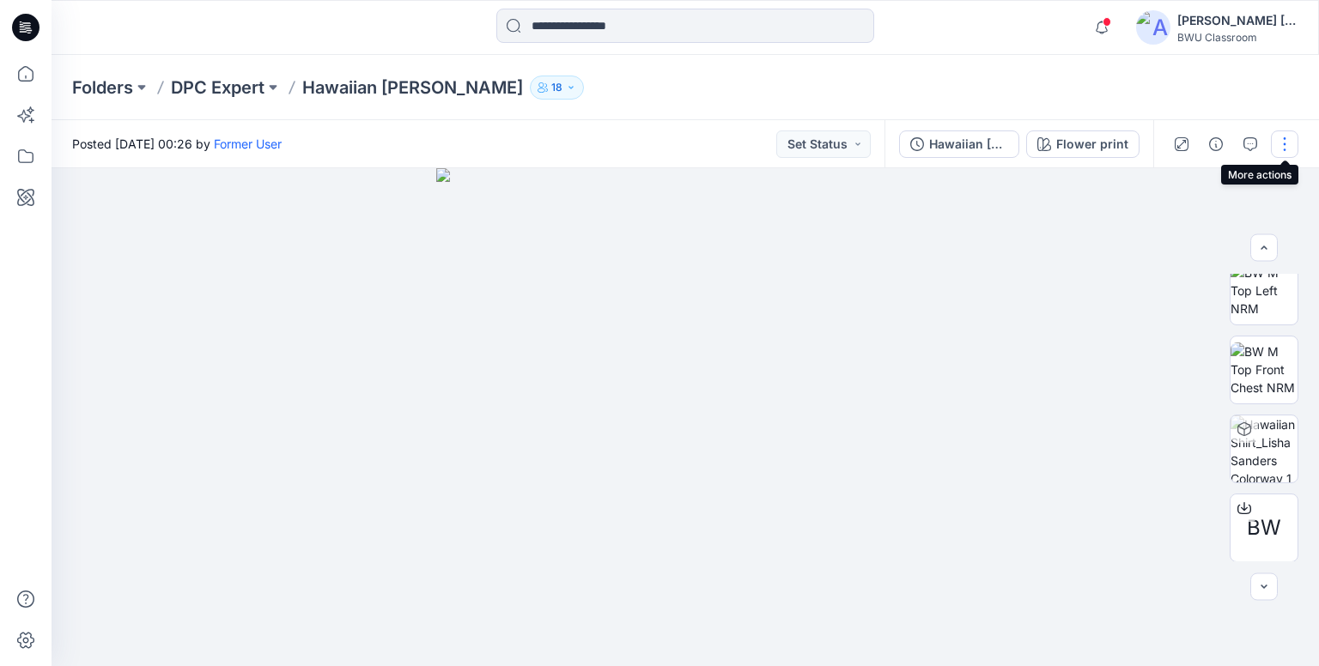
click at [1279, 138] on button "button" at bounding box center [1284, 144] width 27 height 27
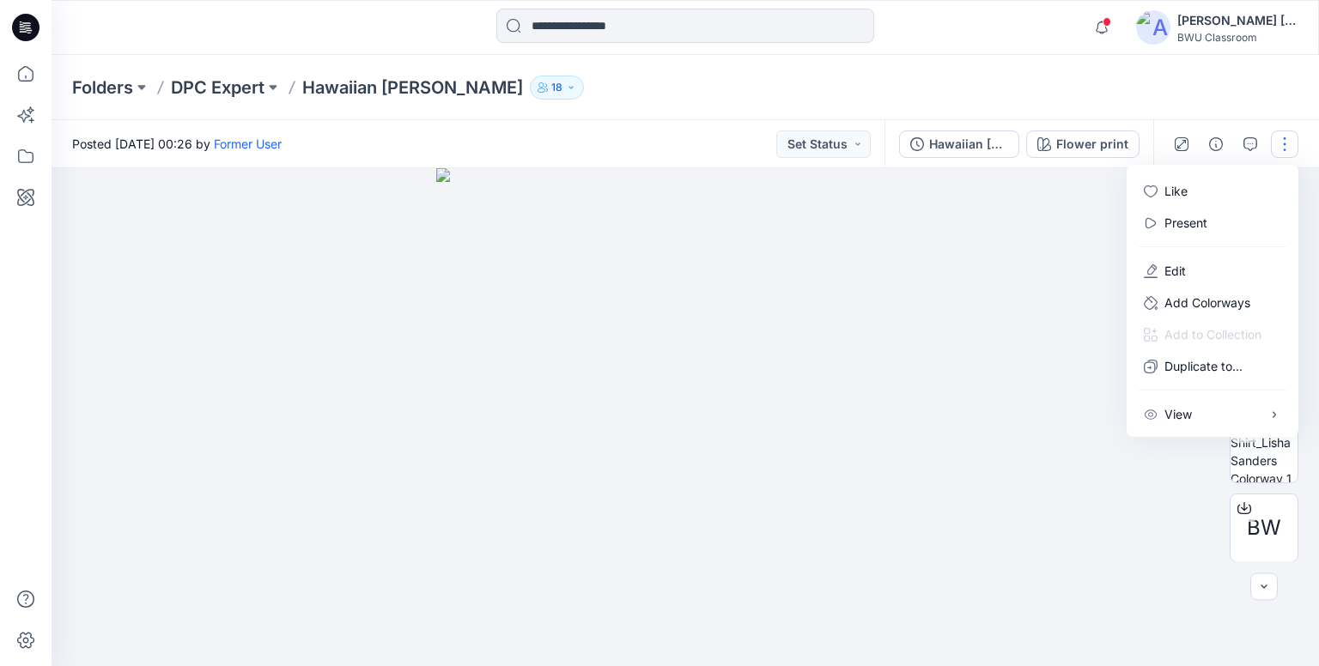
click at [1226, 85] on div "Folders DPC Expert Hawaiian Shirt_Lisha Sanders 18" at bounding box center [686, 87] width 1268 height 65
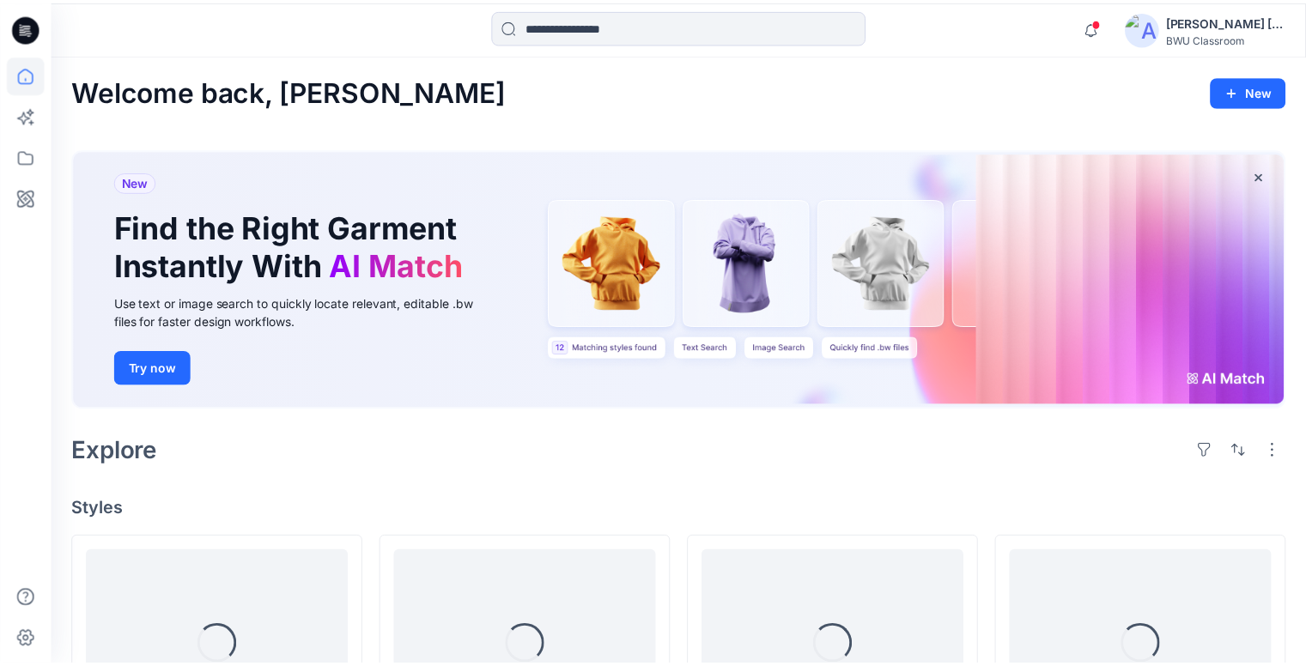
scroll to position [1932, 0]
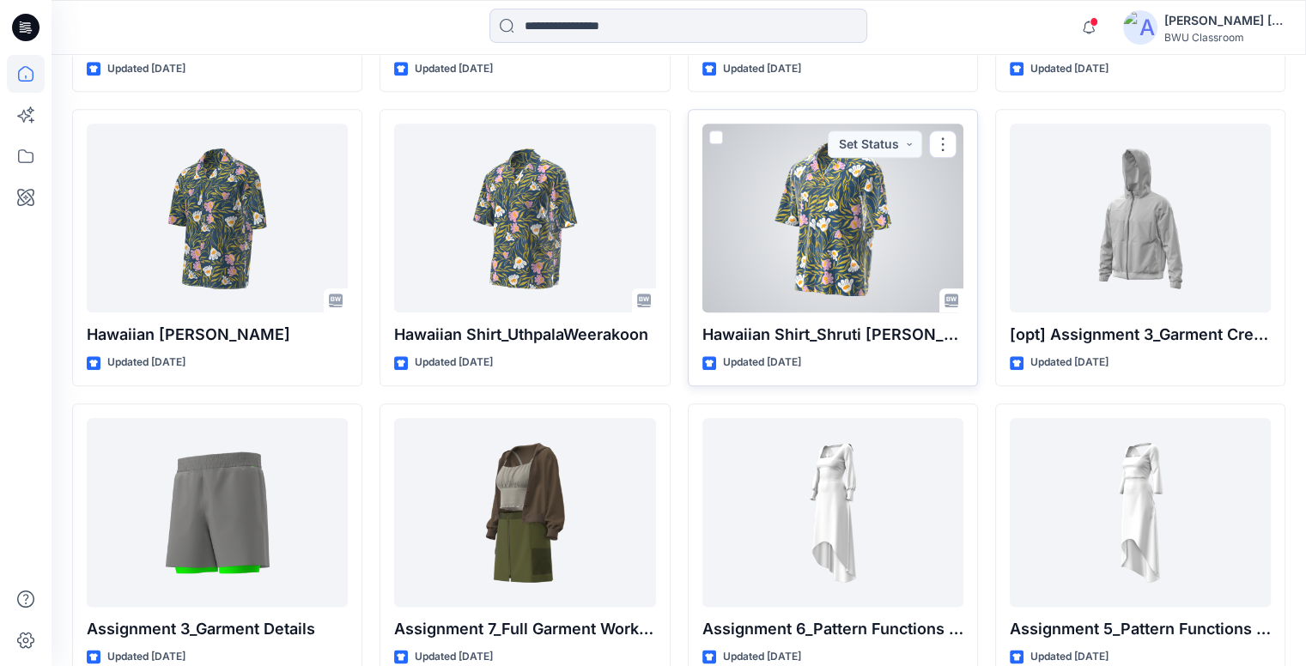
click at [906, 216] on div at bounding box center [833, 218] width 261 height 189
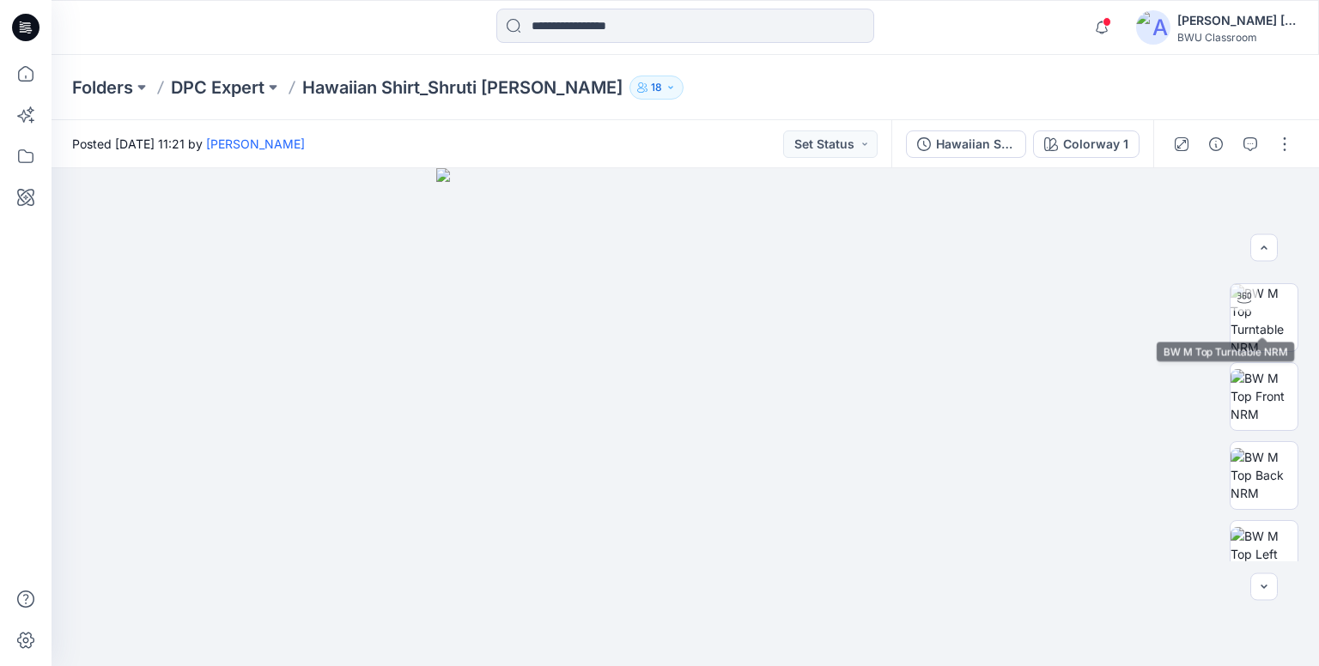
scroll to position [86, 0]
click at [1225, 16] on div "[PERSON_NAME] [PERSON_NAME] [PERSON_NAME]" at bounding box center [1238, 20] width 120 height 21
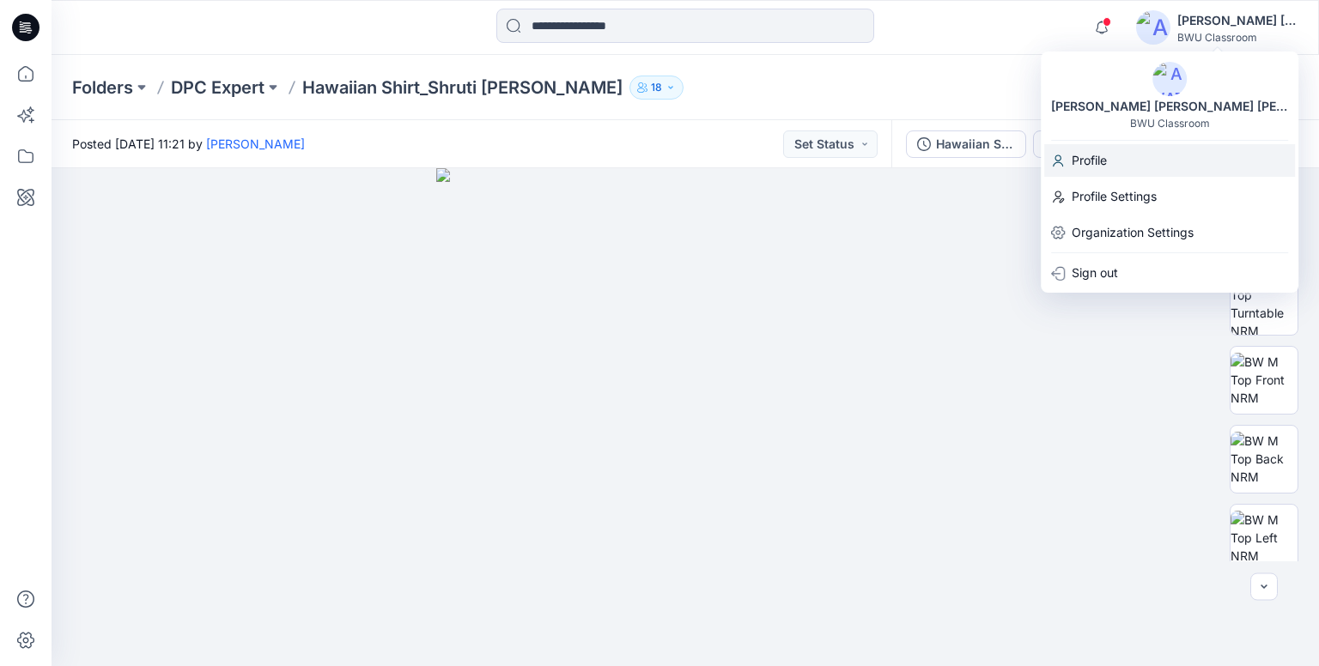
click at [1111, 158] on div "Profile" at bounding box center [1169, 160] width 251 height 33
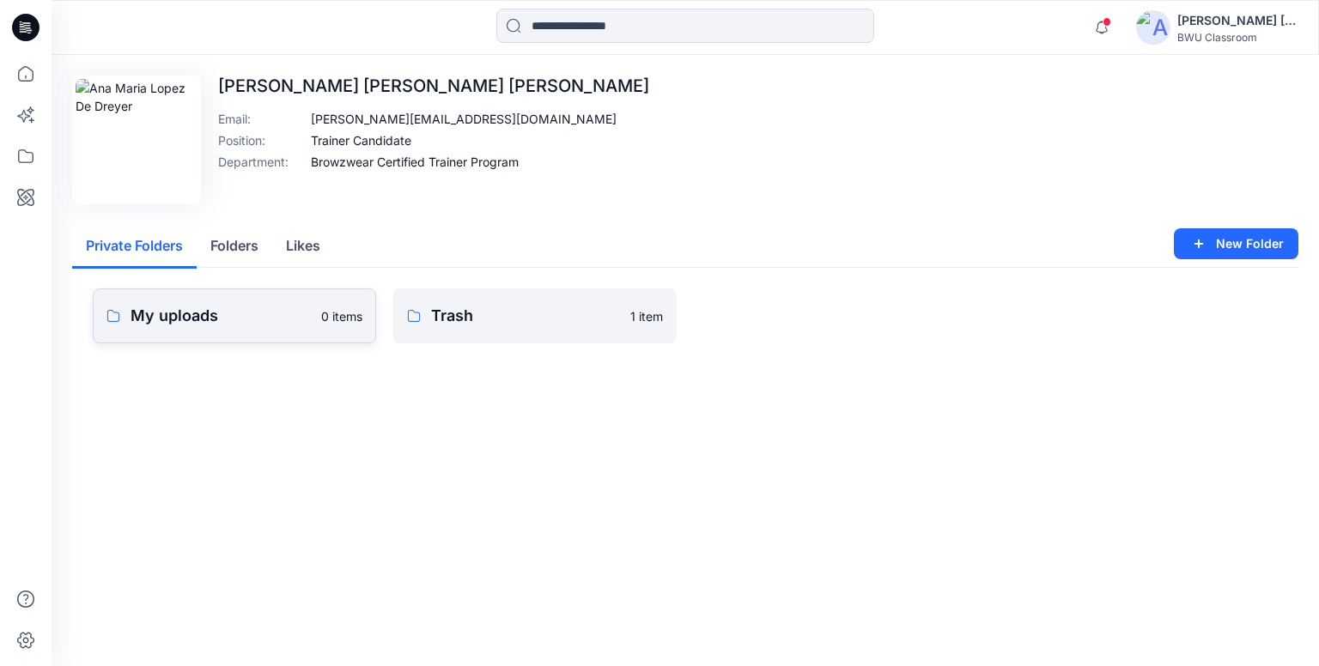
click at [258, 319] on p "My uploads" at bounding box center [221, 316] width 180 height 24
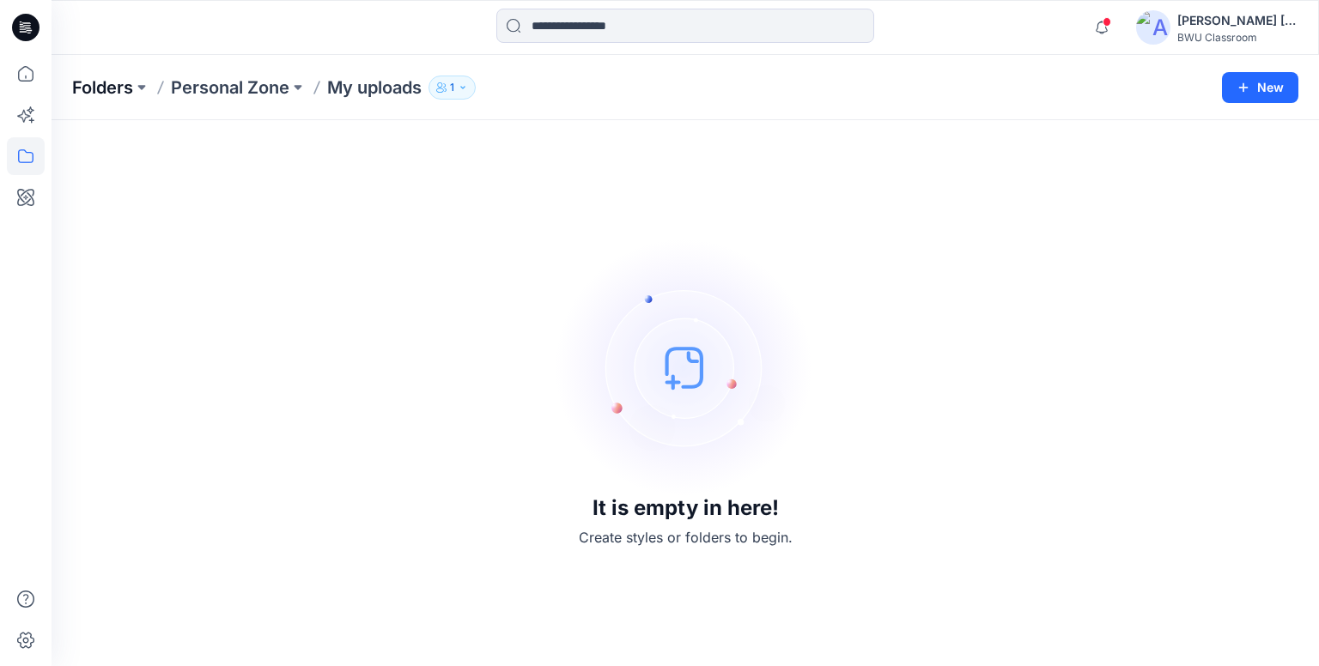
click at [115, 89] on p "Folders" at bounding box center [102, 88] width 61 height 24
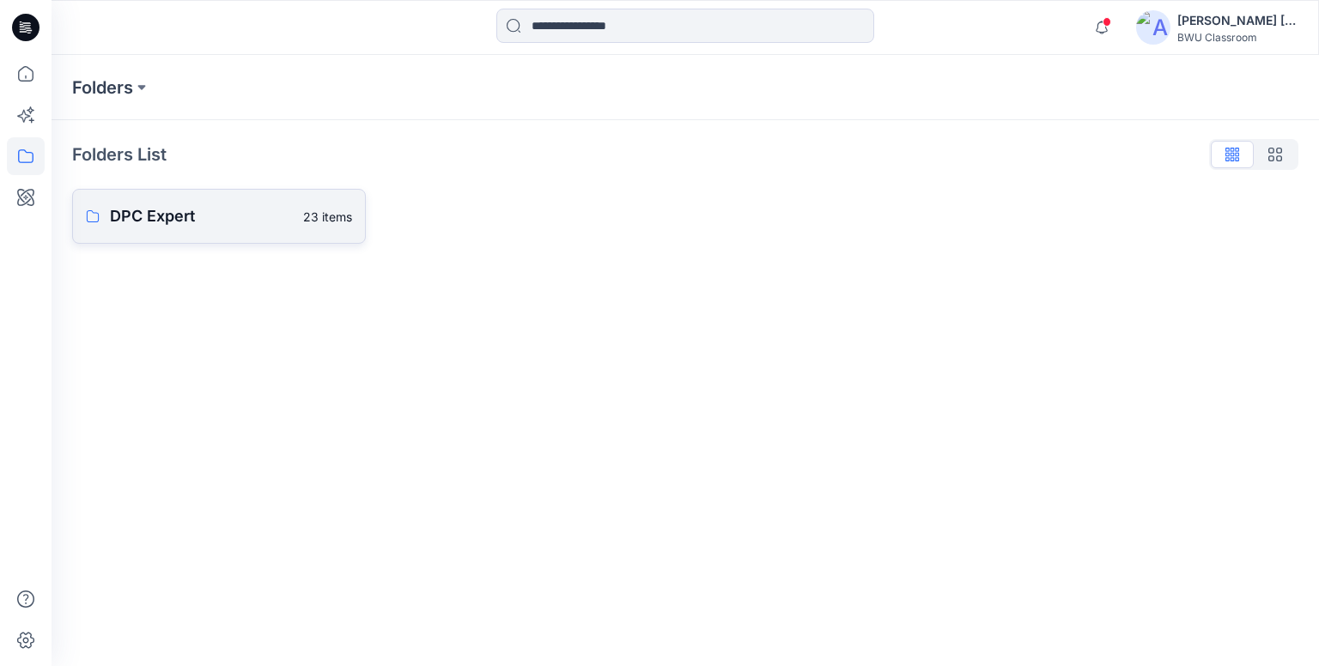
click at [206, 215] on p "DPC Expert" at bounding box center [201, 216] width 183 height 24
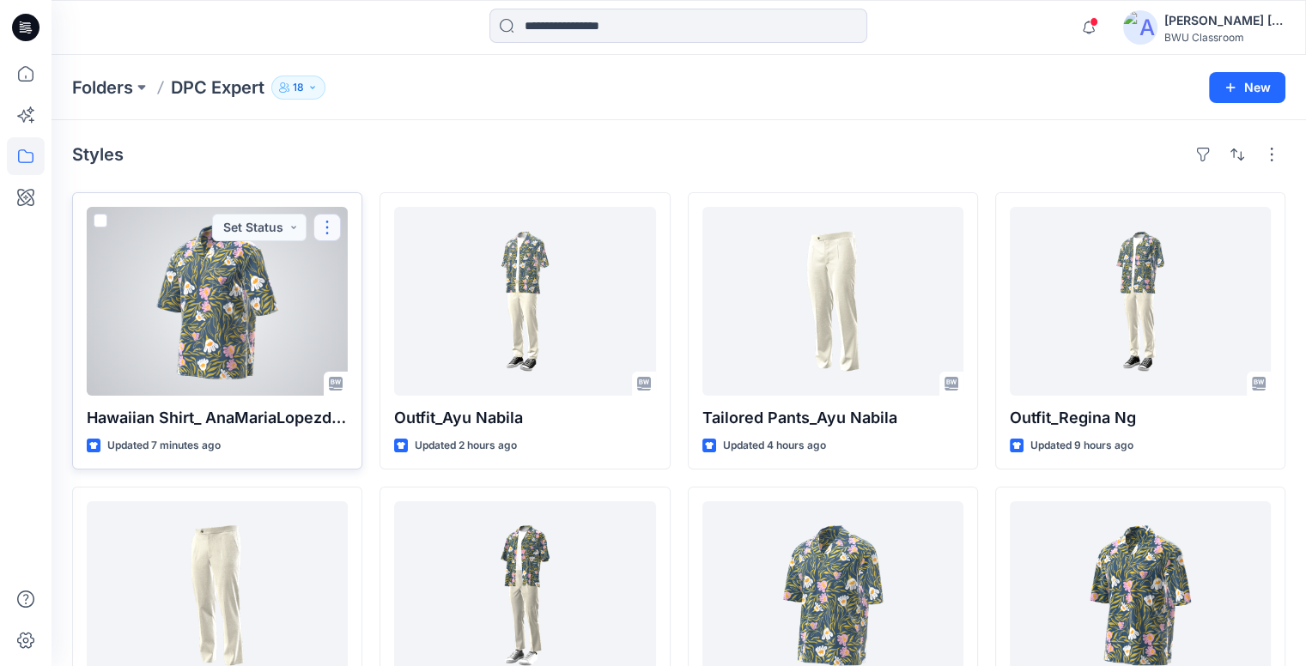
click at [329, 226] on button "button" at bounding box center [326, 227] width 27 height 27
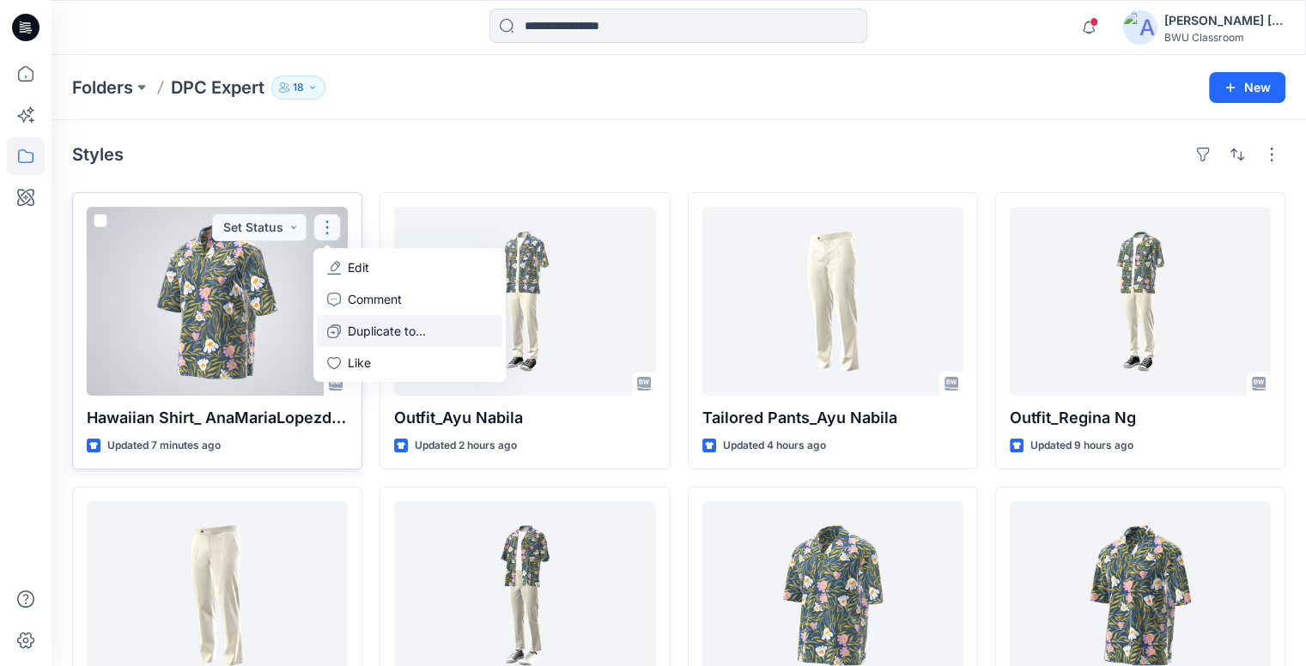
click at [357, 329] on p "Duplicate to..." at bounding box center [387, 331] width 78 height 18
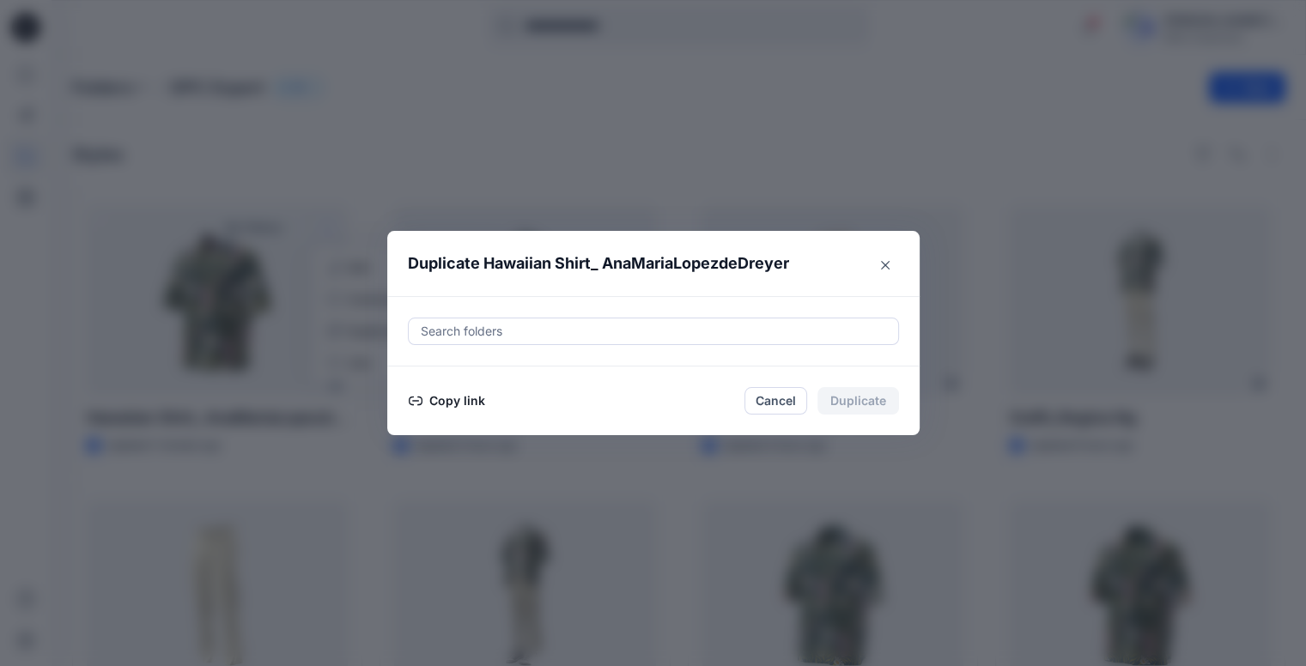
click at [514, 322] on div at bounding box center [653, 331] width 469 height 21
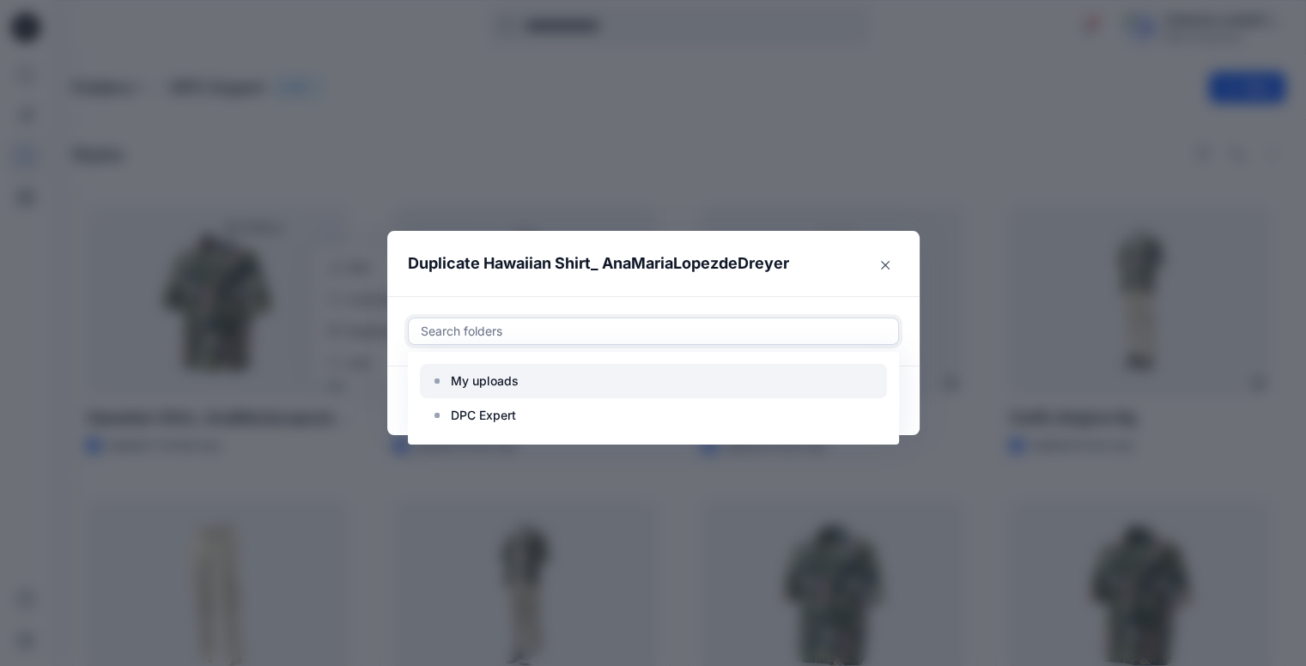
click at [581, 375] on div at bounding box center [653, 381] width 467 height 34
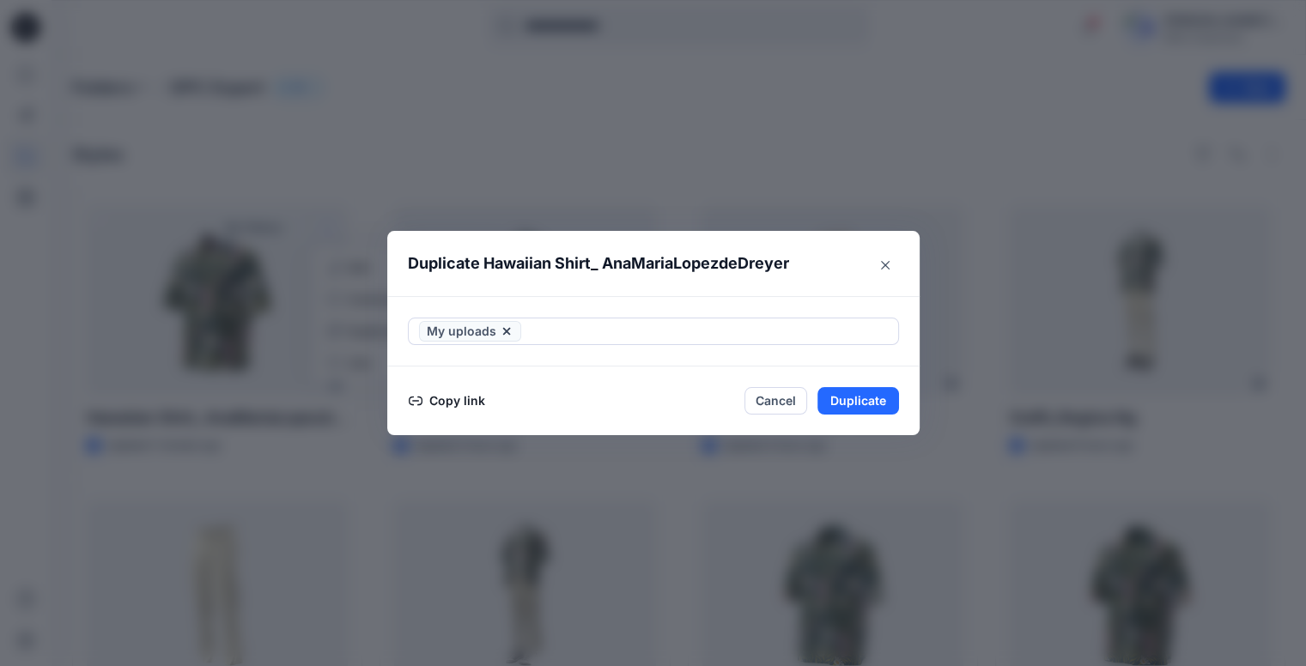
click at [812, 269] on header "Duplicate Hawaiian Shirt_ AnaMariaLopezdeDreyer" at bounding box center [636, 263] width 498 height 65
click at [787, 403] on button "Cancel" at bounding box center [776, 400] width 63 height 27
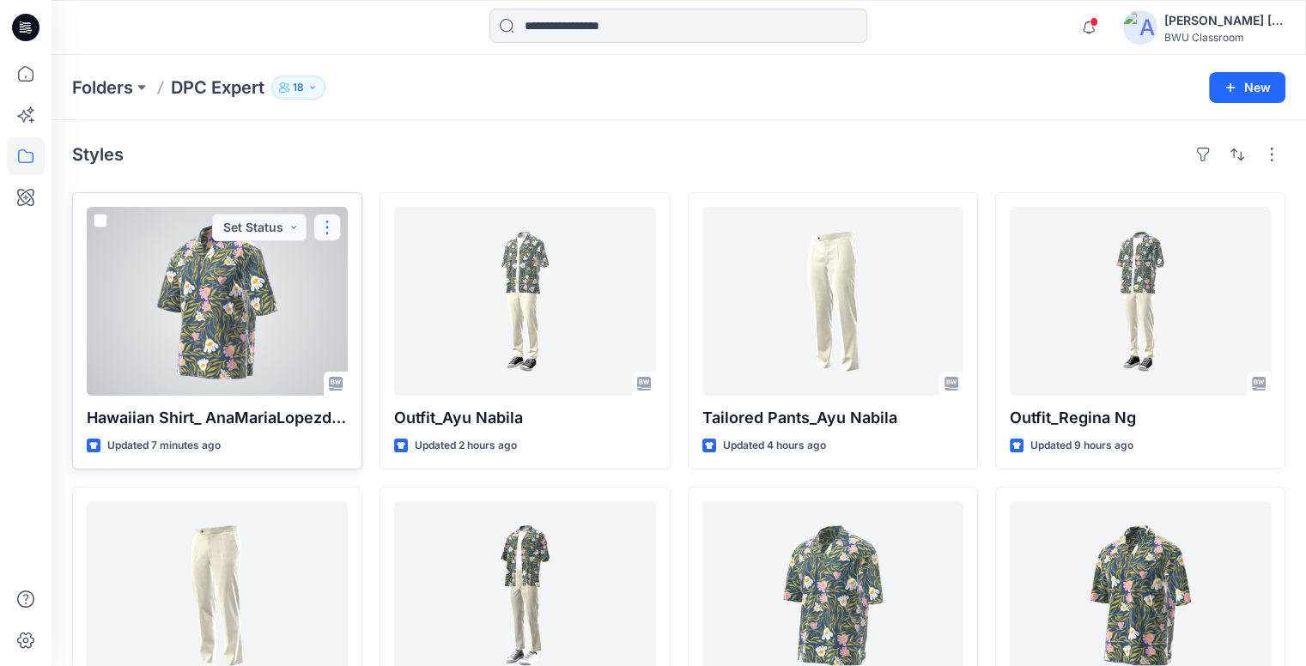
click at [332, 231] on button "button" at bounding box center [326, 227] width 27 height 27
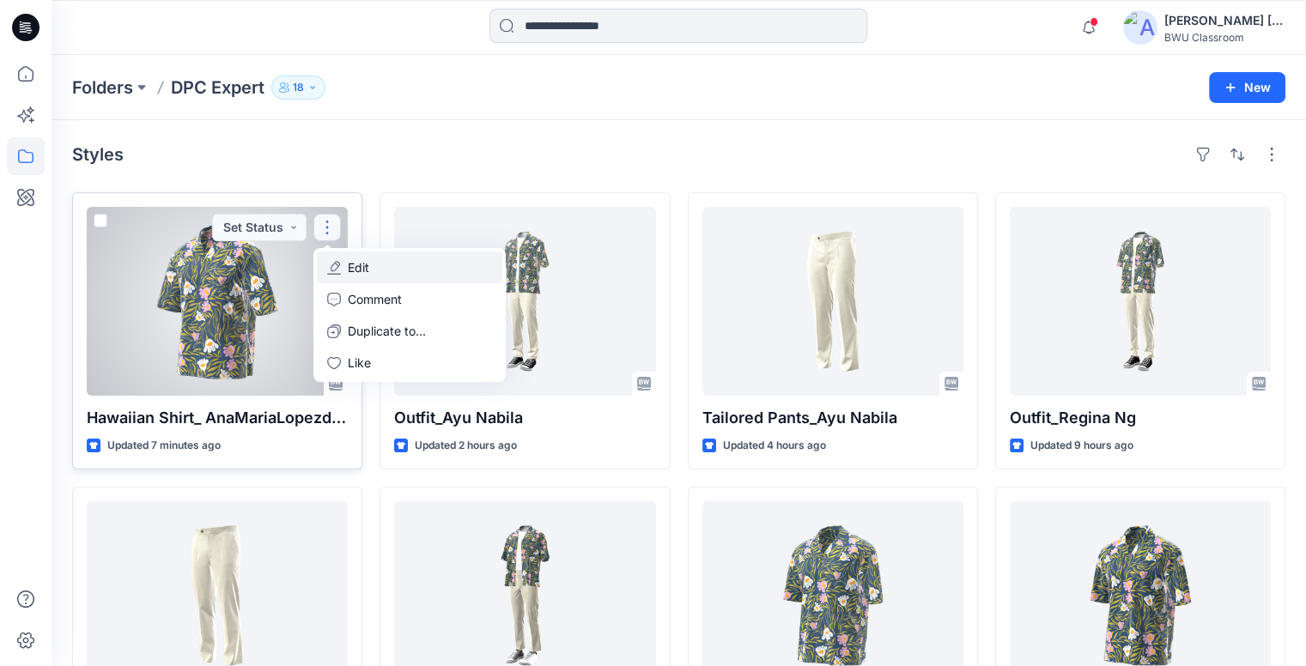
click at [401, 271] on button "Edit" at bounding box center [410, 268] width 186 height 32
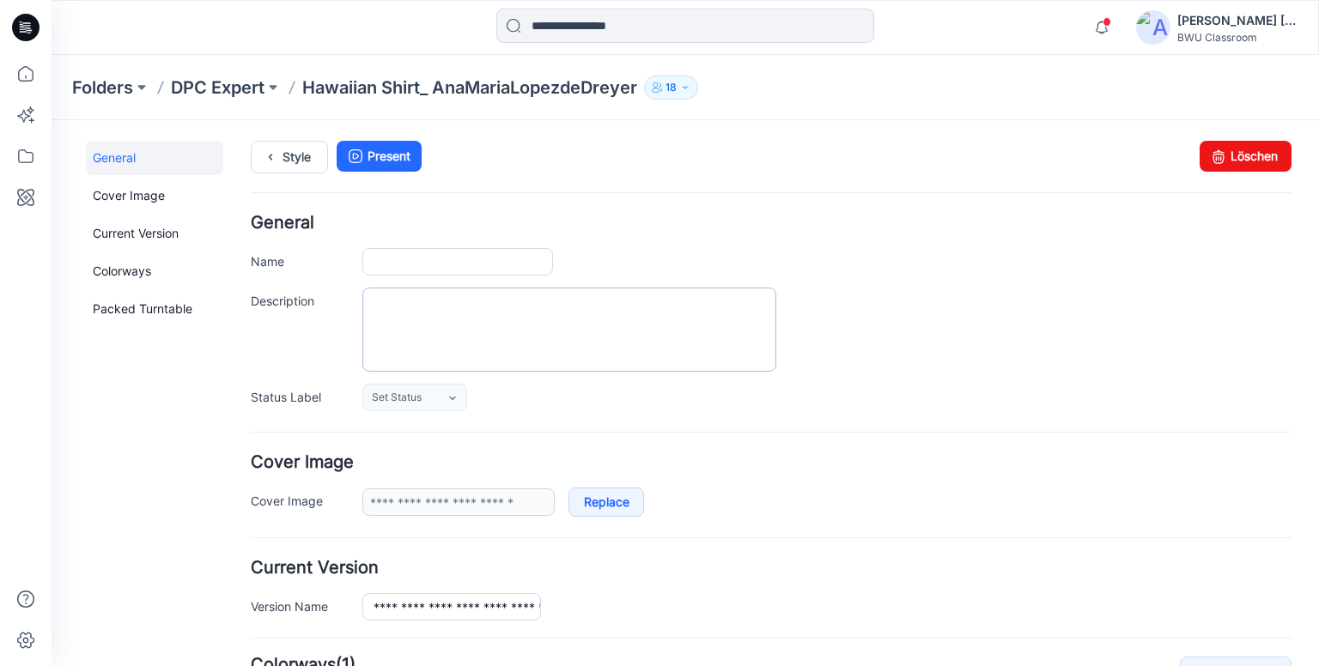
type input "**********"
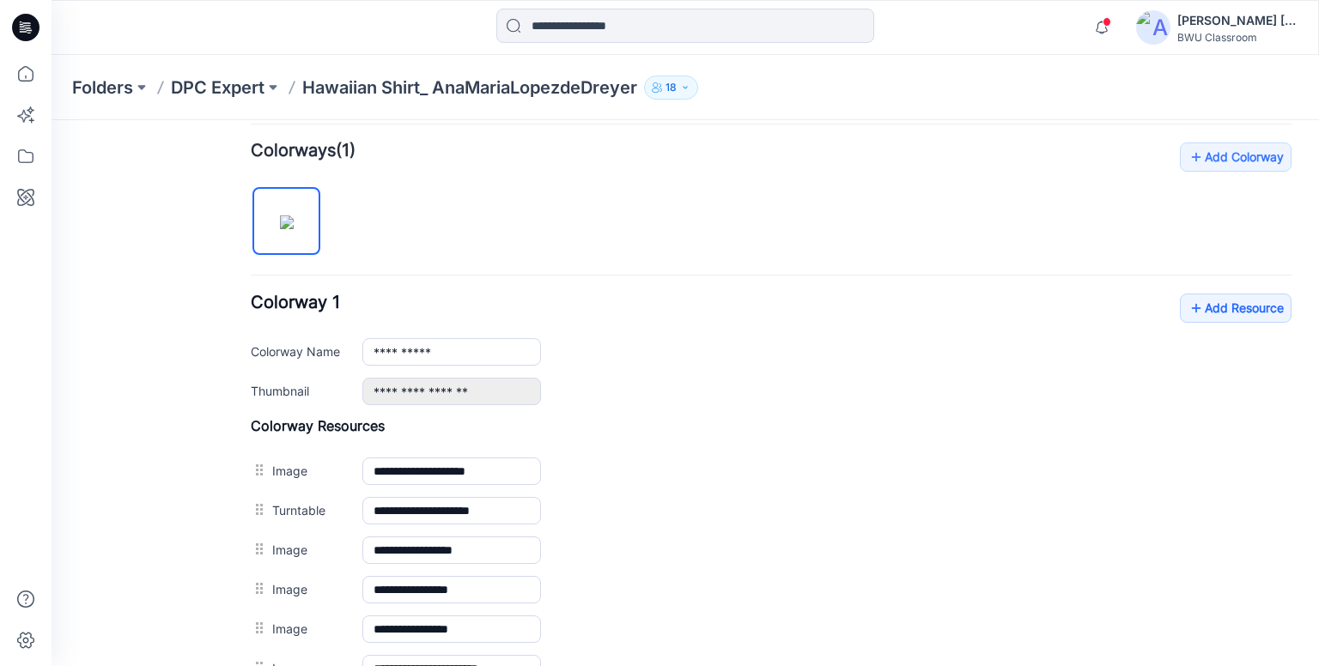
scroll to position [509, 0]
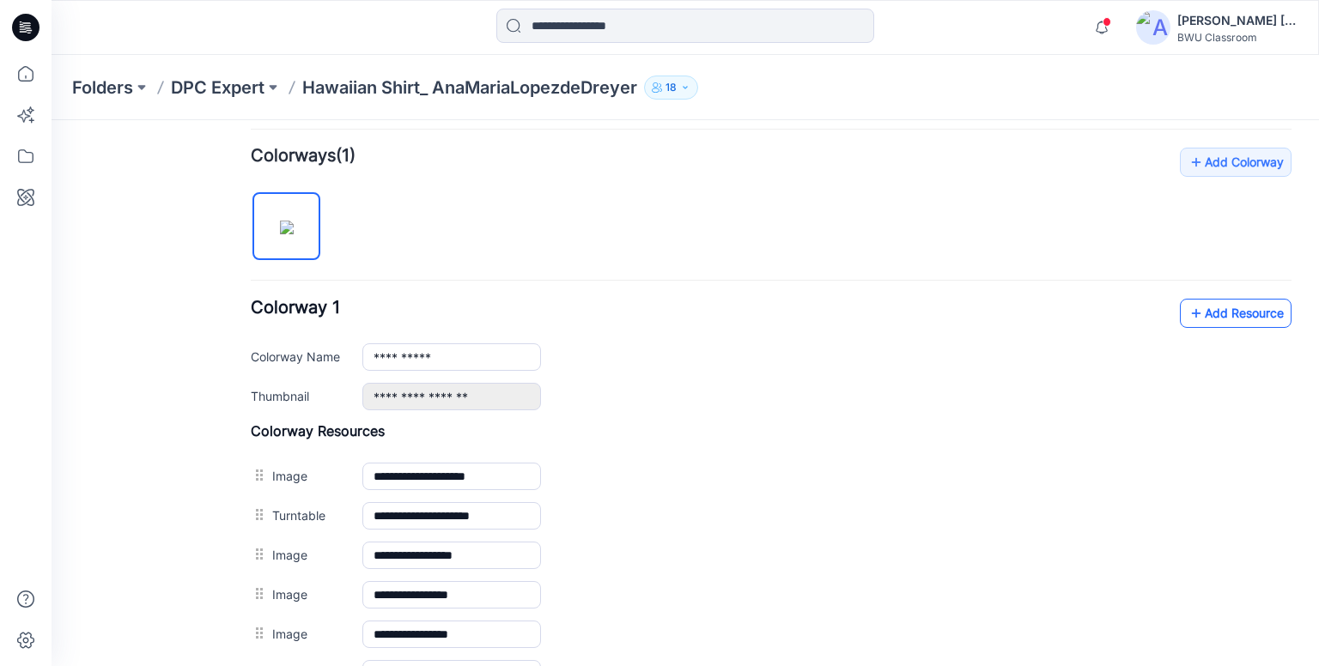
click at [1196, 307] on link "Add Resource" at bounding box center [1236, 313] width 112 height 29
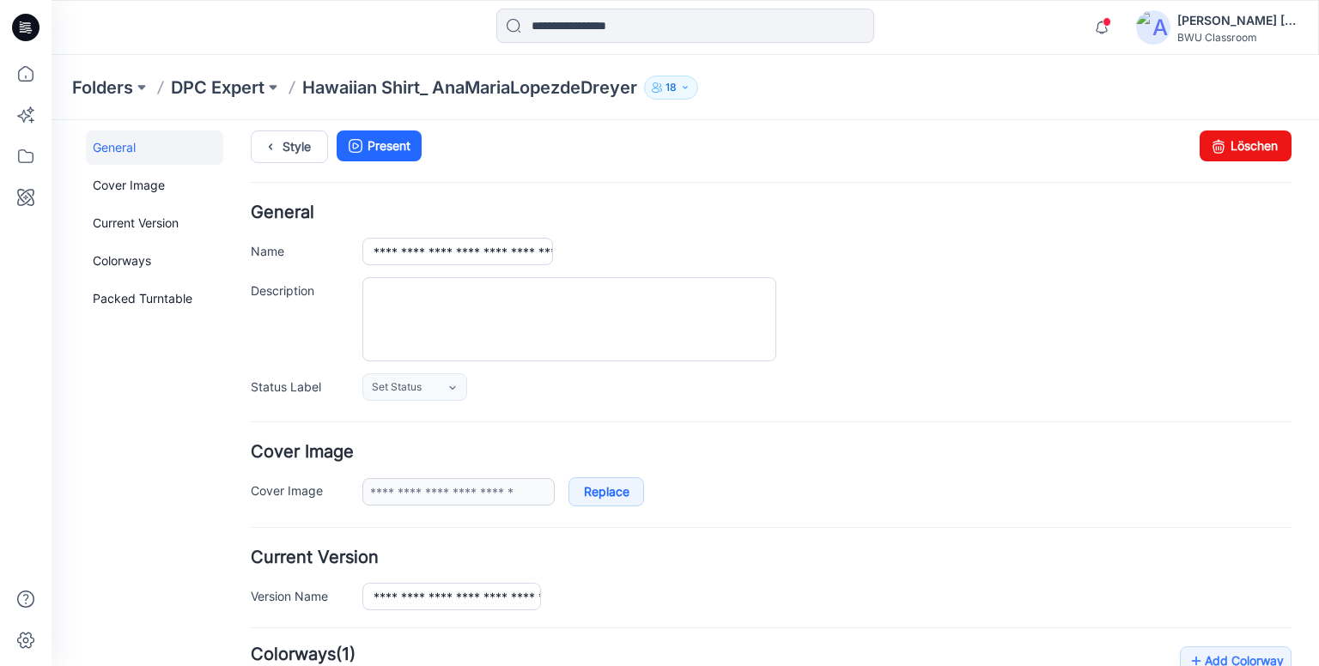
scroll to position [0, 0]
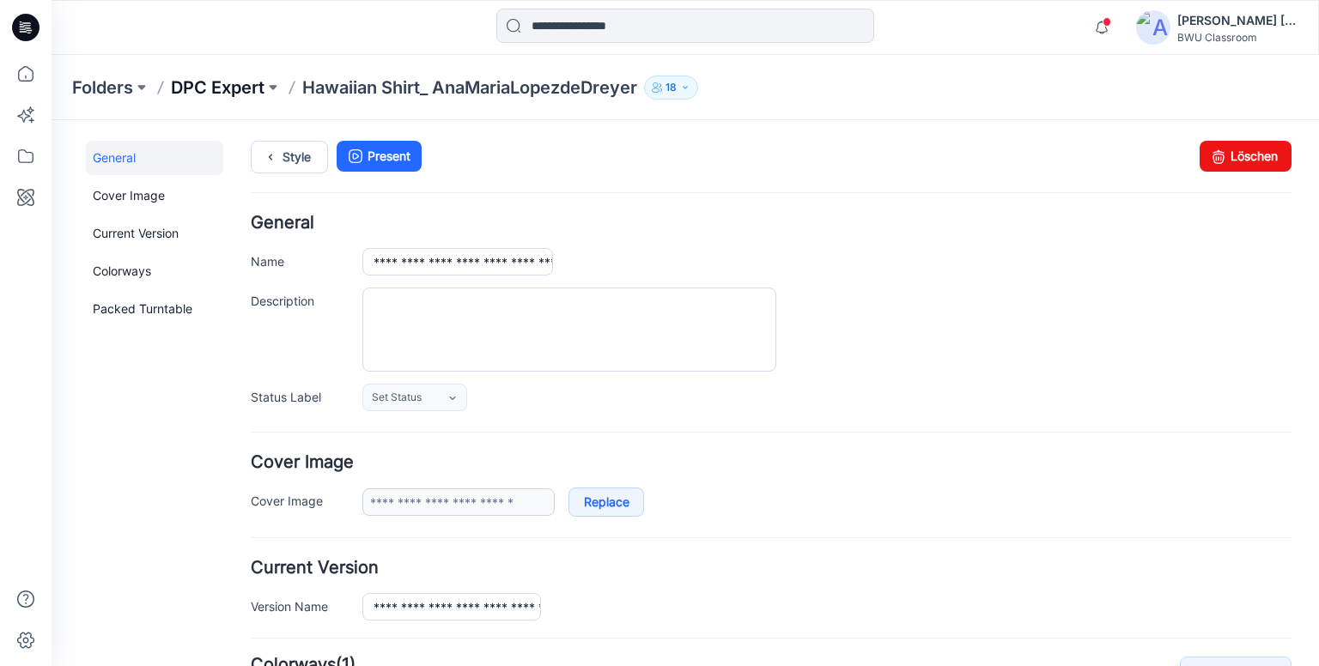
click at [228, 91] on p "DPC Expert" at bounding box center [218, 88] width 94 height 24
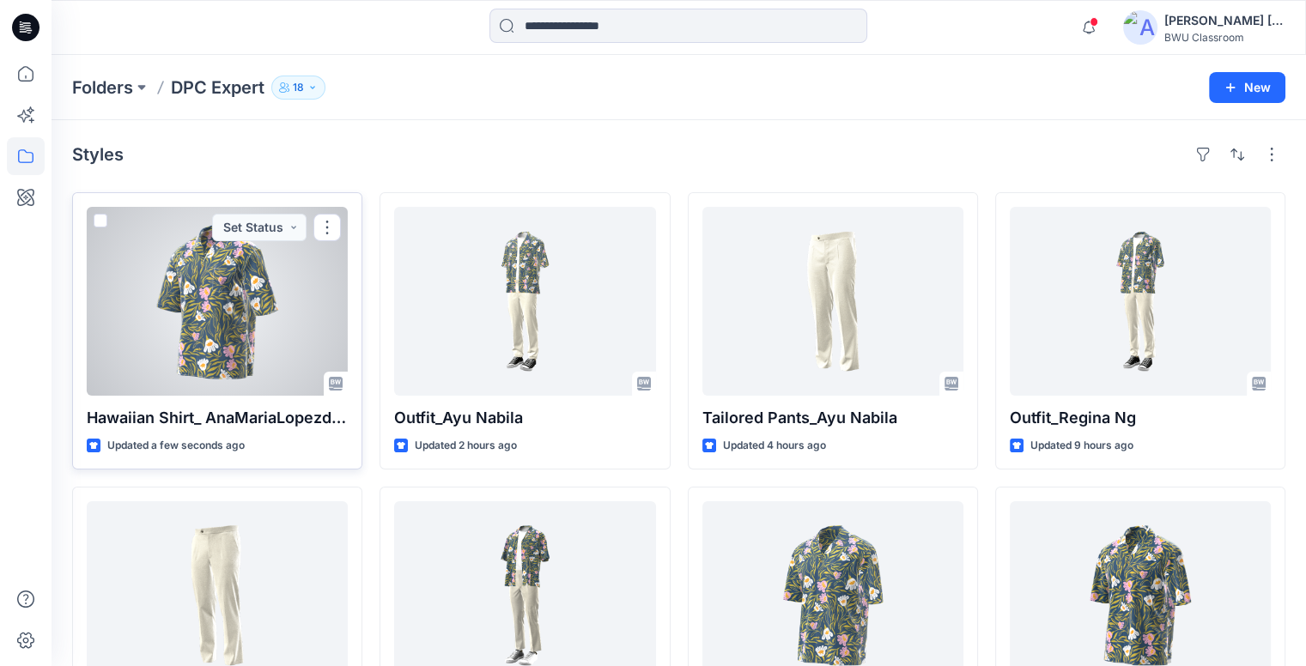
click at [216, 299] on div at bounding box center [217, 301] width 261 height 189
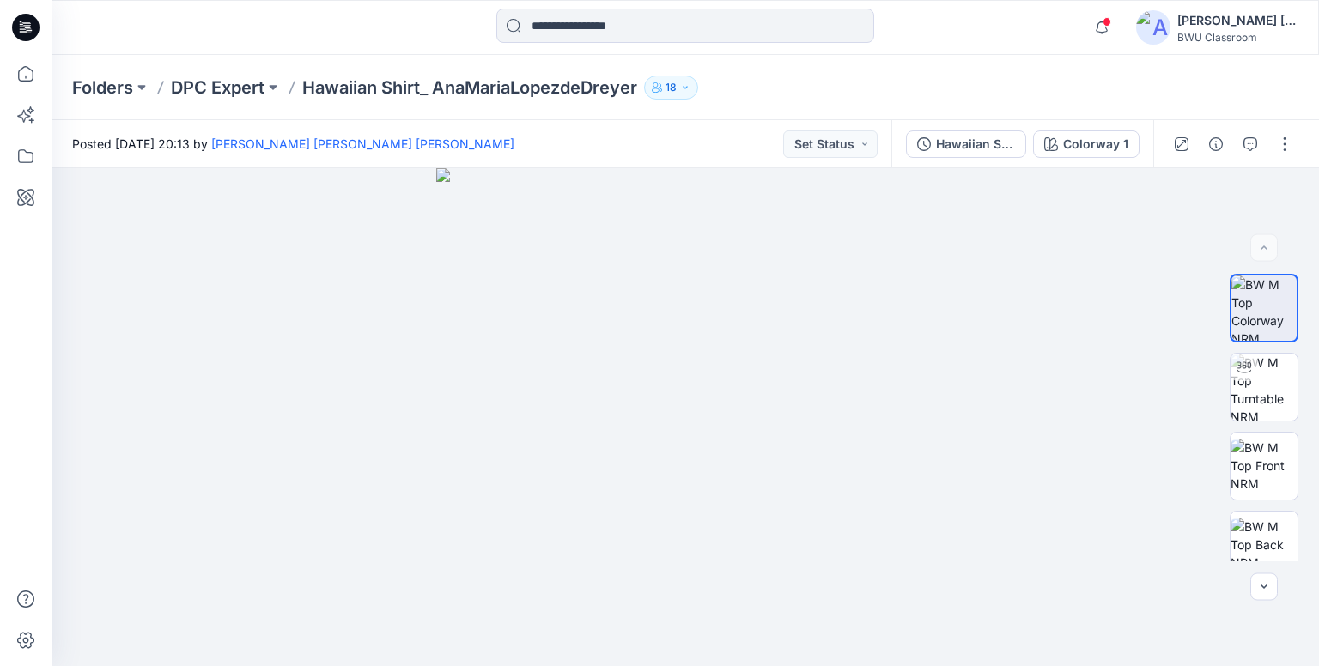
click at [34, 28] on icon at bounding box center [25, 27] width 27 height 27
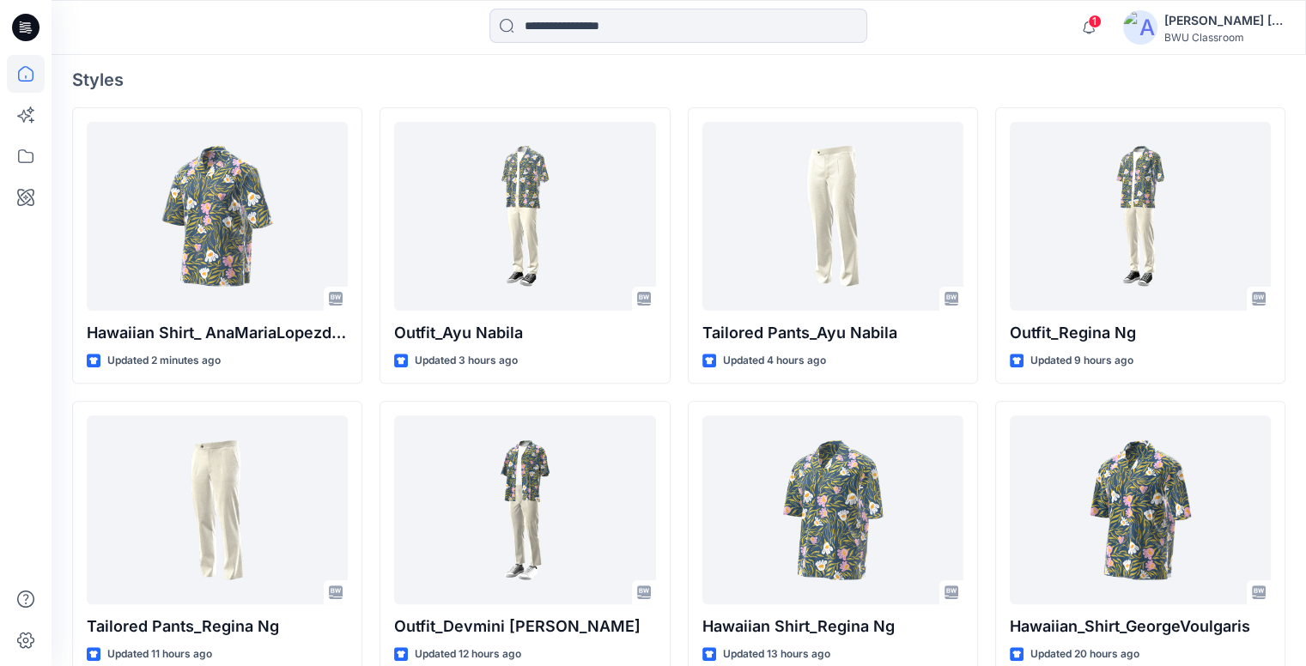
scroll to position [472, 0]
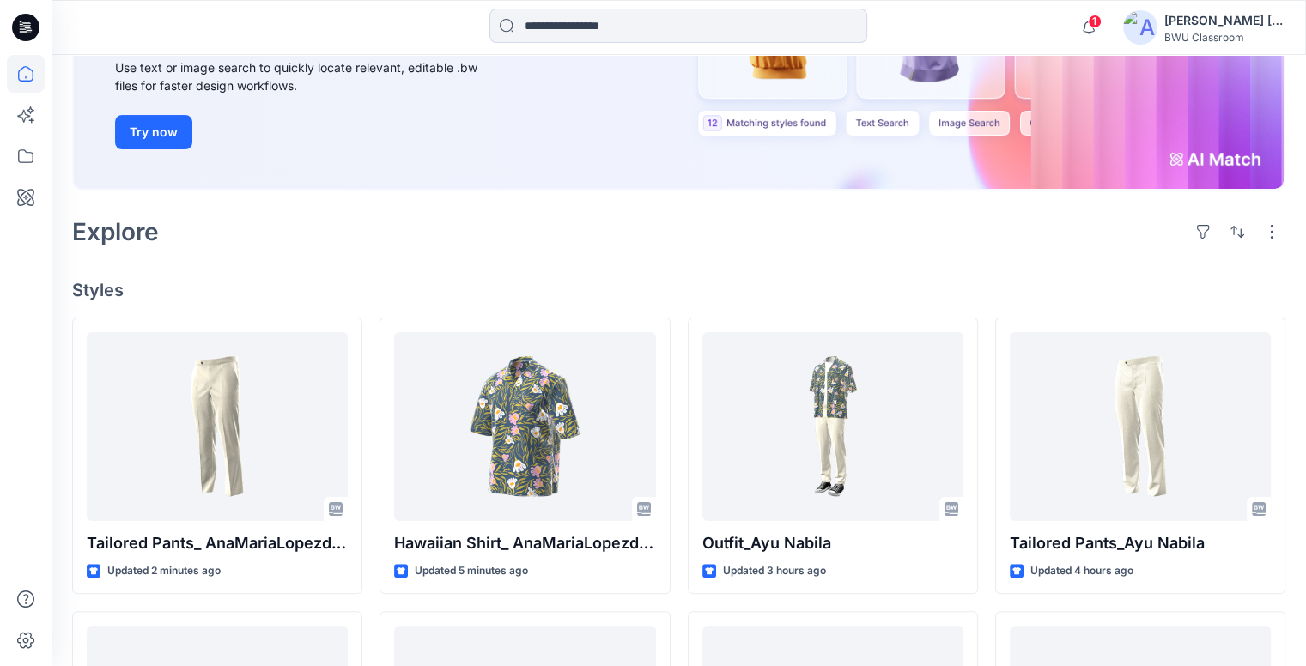
scroll to position [258, 0]
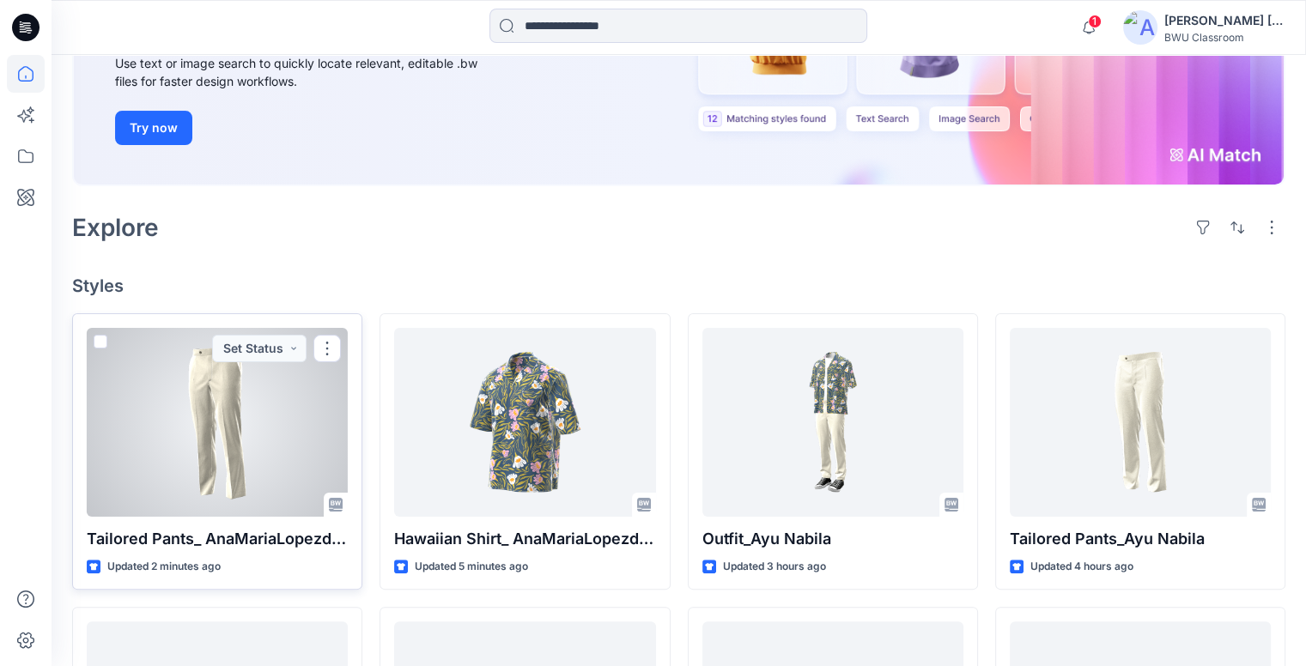
click at [265, 389] on div at bounding box center [217, 422] width 261 height 189
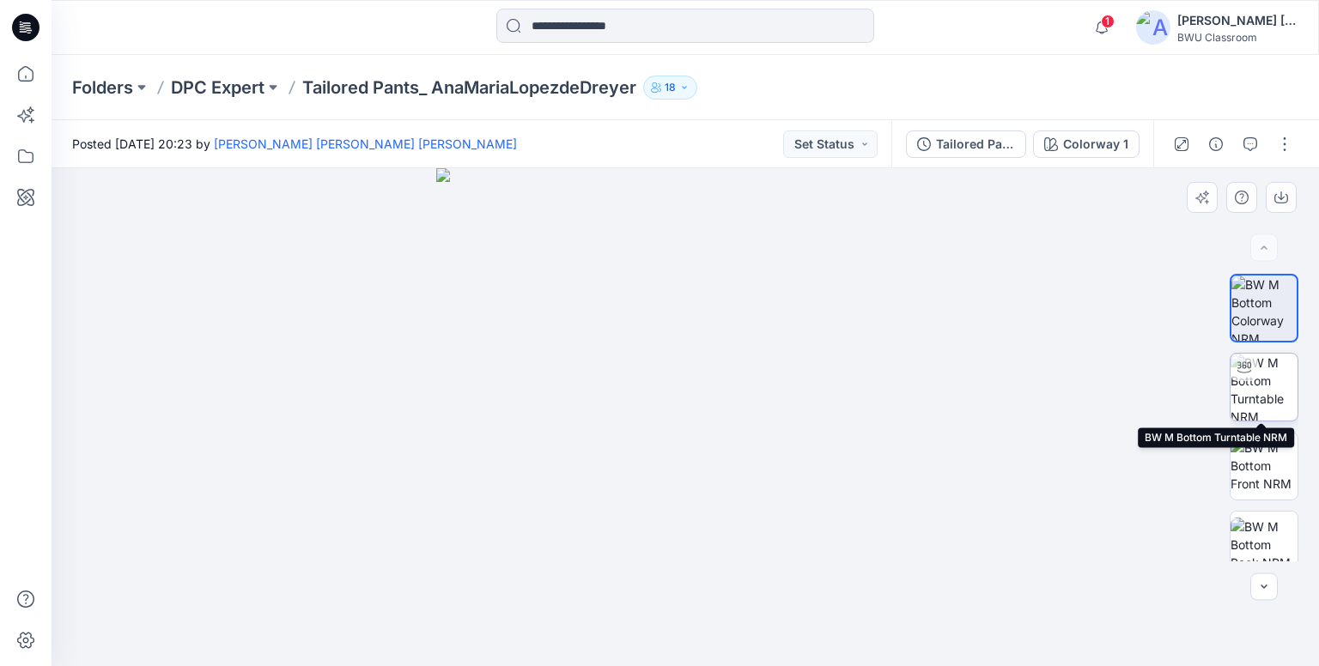
click at [1261, 380] on img at bounding box center [1264, 387] width 67 height 67
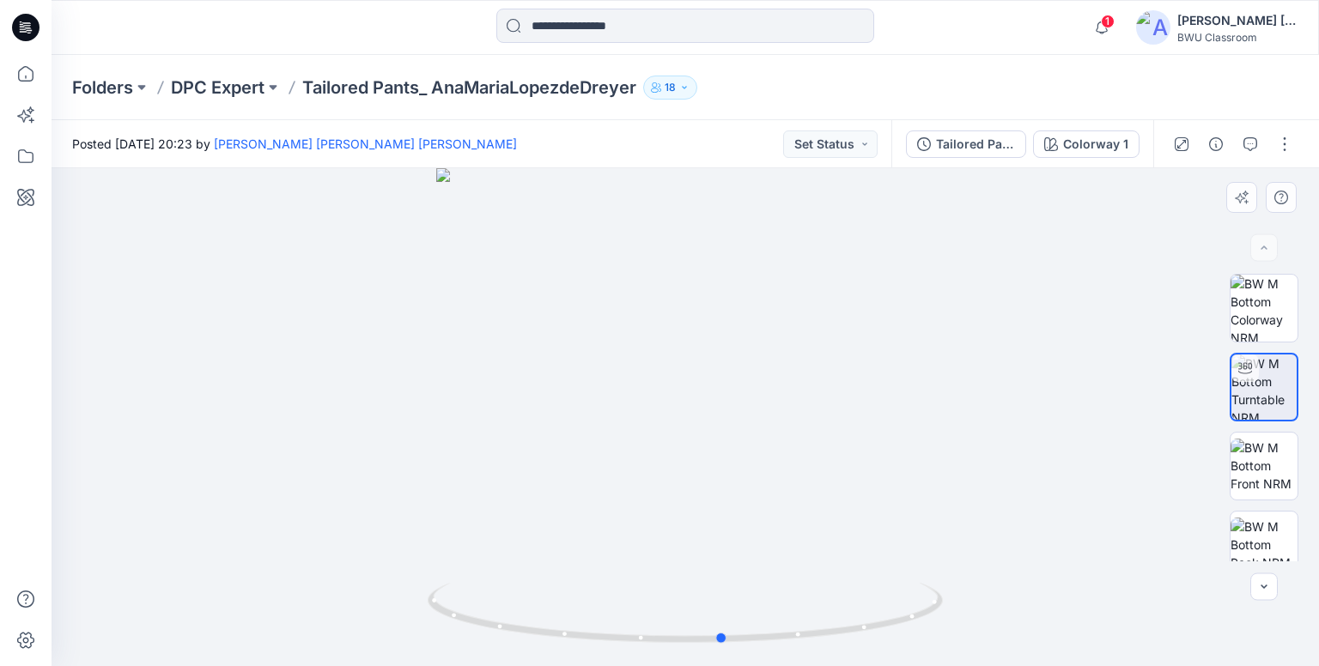
drag, startPoint x: 885, startPoint y: 618, endPoint x: 408, endPoint y: 591, distance: 478.3
click at [408, 591] on div at bounding box center [686, 417] width 1268 height 498
click at [1287, 141] on button "button" at bounding box center [1284, 144] width 27 height 27
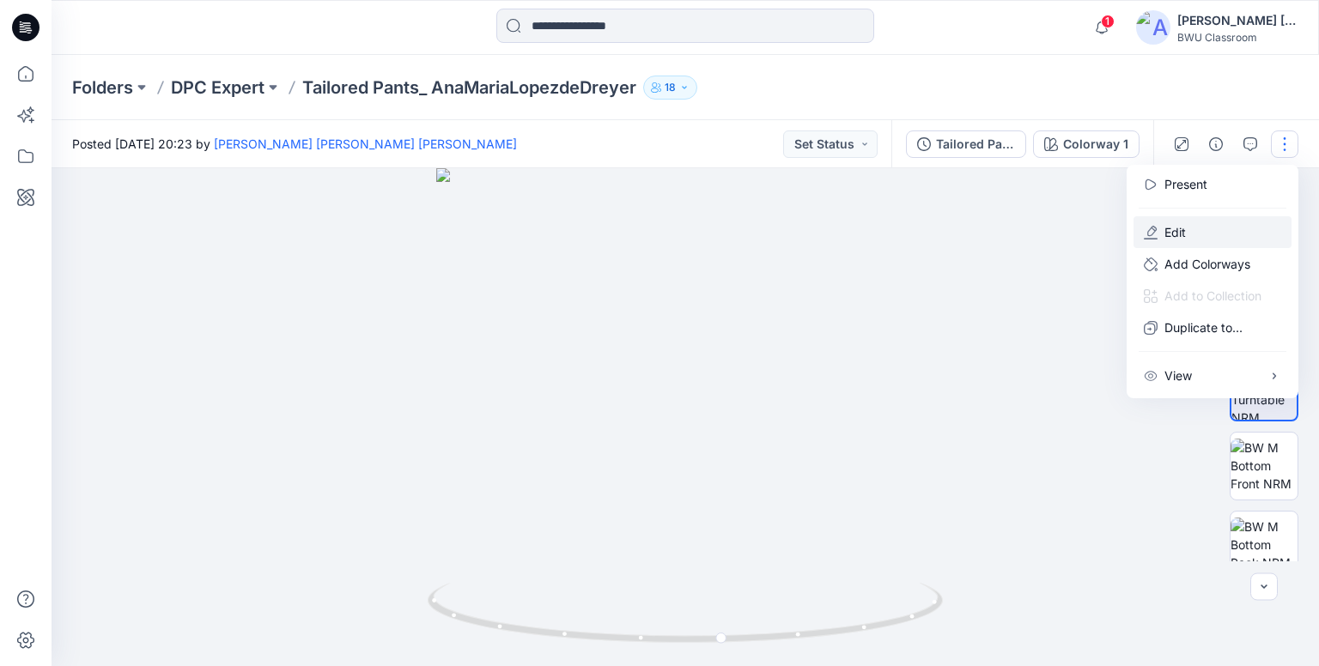
click at [1190, 231] on button "Edit" at bounding box center [1213, 232] width 158 height 32
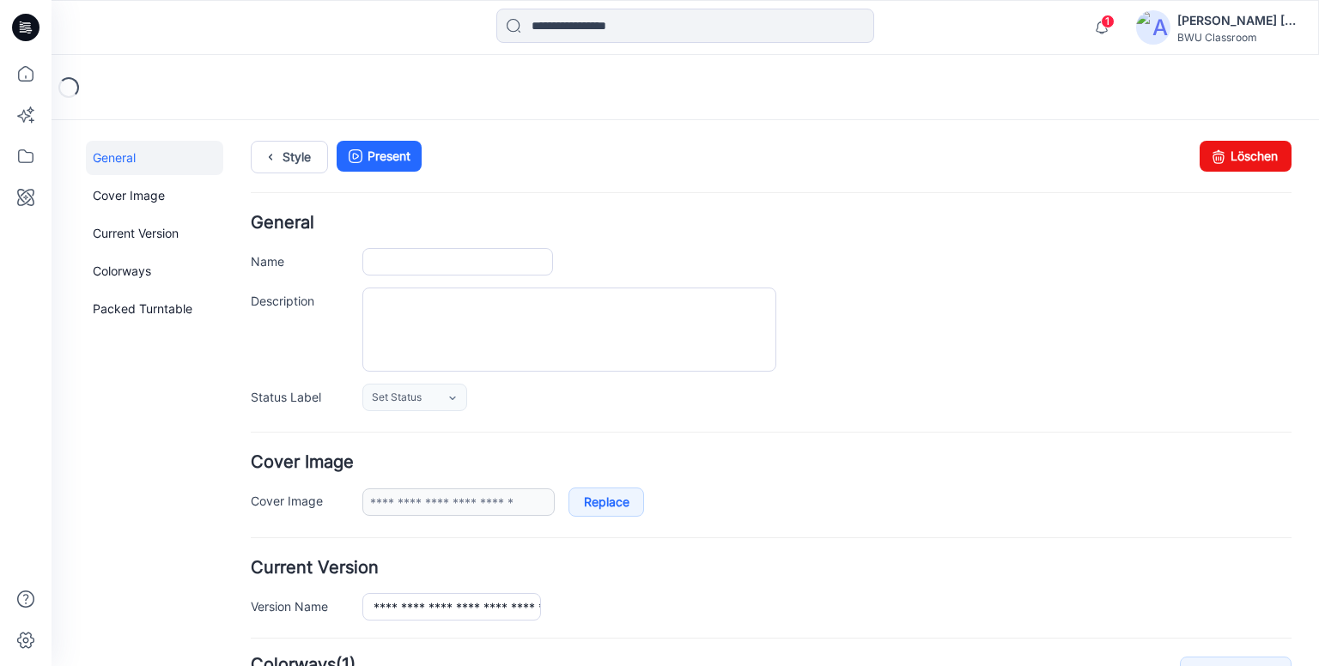
type input "**********"
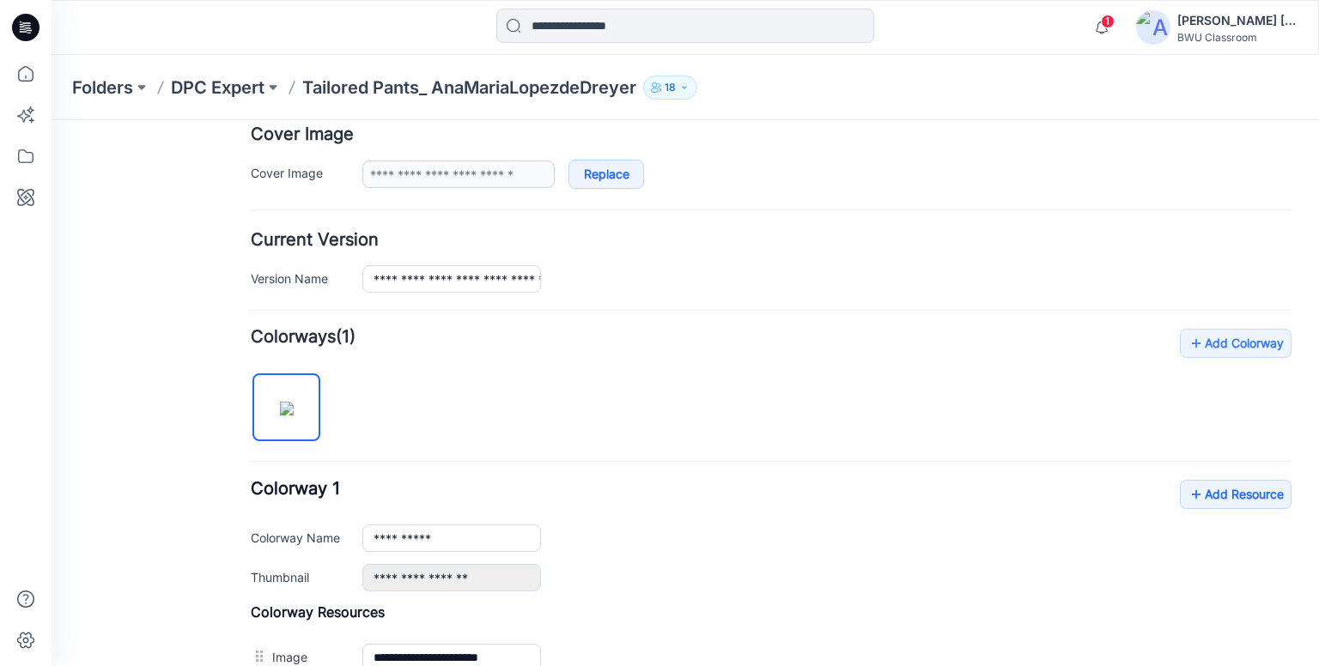
scroll to position [429, 0]
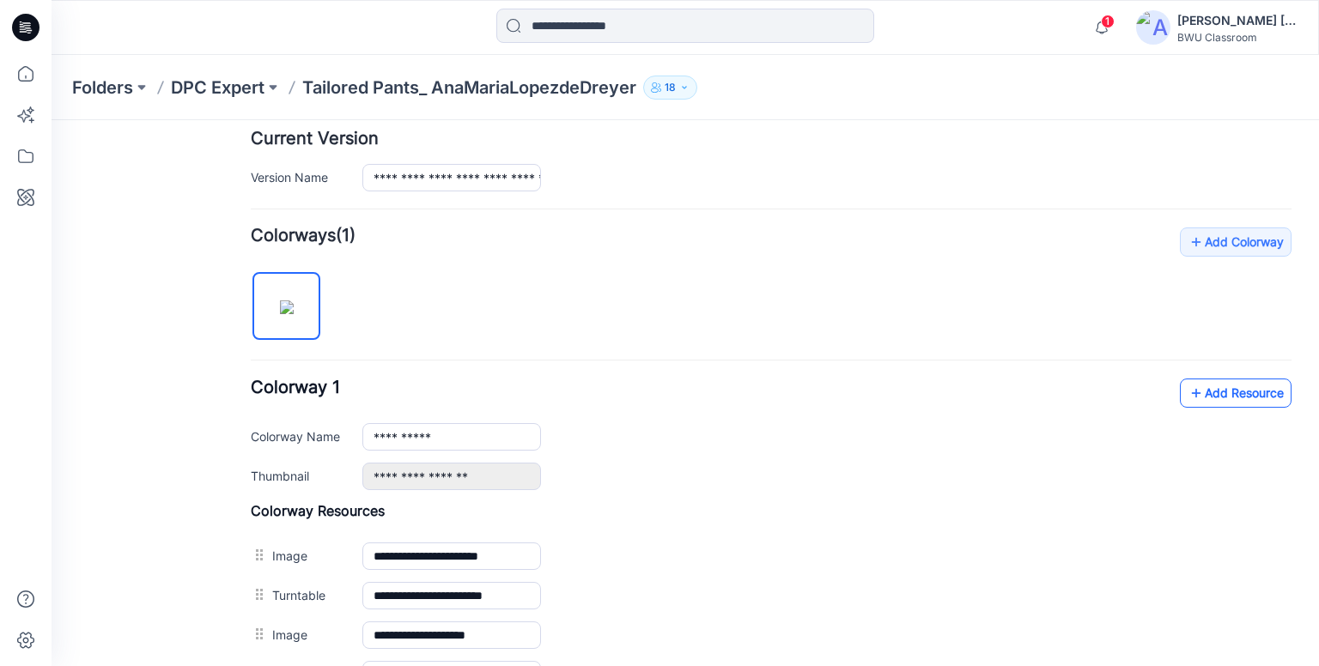
click at [1222, 396] on link "Add Resource" at bounding box center [1236, 393] width 112 height 29
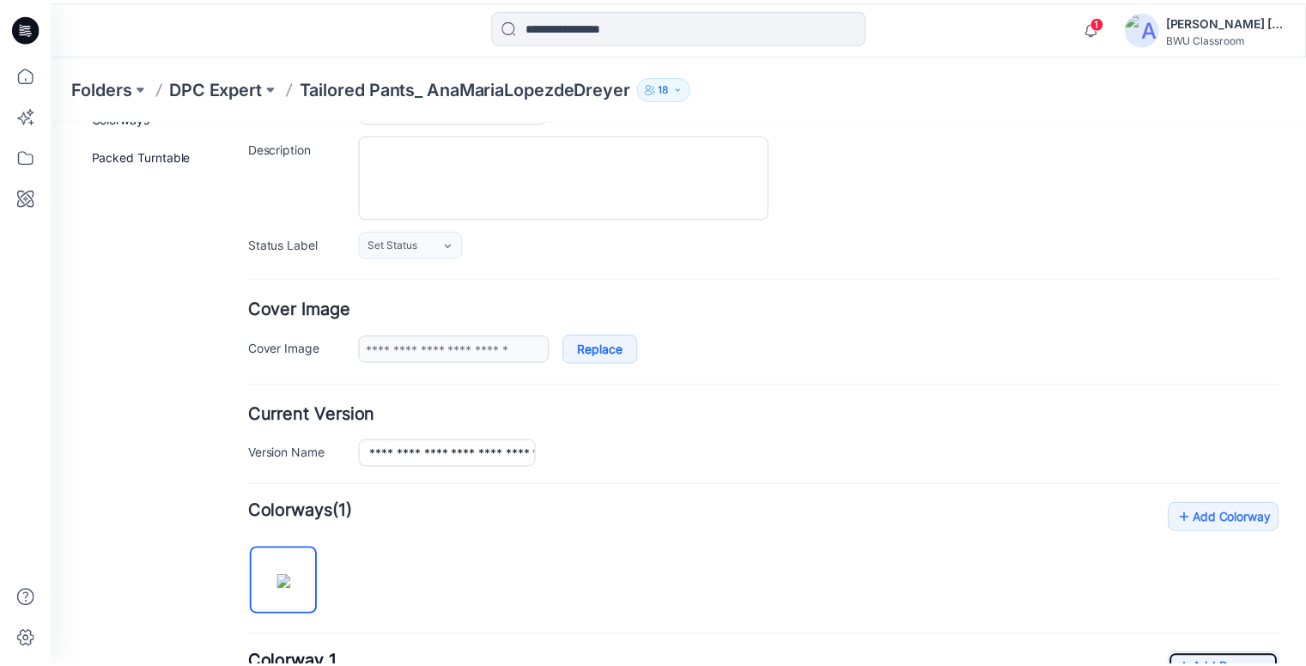
scroll to position [0, 0]
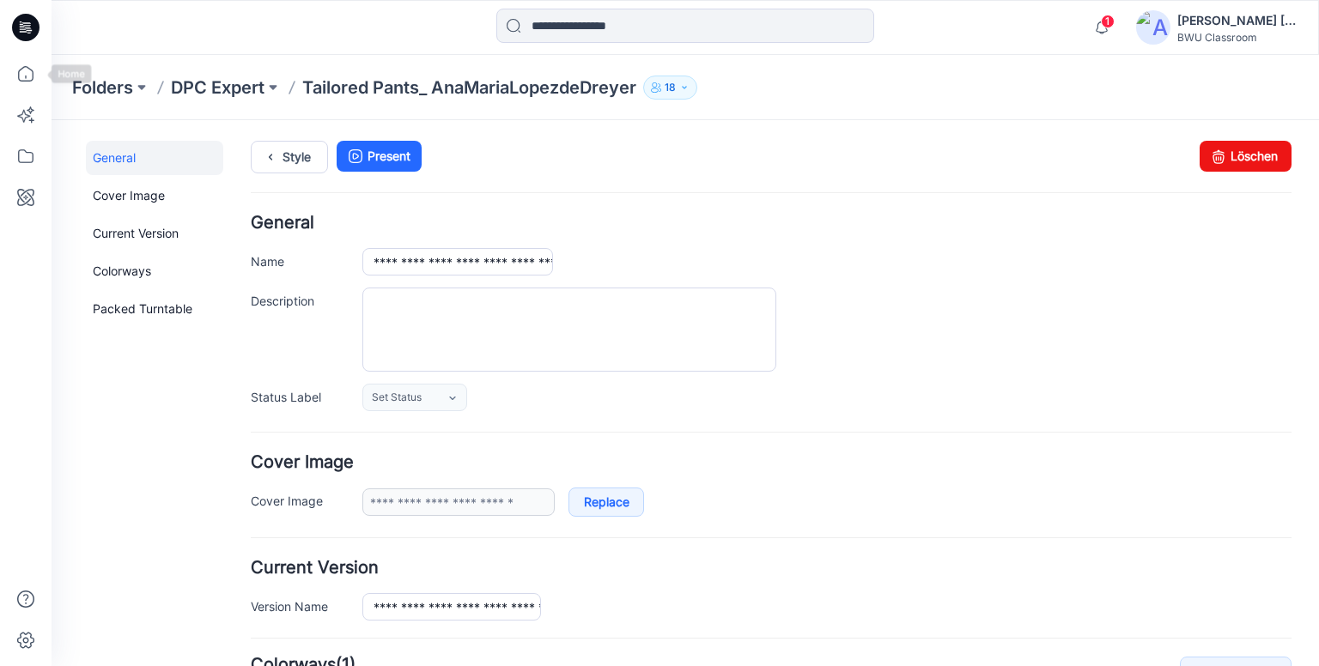
click at [21, 25] on icon at bounding box center [25, 27] width 27 height 27
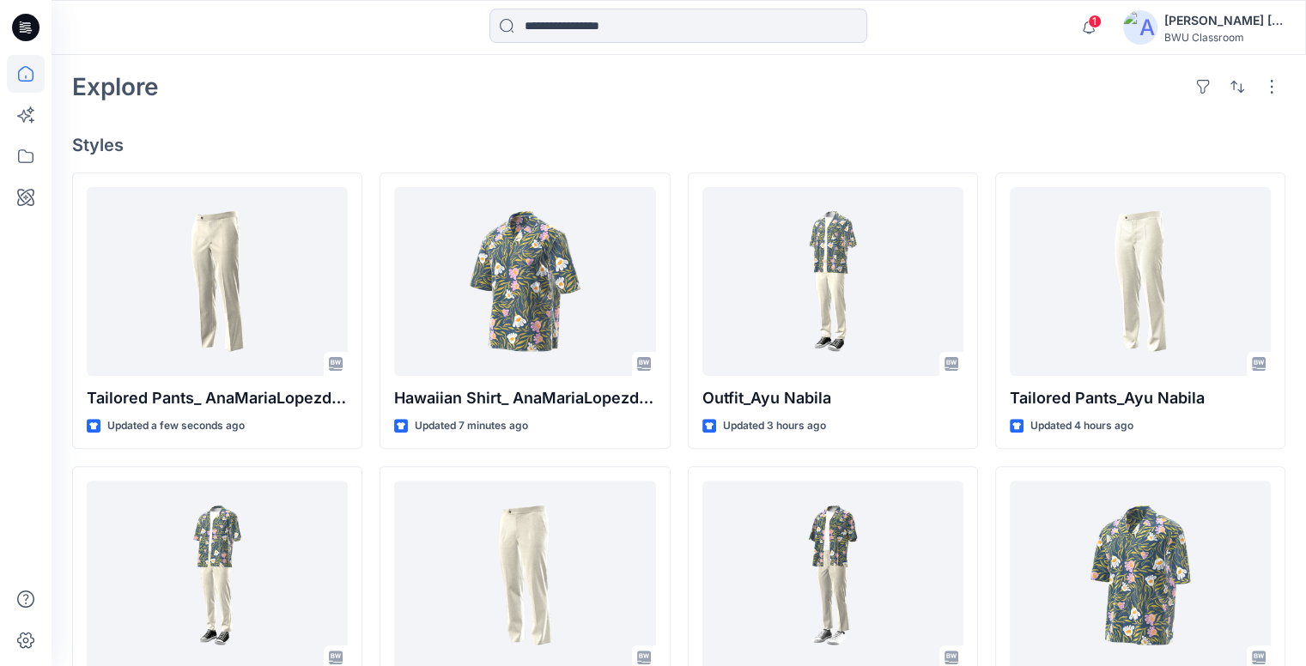
scroll to position [429, 0]
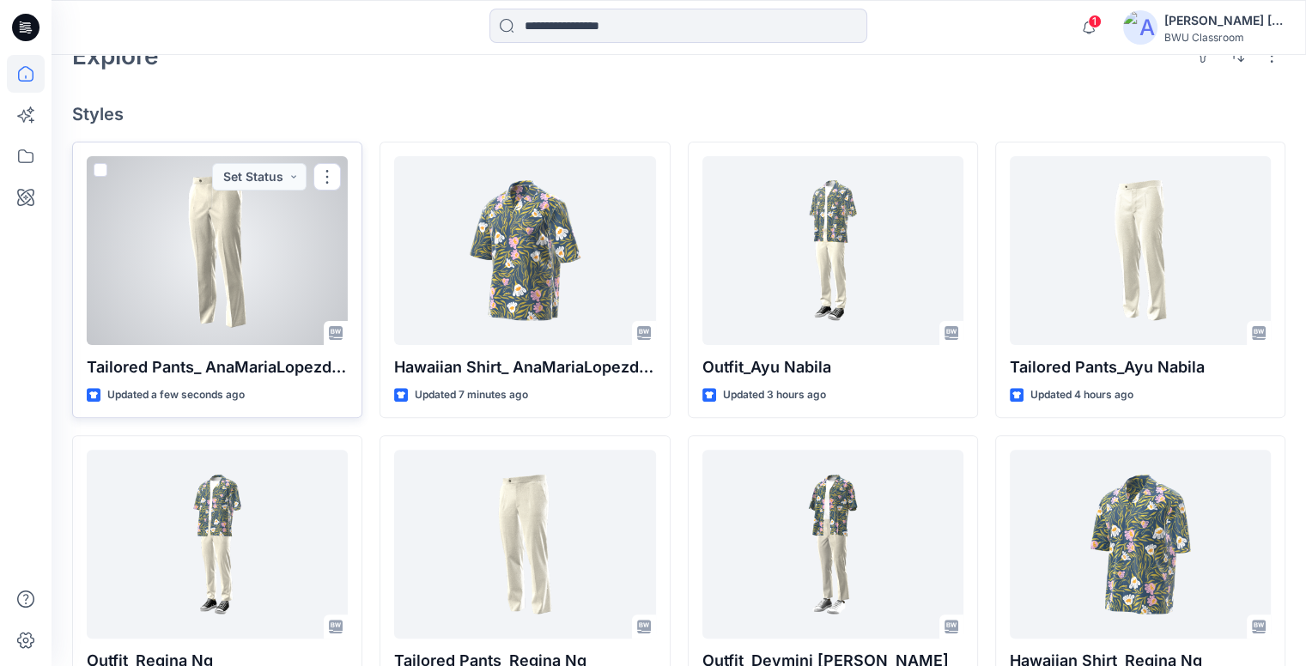
click at [244, 262] on div at bounding box center [217, 250] width 261 height 189
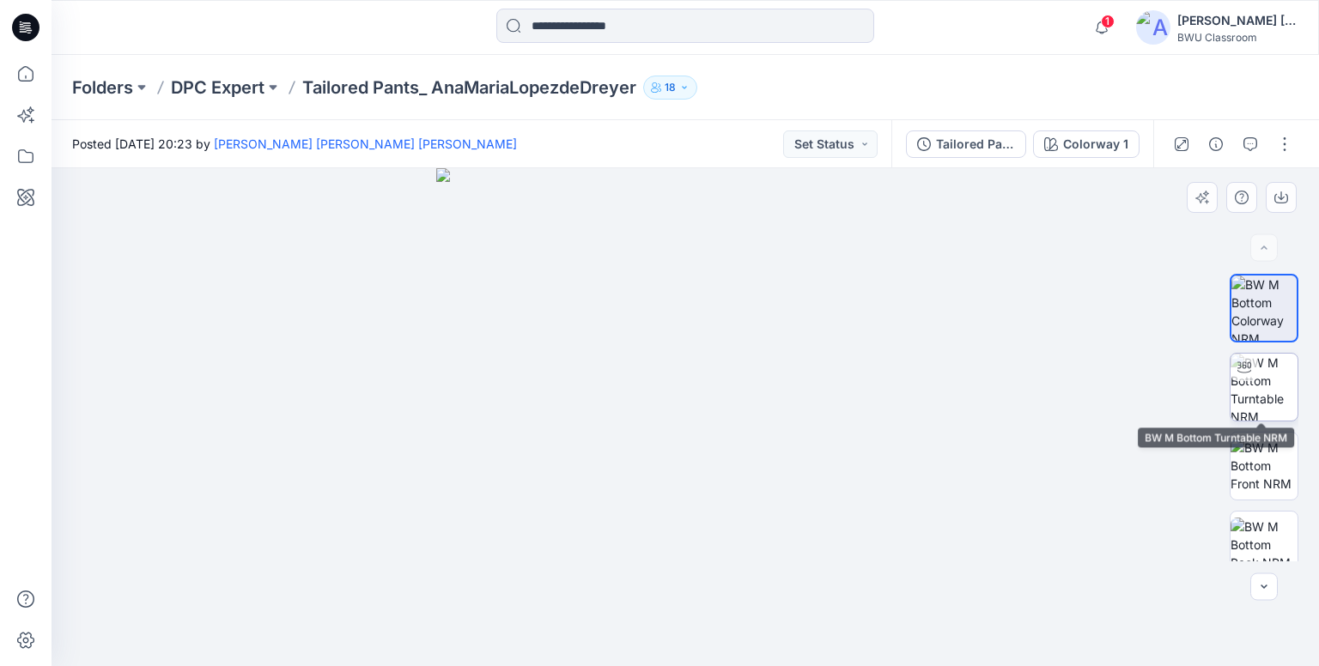
click at [1269, 372] on img at bounding box center [1264, 387] width 67 height 67
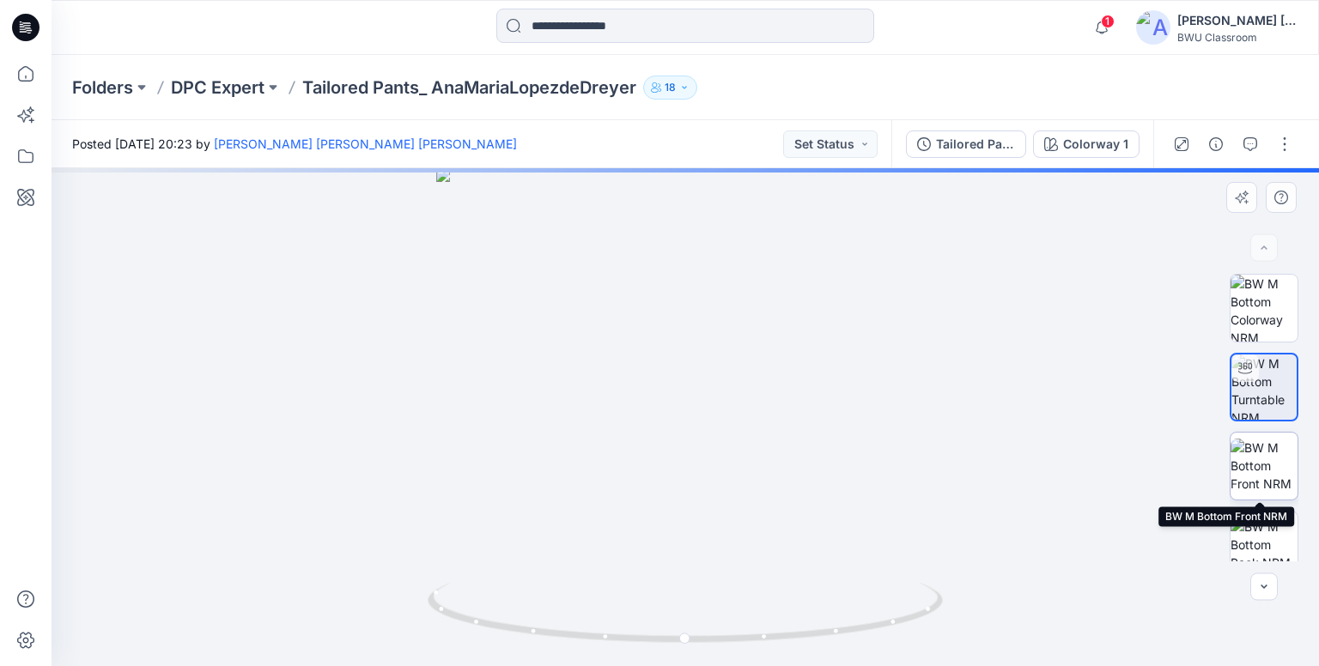
click at [1269, 446] on img at bounding box center [1264, 466] width 67 height 54
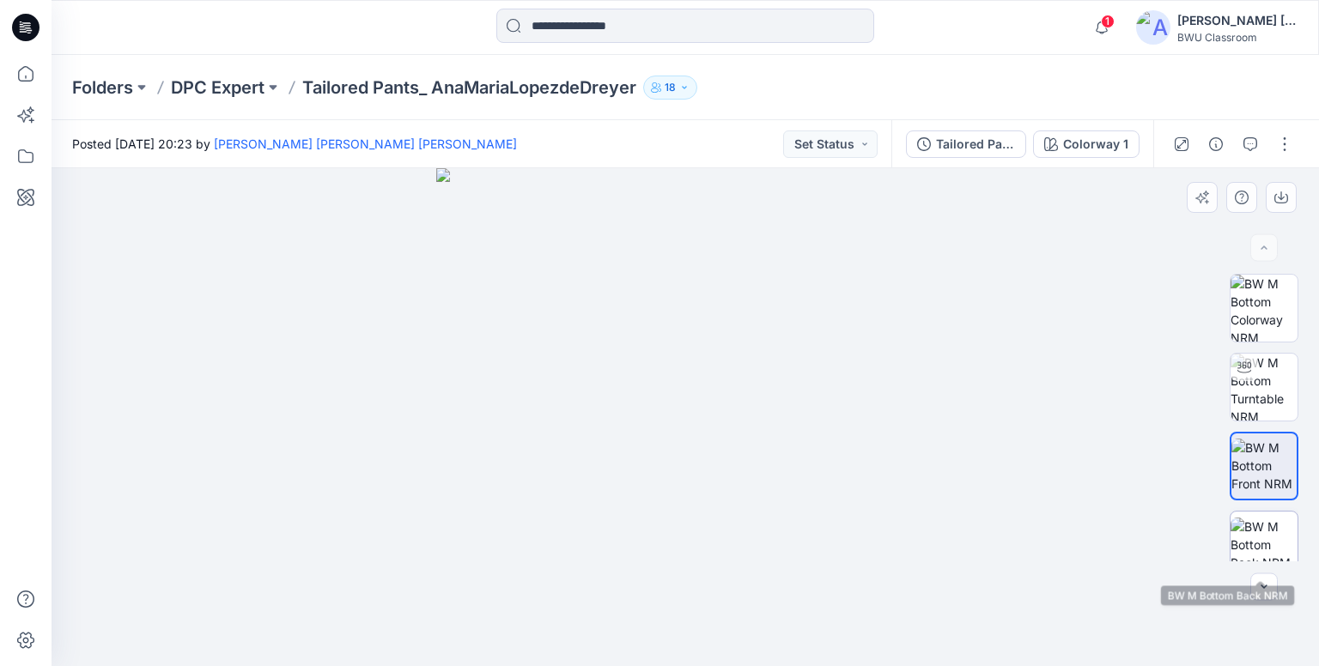
click at [1265, 528] on img at bounding box center [1264, 545] width 67 height 54
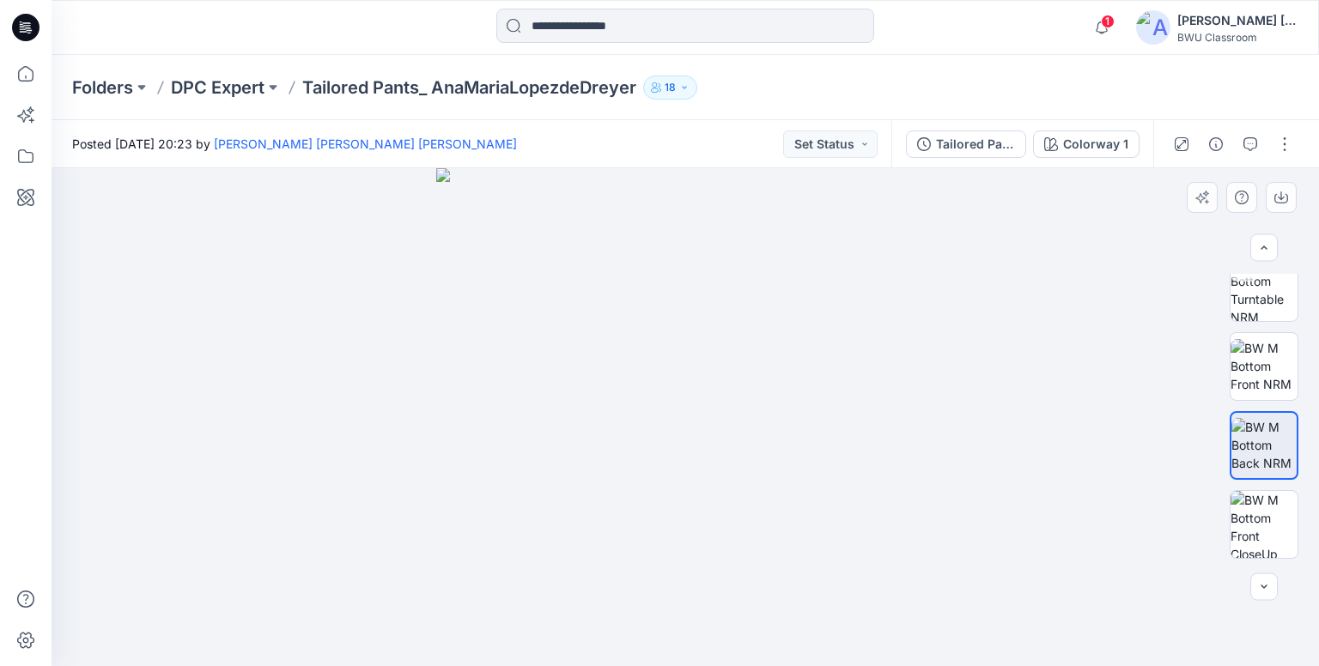
scroll to position [172, 0]
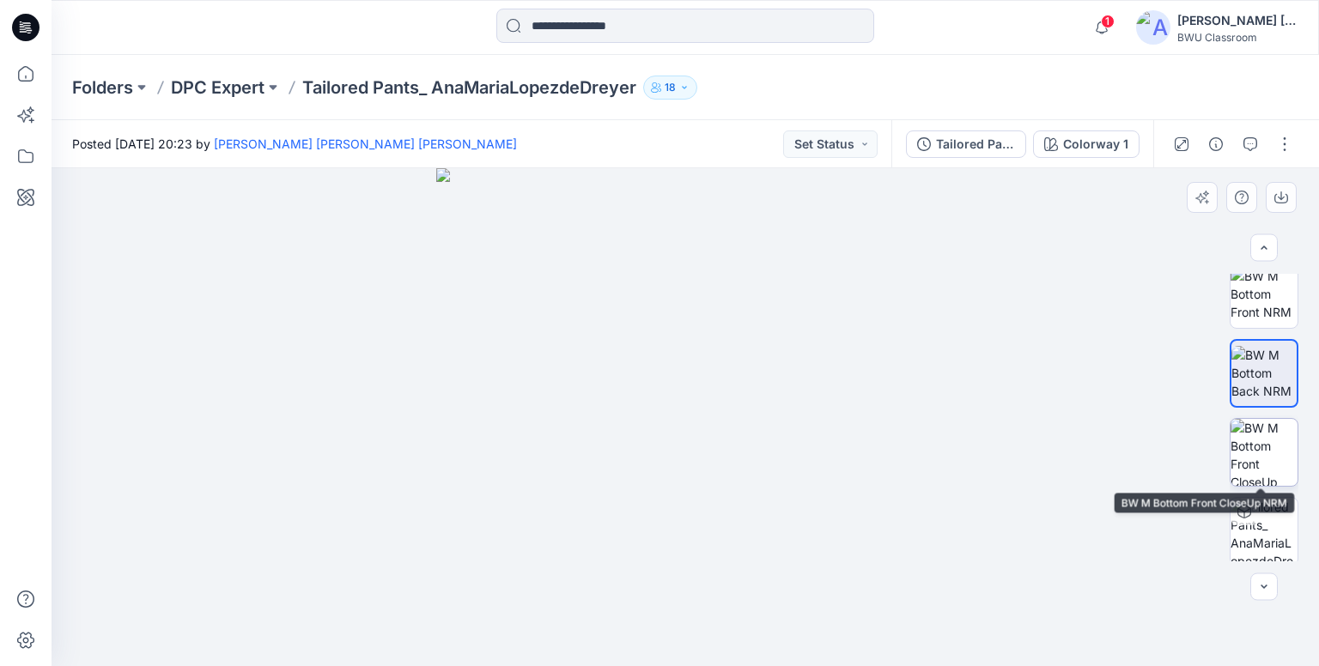
click at [1260, 453] on img at bounding box center [1264, 452] width 67 height 67
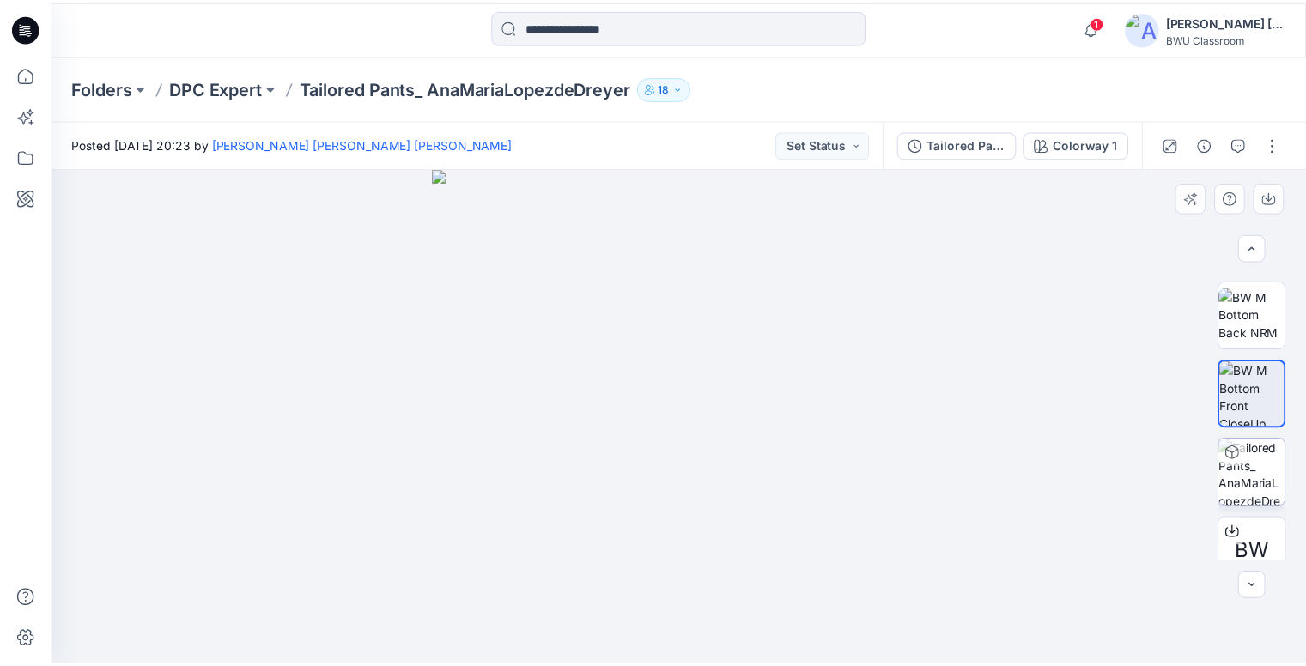
scroll to position [254, 0]
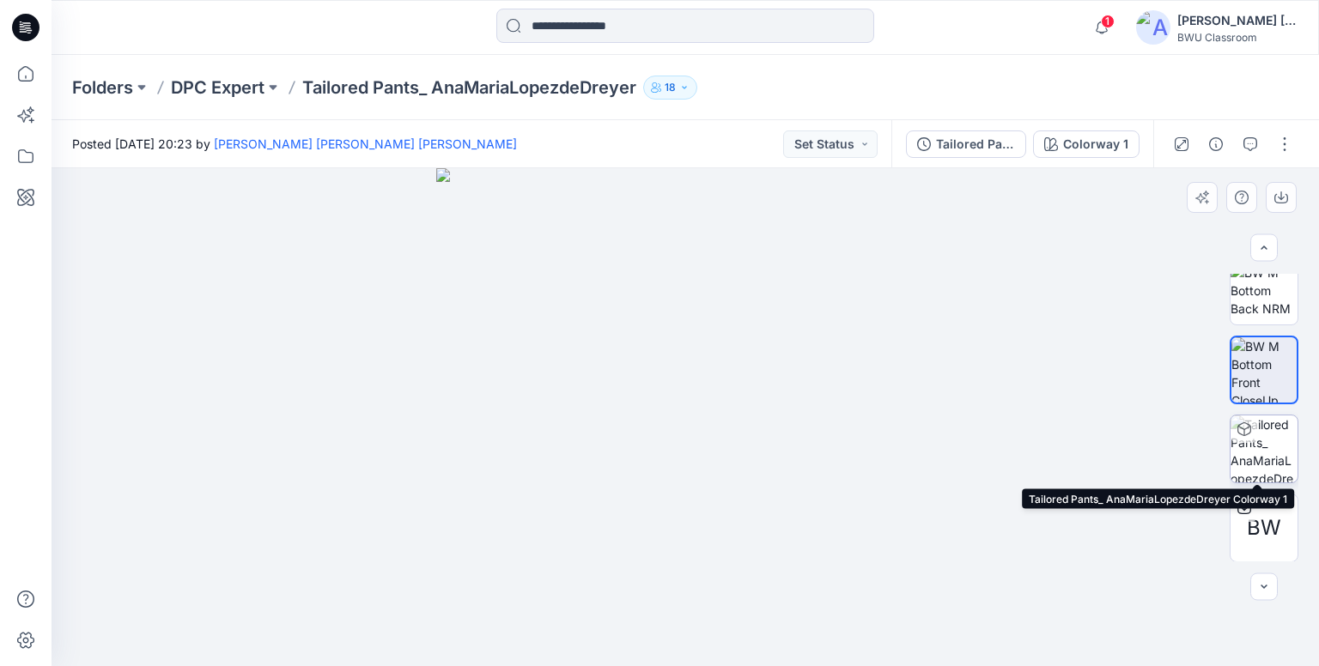
click at [1261, 453] on img at bounding box center [1264, 449] width 67 height 67
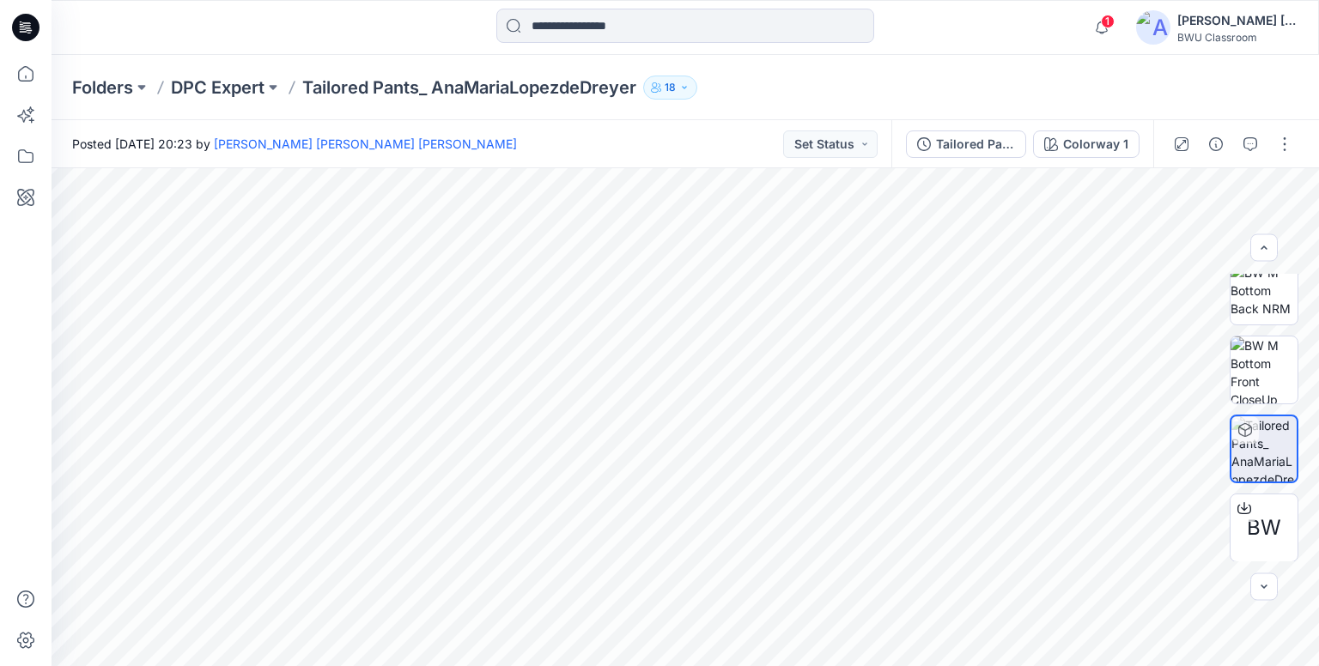
click at [16, 25] on icon at bounding box center [25, 27] width 27 height 27
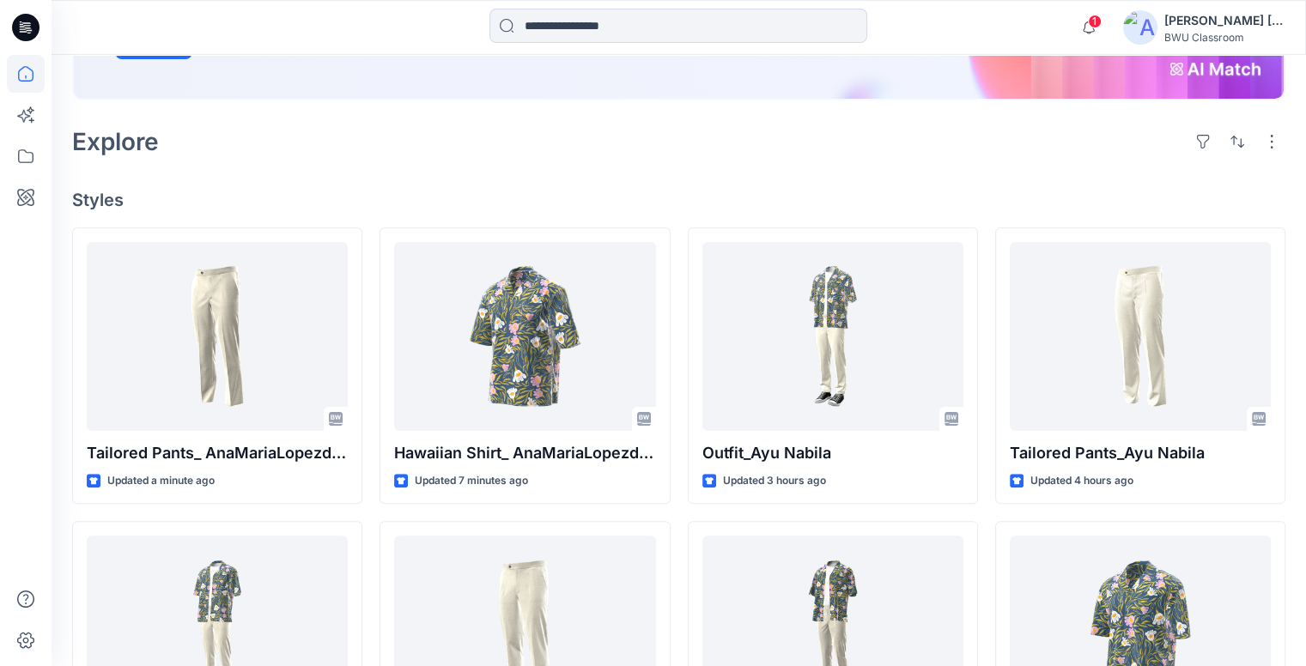
scroll to position [258, 0]
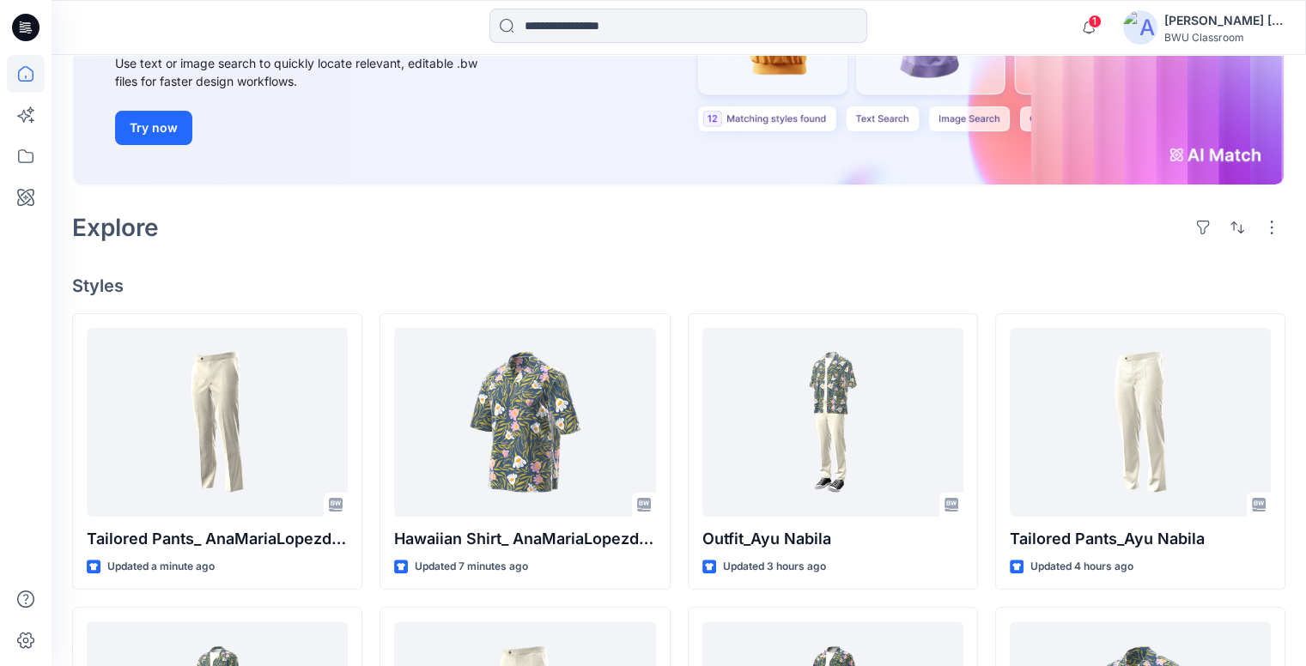
click at [1142, 23] on img at bounding box center [1140, 27] width 34 height 34
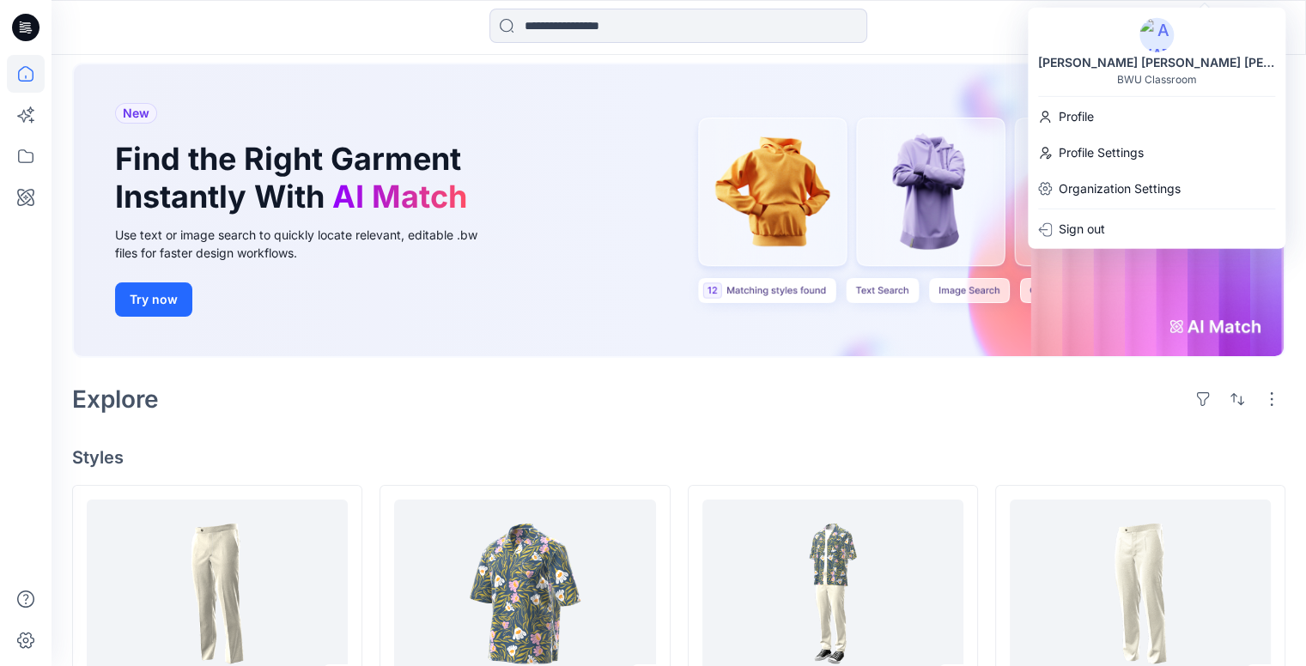
scroll to position [0, 0]
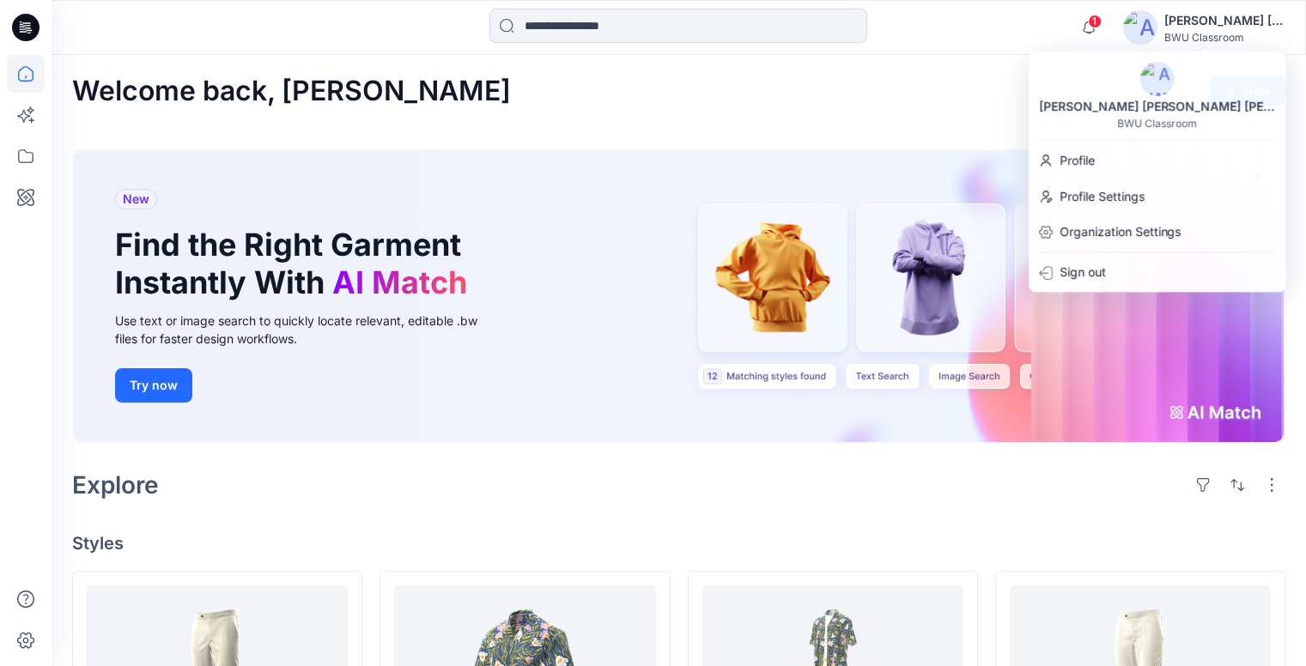
click at [30, 22] on icon at bounding box center [25, 27] width 27 height 27
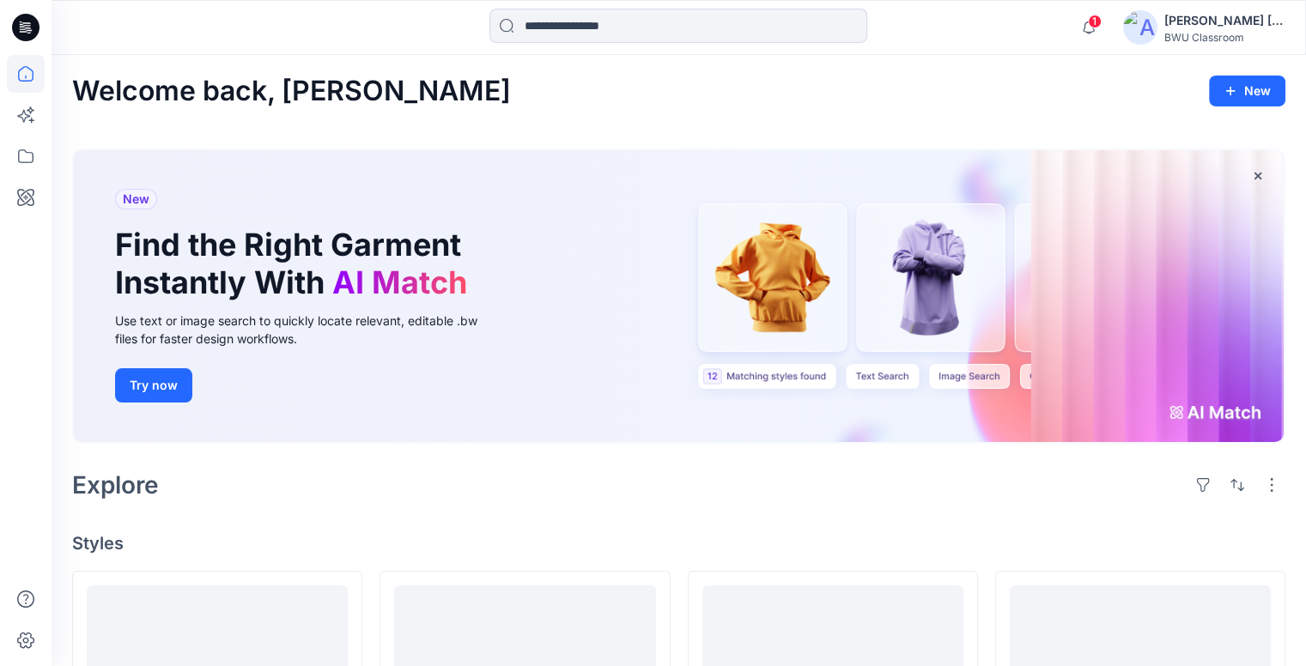
scroll to position [86, 0]
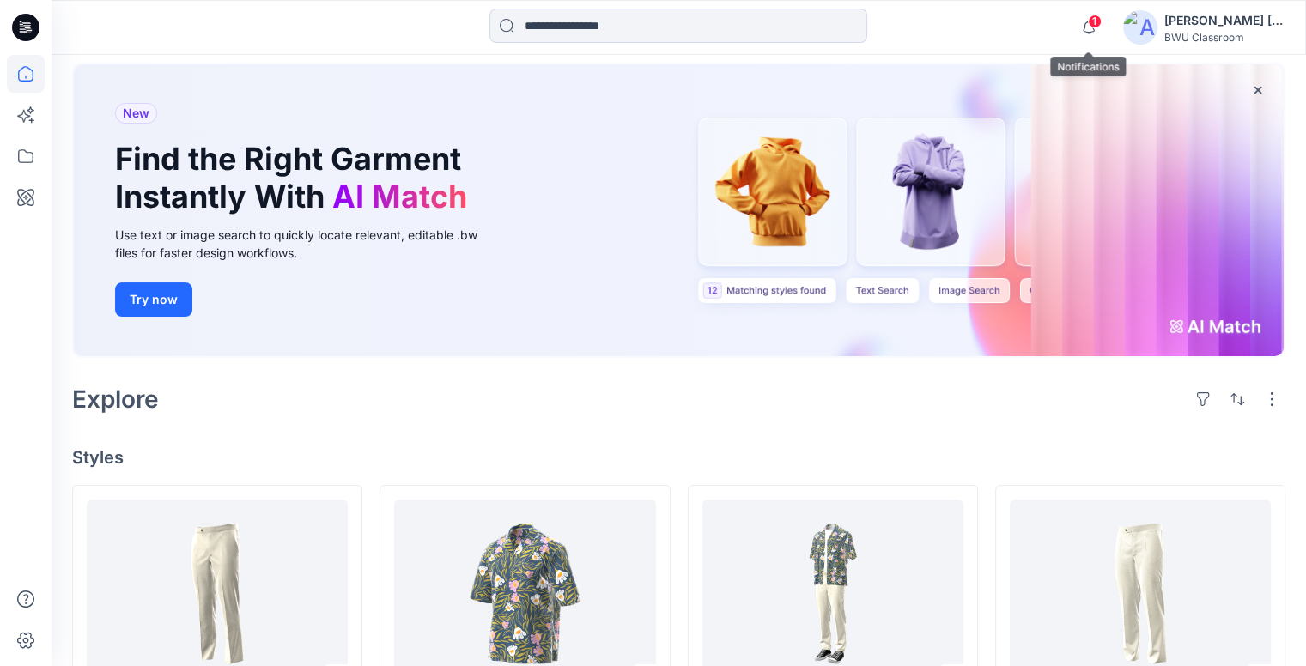
click at [1093, 15] on span "1" at bounding box center [1095, 22] width 14 height 14
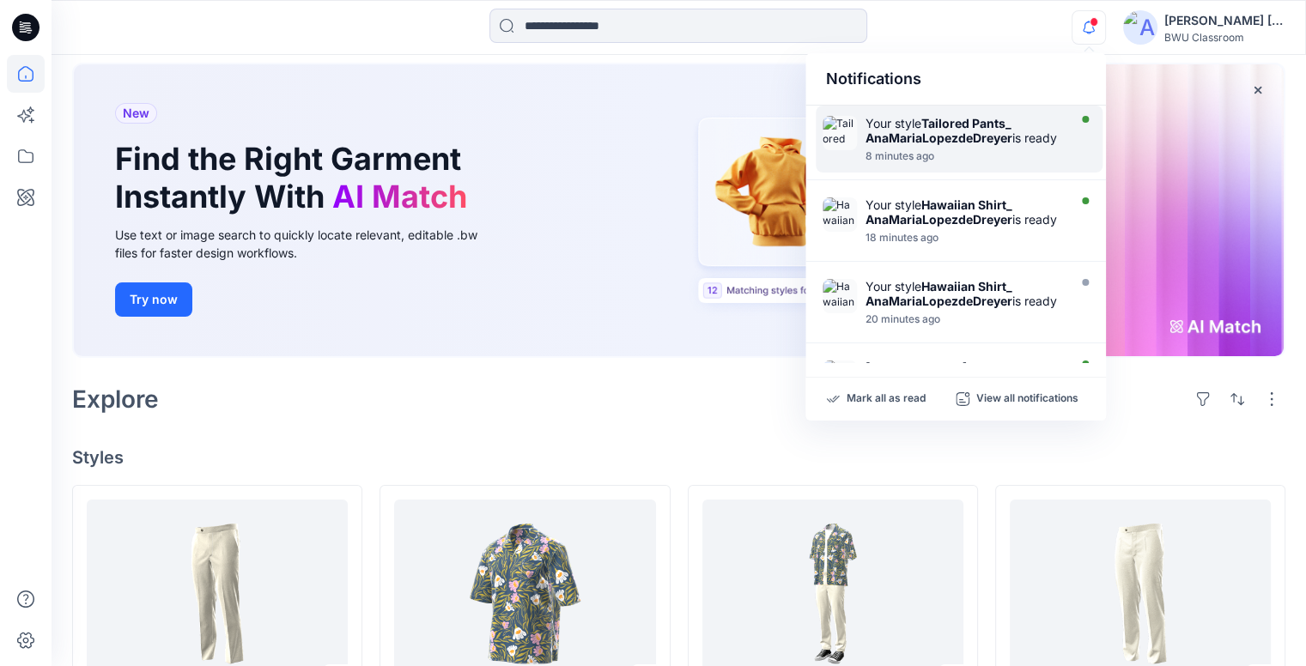
click at [1018, 131] on div "Your style Tailored Pants_ AnaMariaLopezdeDreyer is ready" at bounding box center [965, 130] width 198 height 29
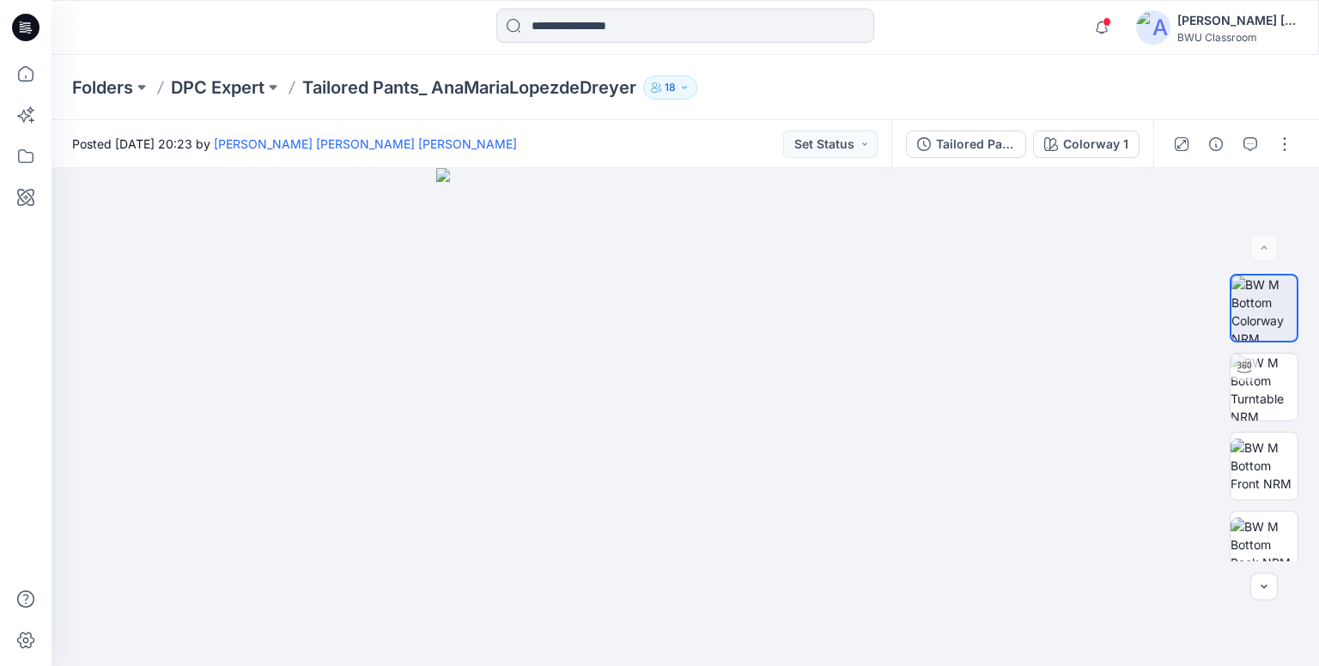
click at [23, 23] on icon at bounding box center [26, 22] width 9 height 1
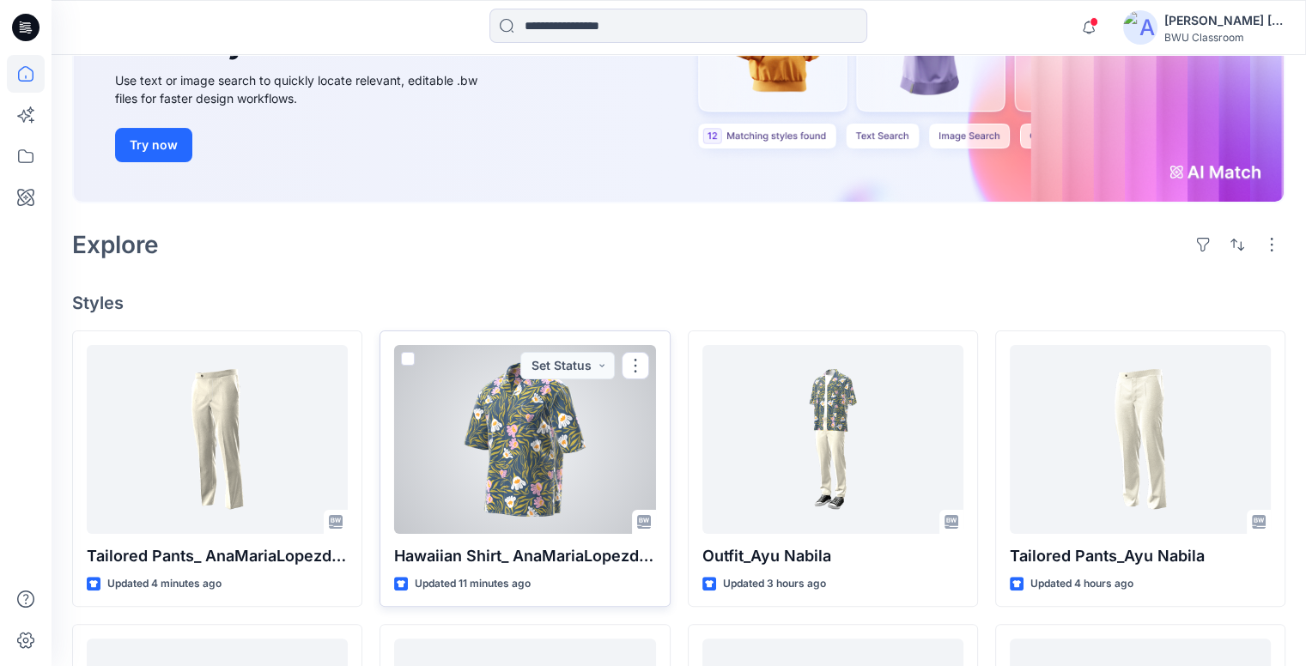
scroll to position [237, 0]
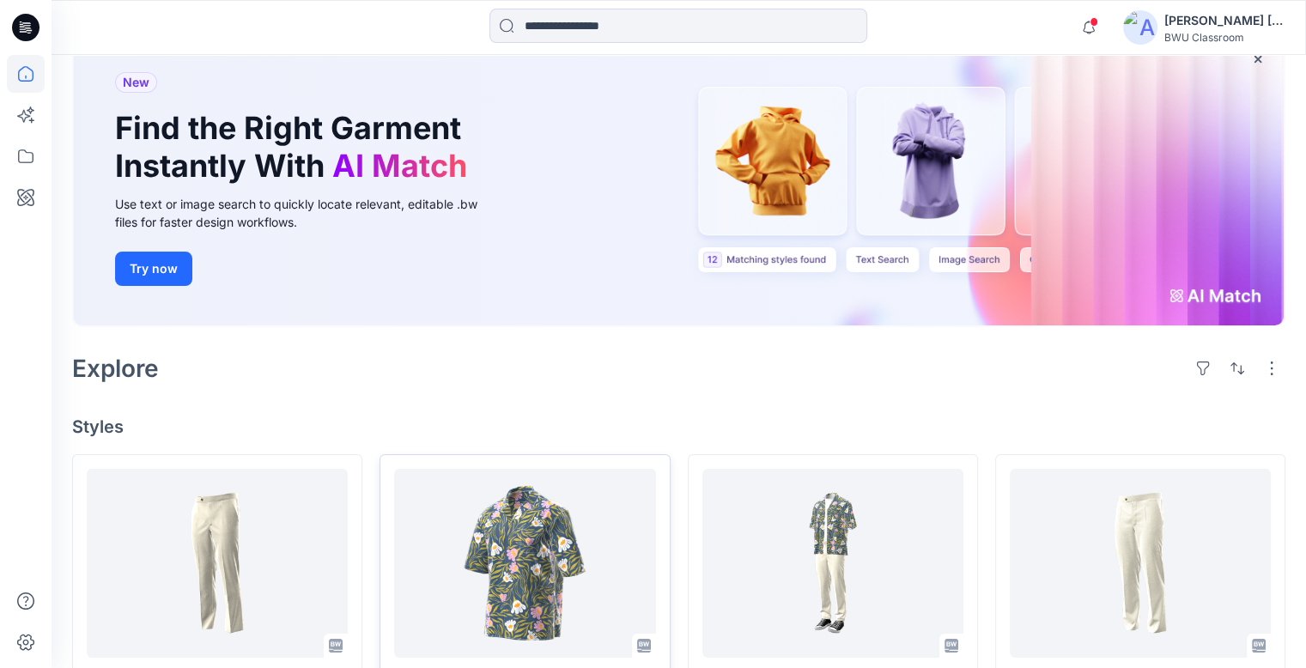
scroll to position [172, 0]
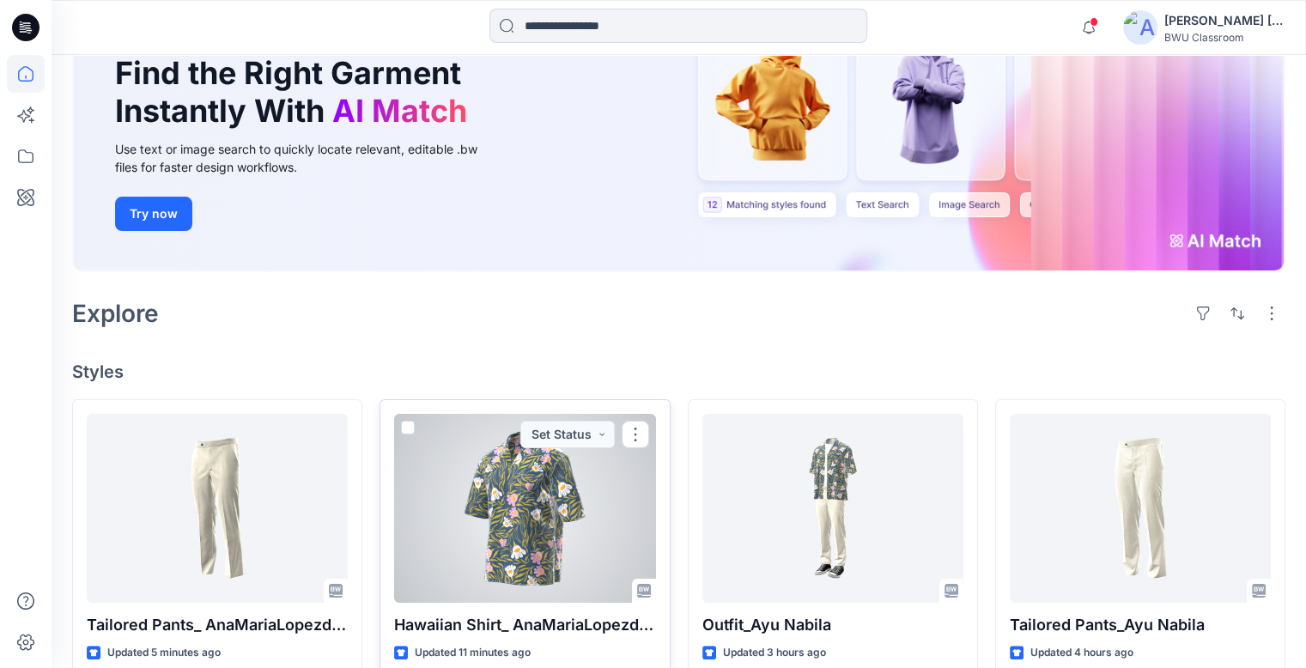
click at [519, 490] on div at bounding box center [524, 508] width 261 height 189
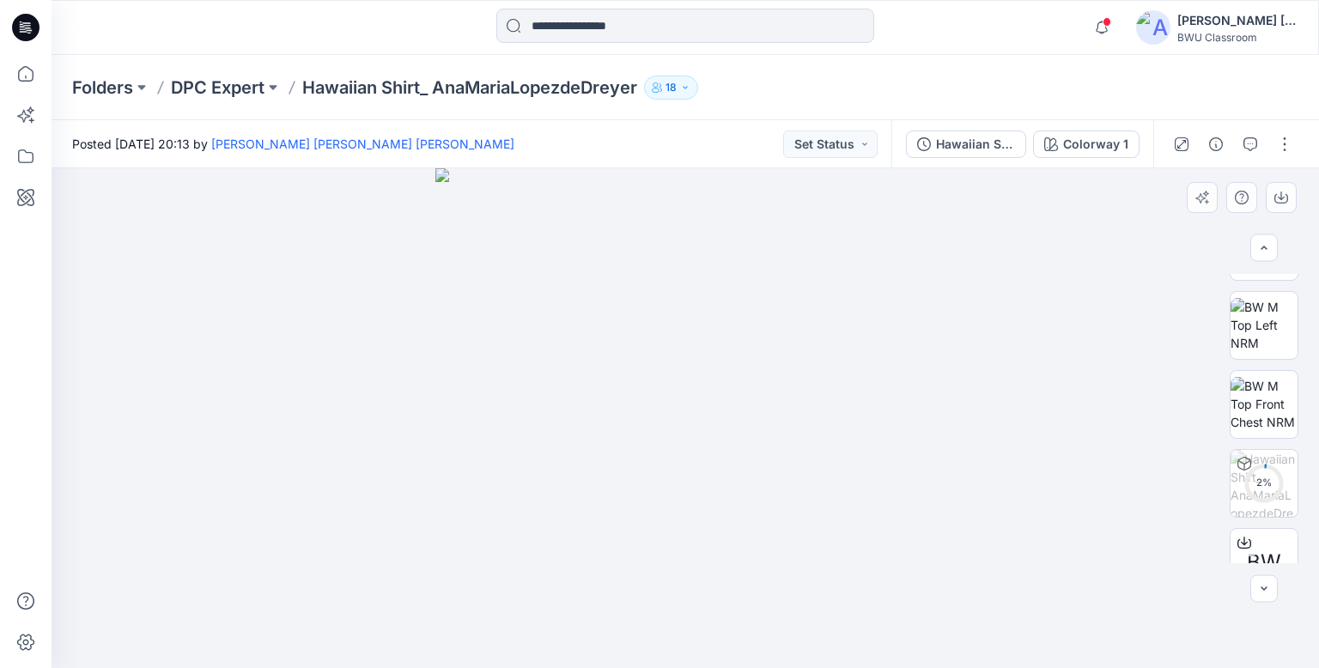
scroll to position [332, 0]
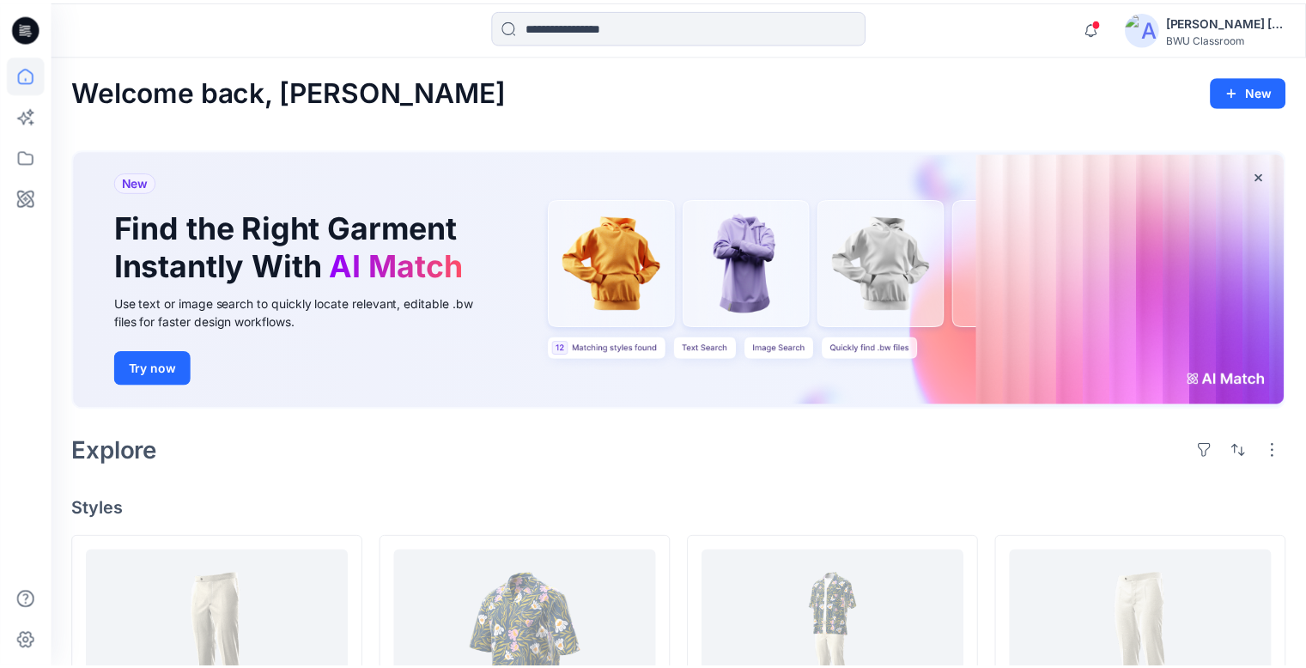
scroll to position [172, 0]
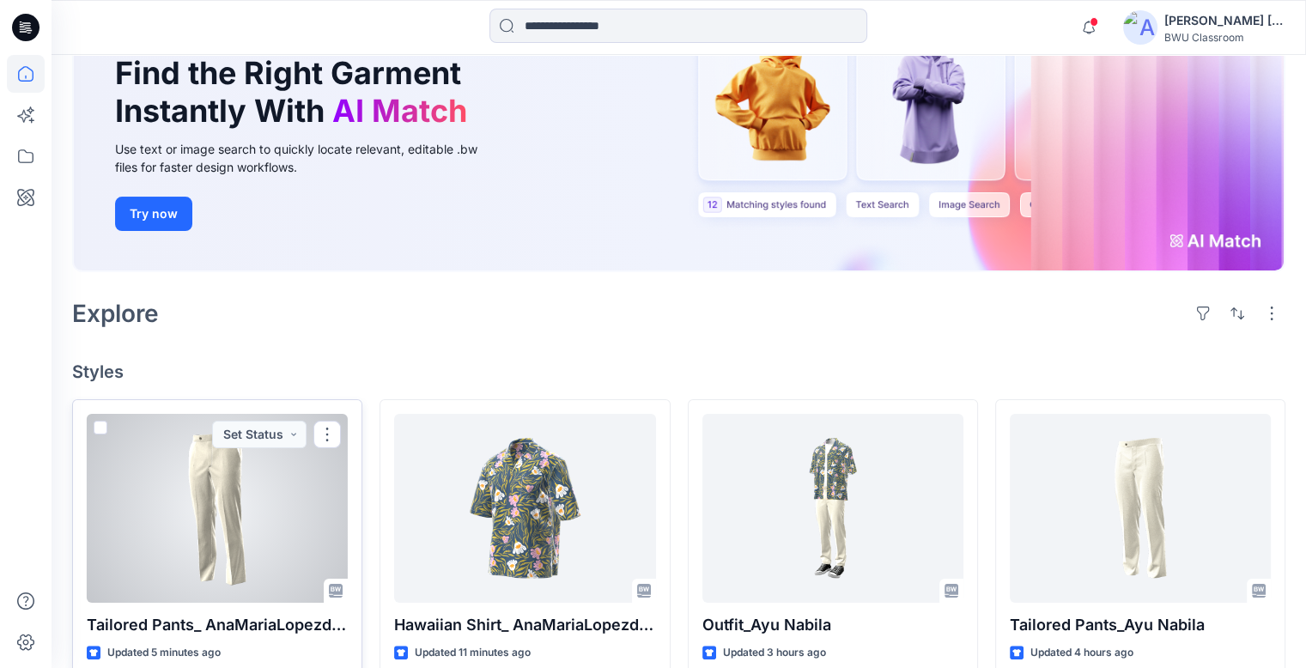
click at [289, 501] on div at bounding box center [217, 508] width 261 height 189
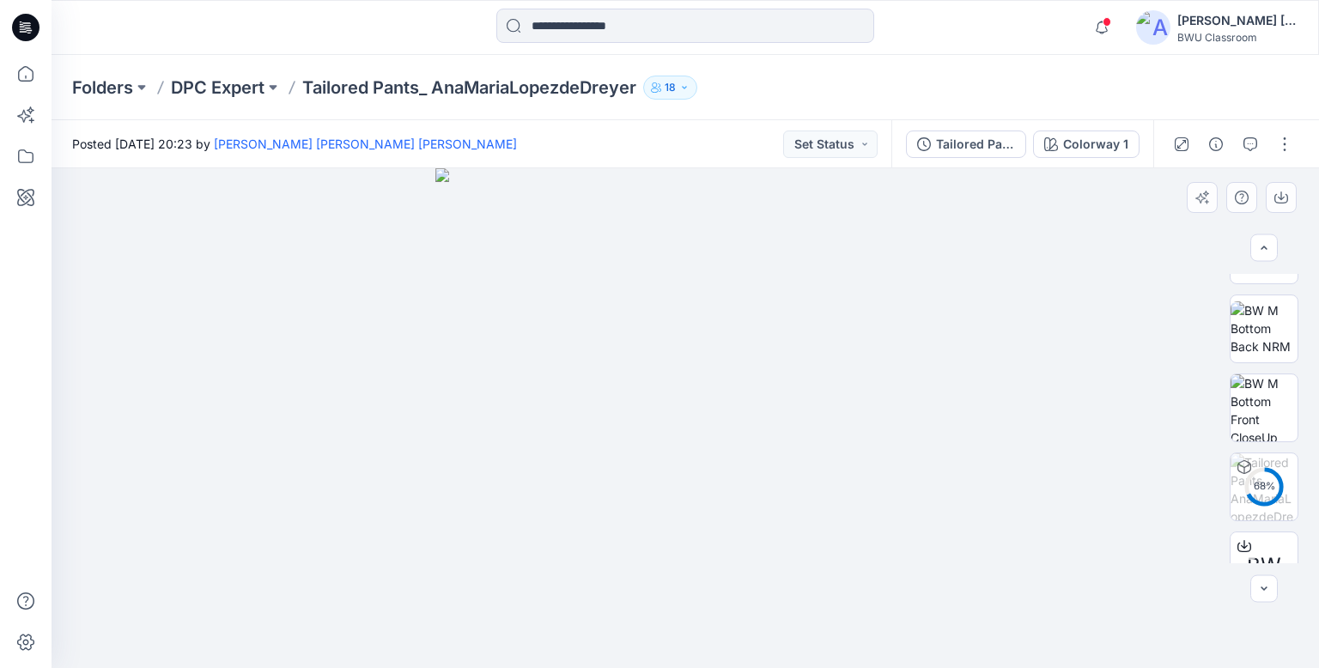
scroll to position [253, 0]
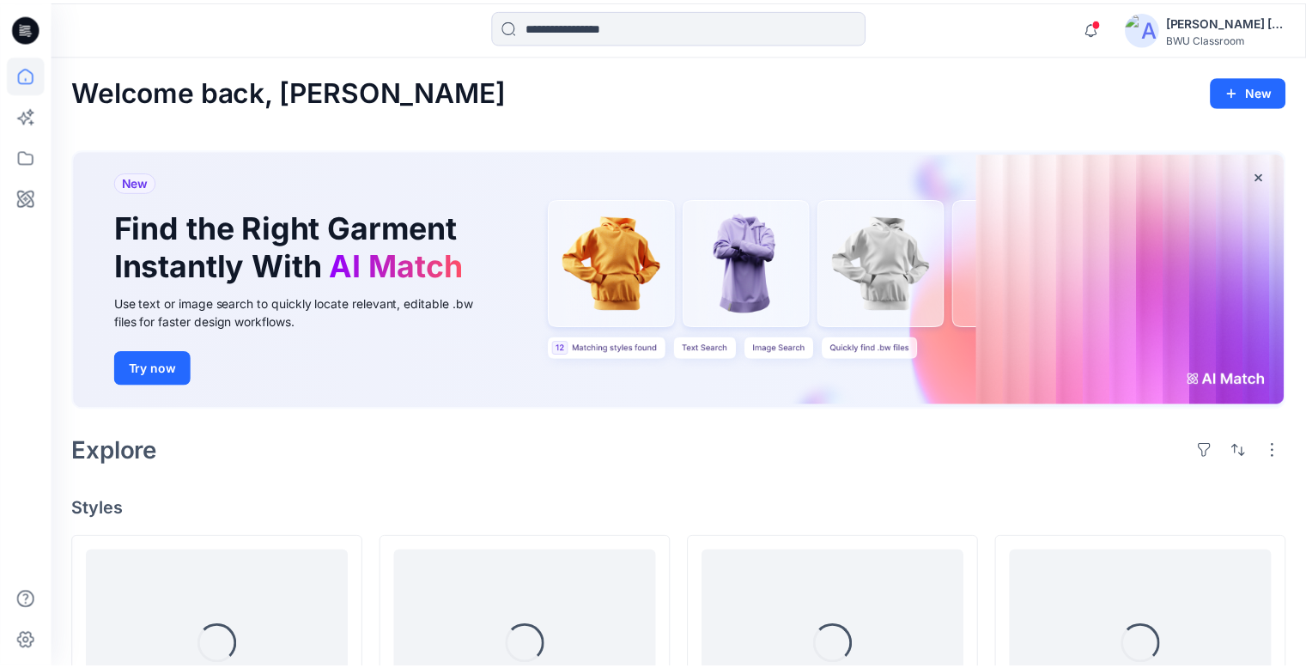
scroll to position [172, 0]
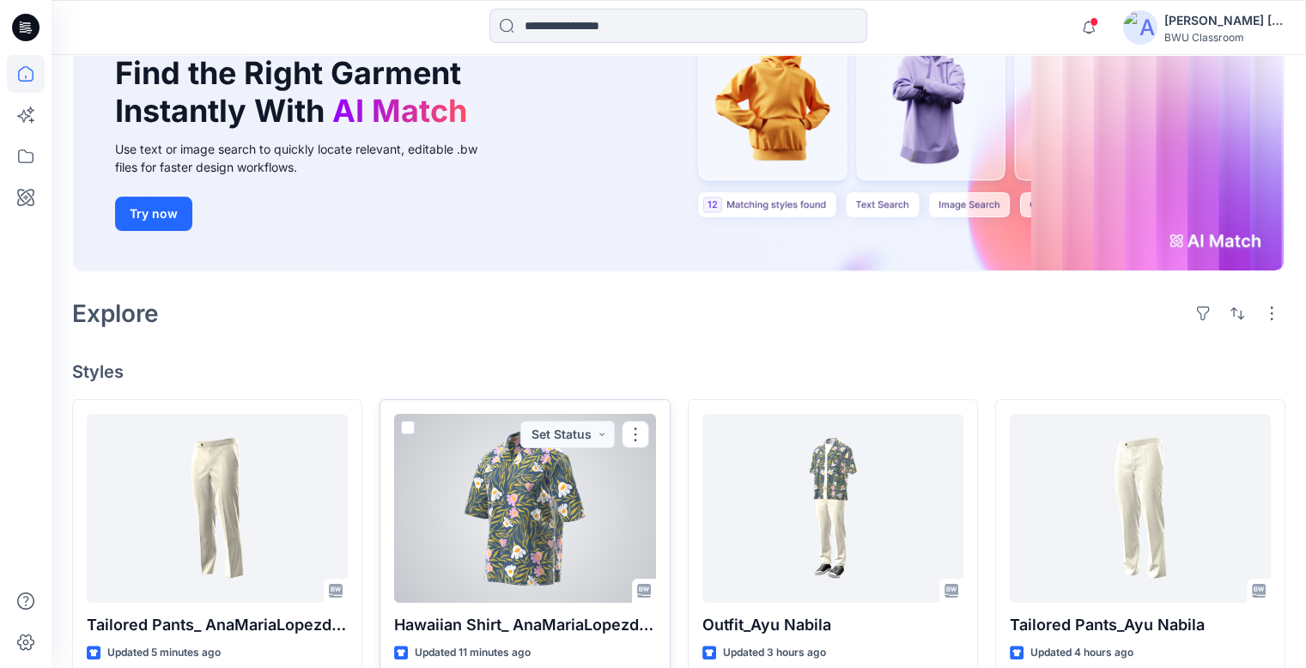
click at [505, 437] on div at bounding box center [524, 508] width 261 height 189
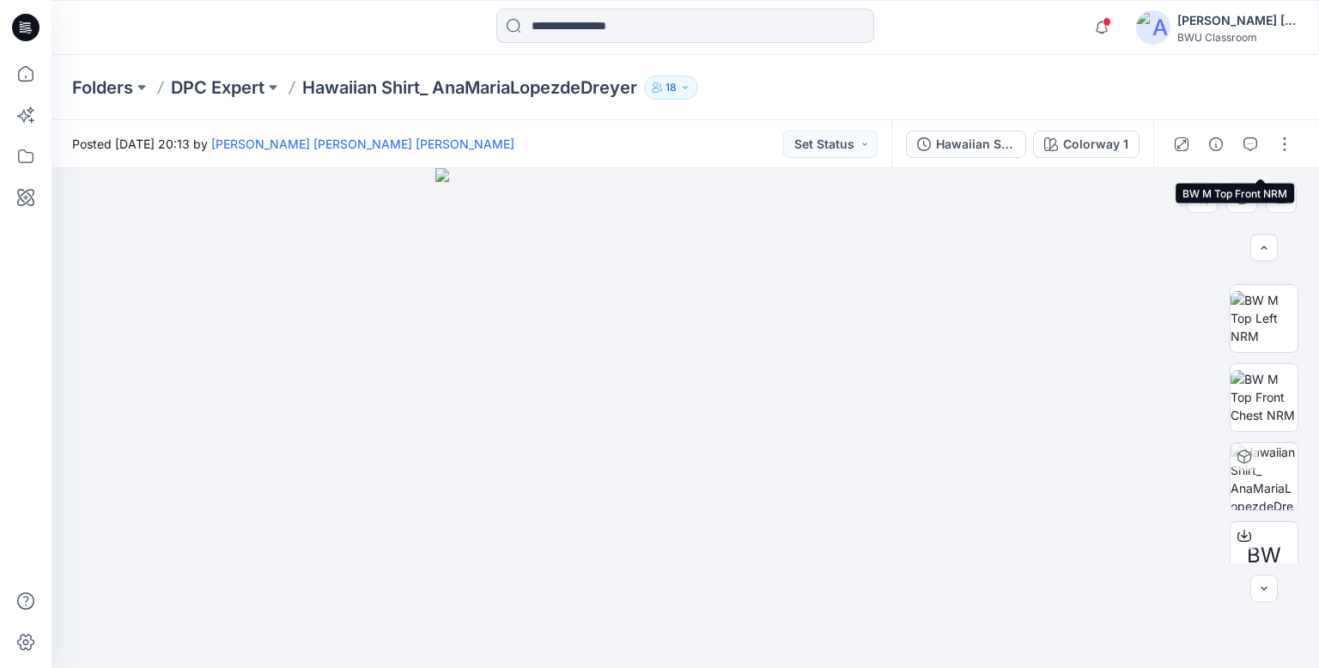
scroll to position [332, 0]
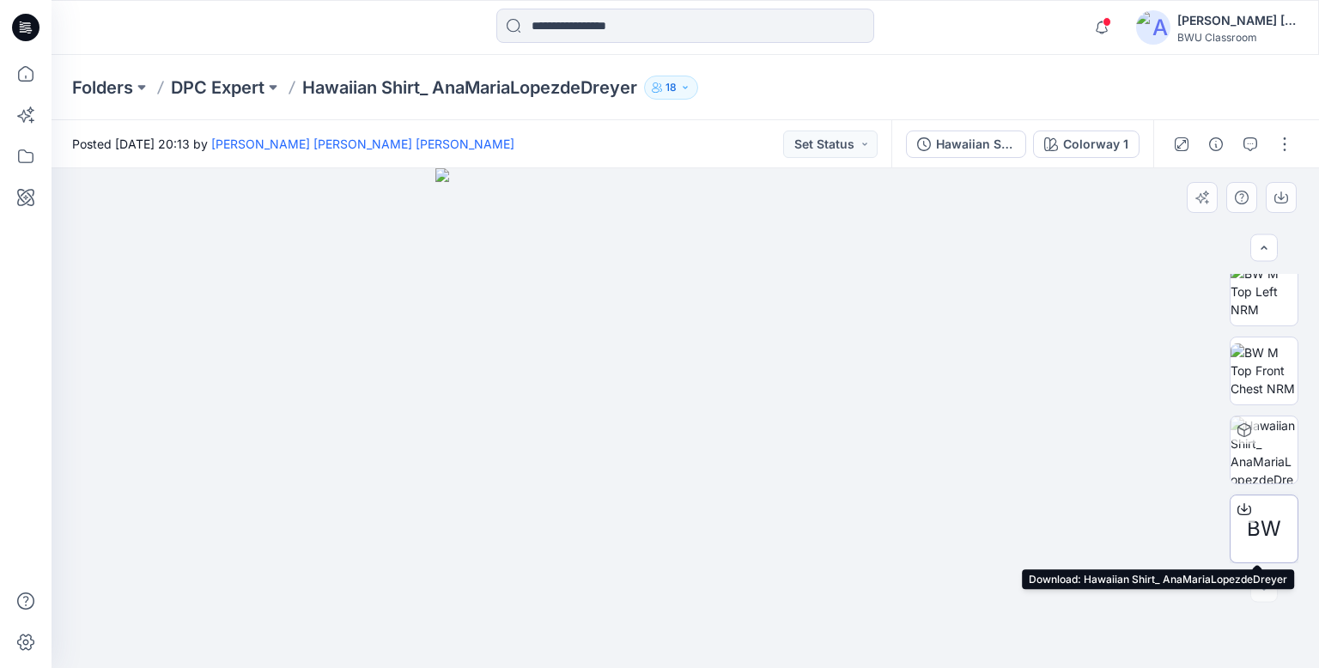
click at [1271, 525] on span "BW" at bounding box center [1264, 529] width 34 height 31
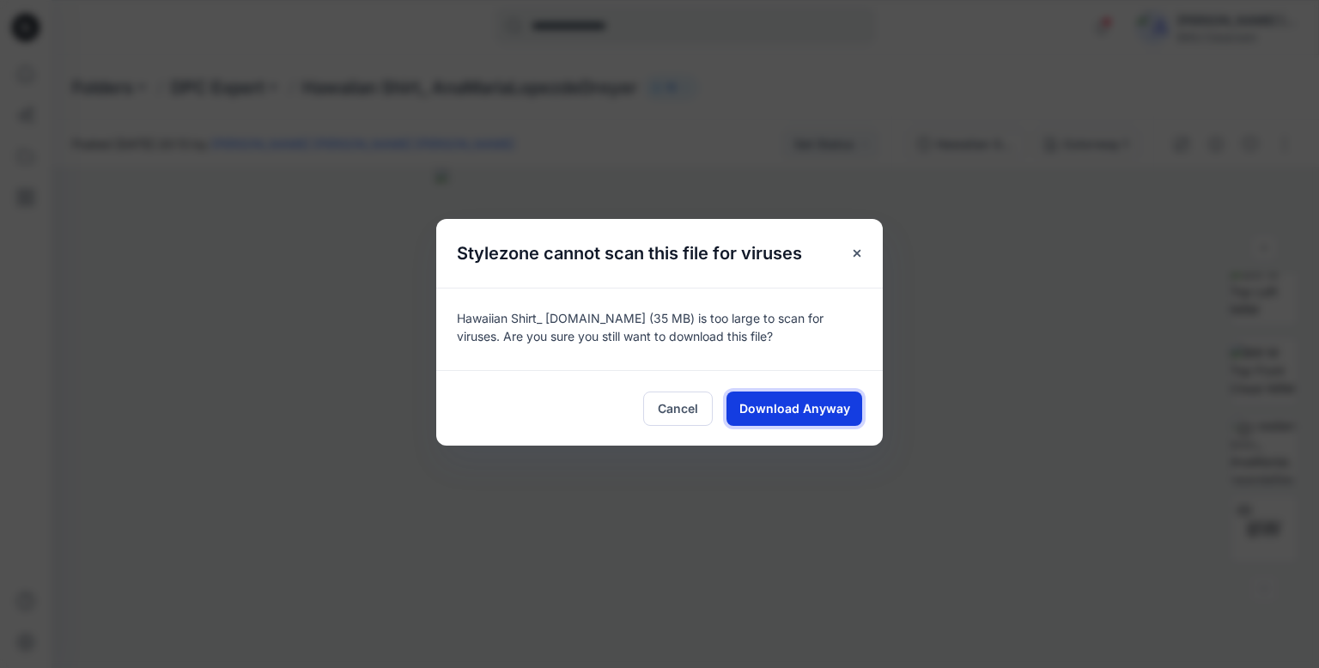
click at [800, 408] on span "Download Anyway" at bounding box center [794, 408] width 111 height 18
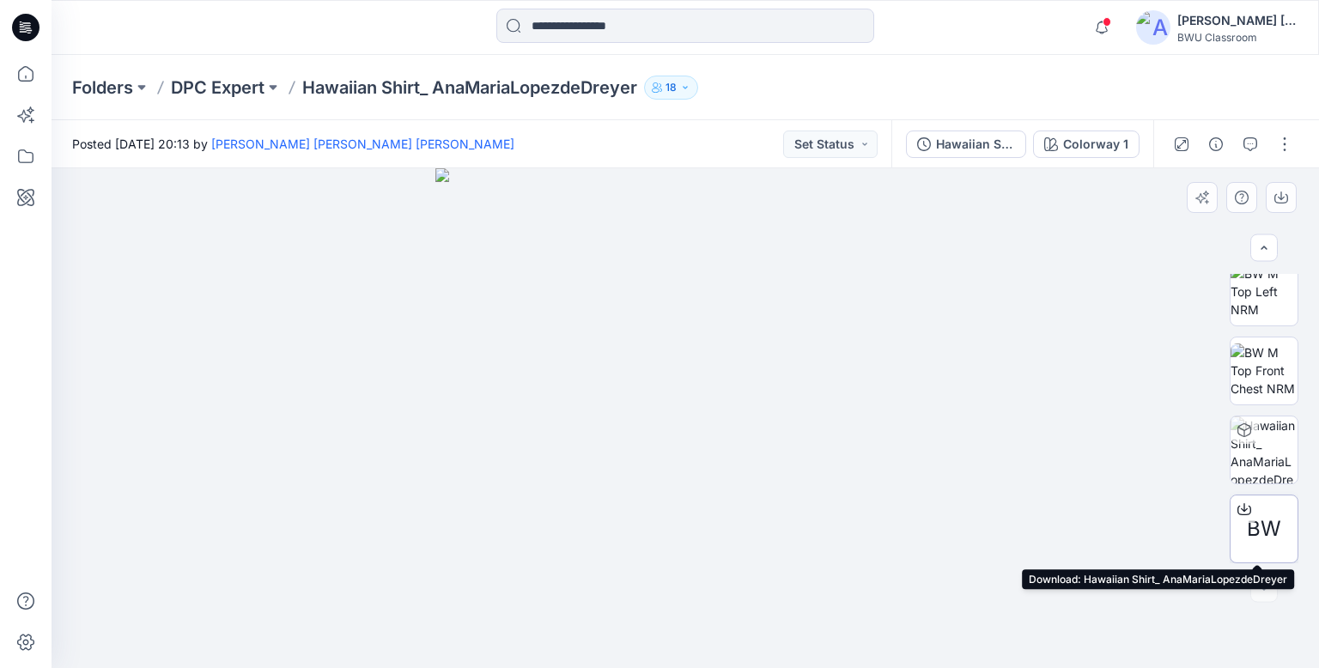
click at [1268, 530] on span "BW" at bounding box center [1264, 529] width 34 height 31
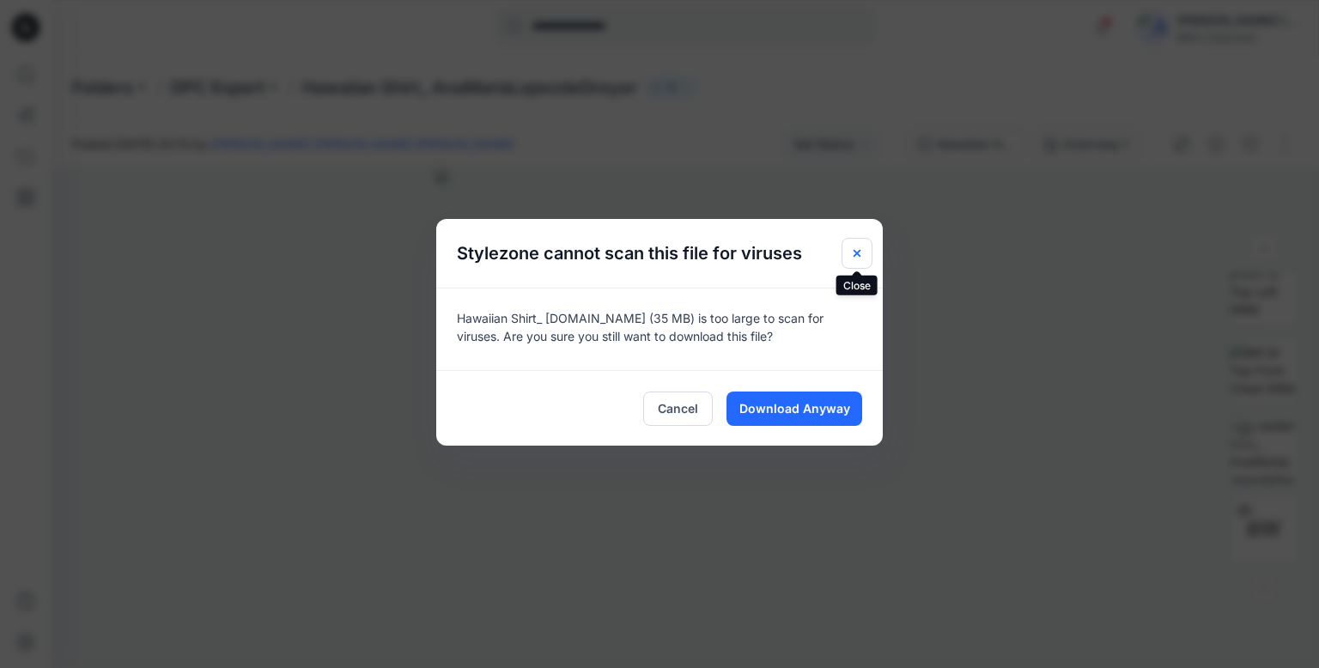
click at [861, 256] on icon "Close" at bounding box center [857, 253] width 14 height 14
